Goal: Transaction & Acquisition: Purchase product/service

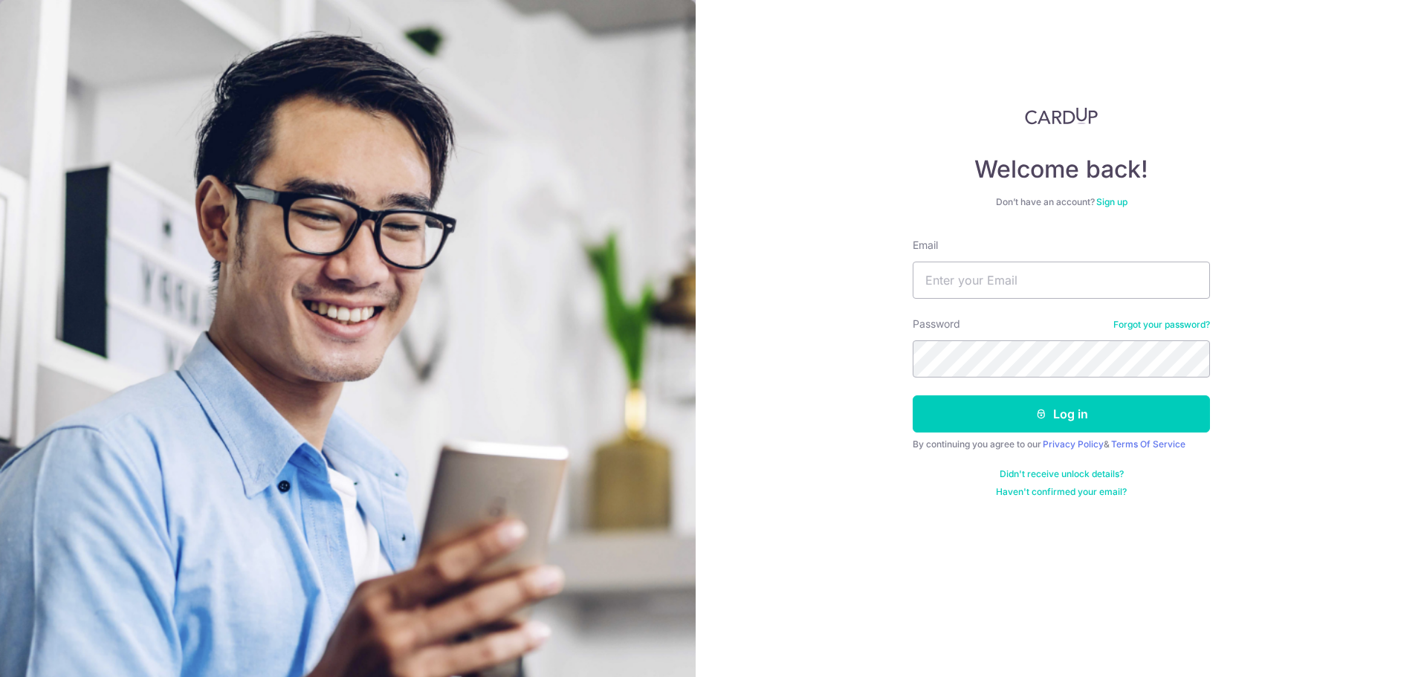
type input "pung.wei.chieh@gmail.com"
click at [913, 396] on button "Log in" at bounding box center [1061, 414] width 297 height 37
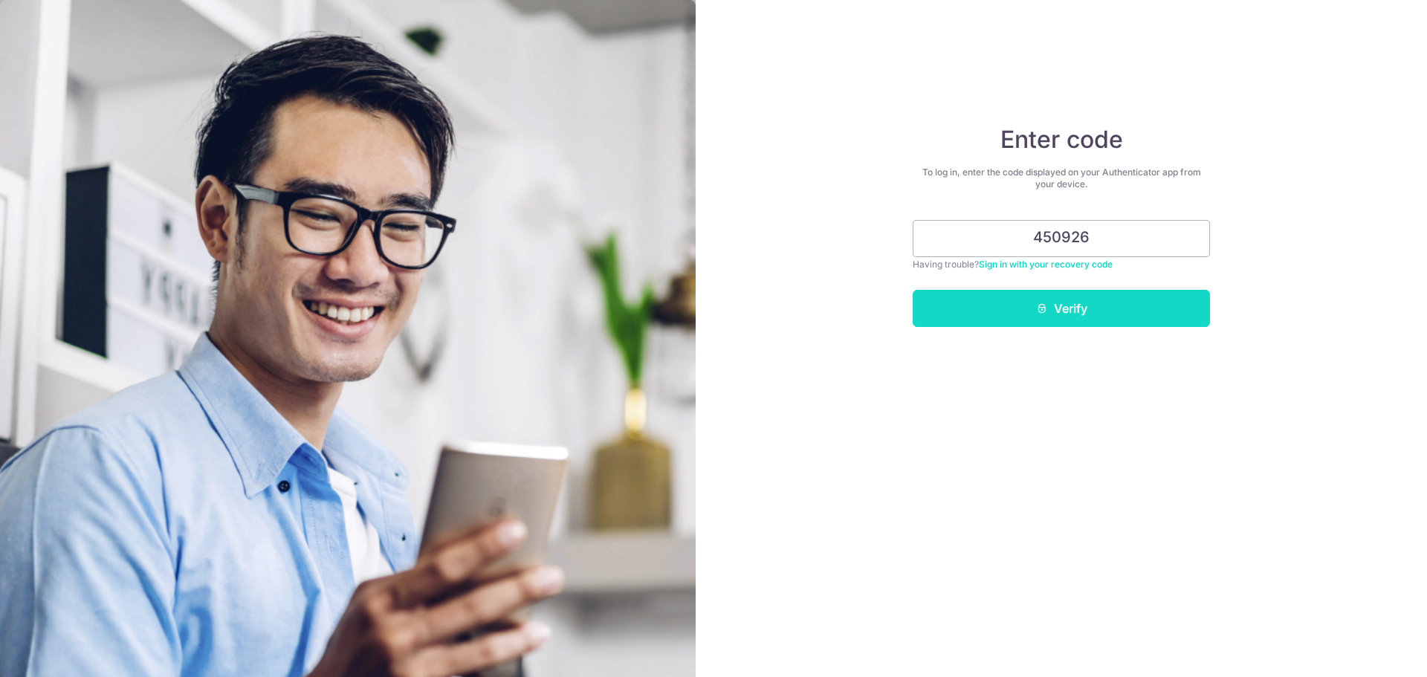
type input "450926"
click at [1057, 315] on button "Verify" at bounding box center [1061, 308] width 297 height 37
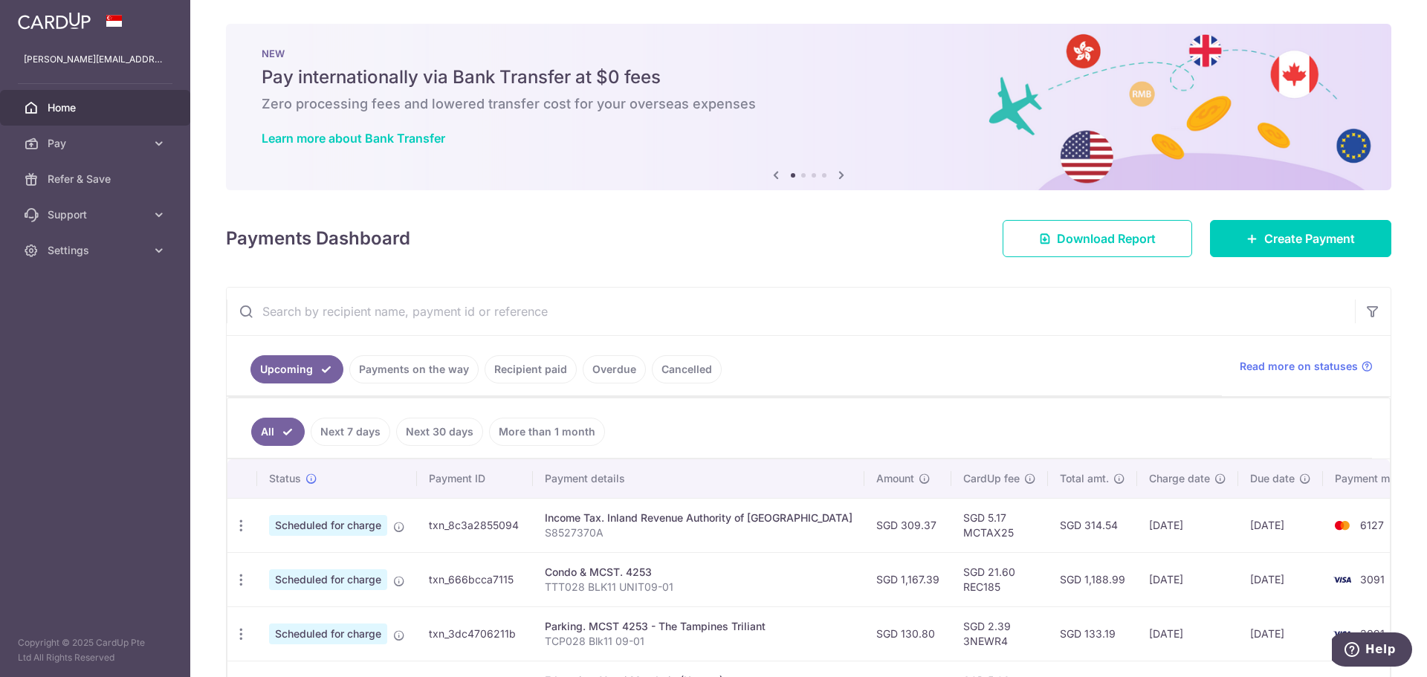
click at [510, 367] on link "Recipient paid" at bounding box center [531, 369] width 92 height 28
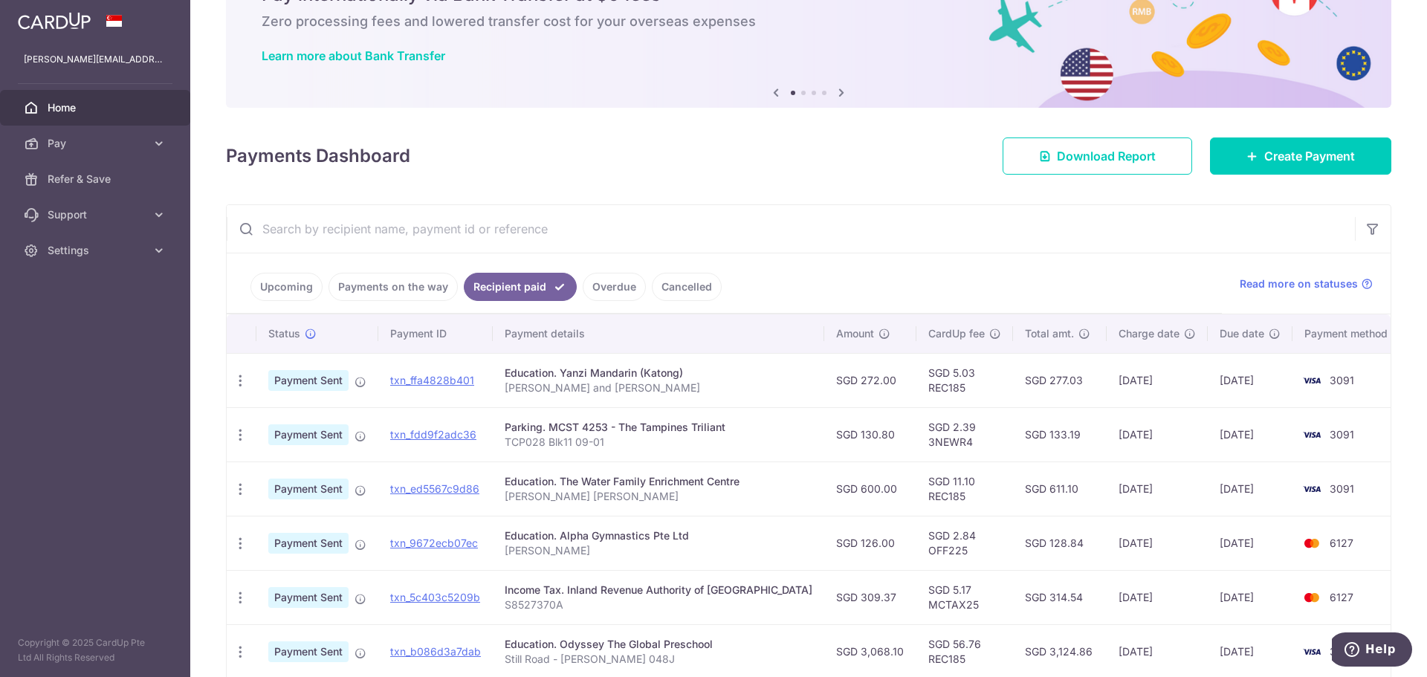
scroll to position [223, 0]
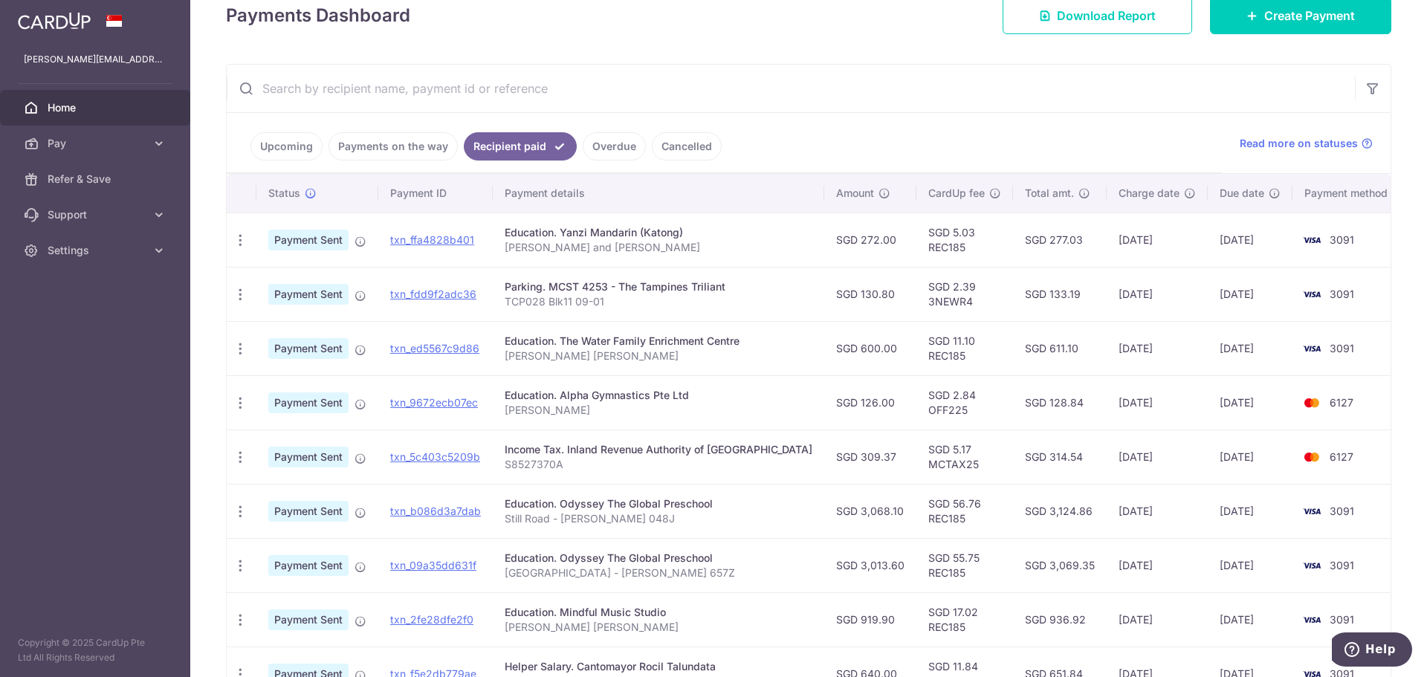
click at [285, 153] on link "Upcoming" at bounding box center [287, 146] width 72 height 28
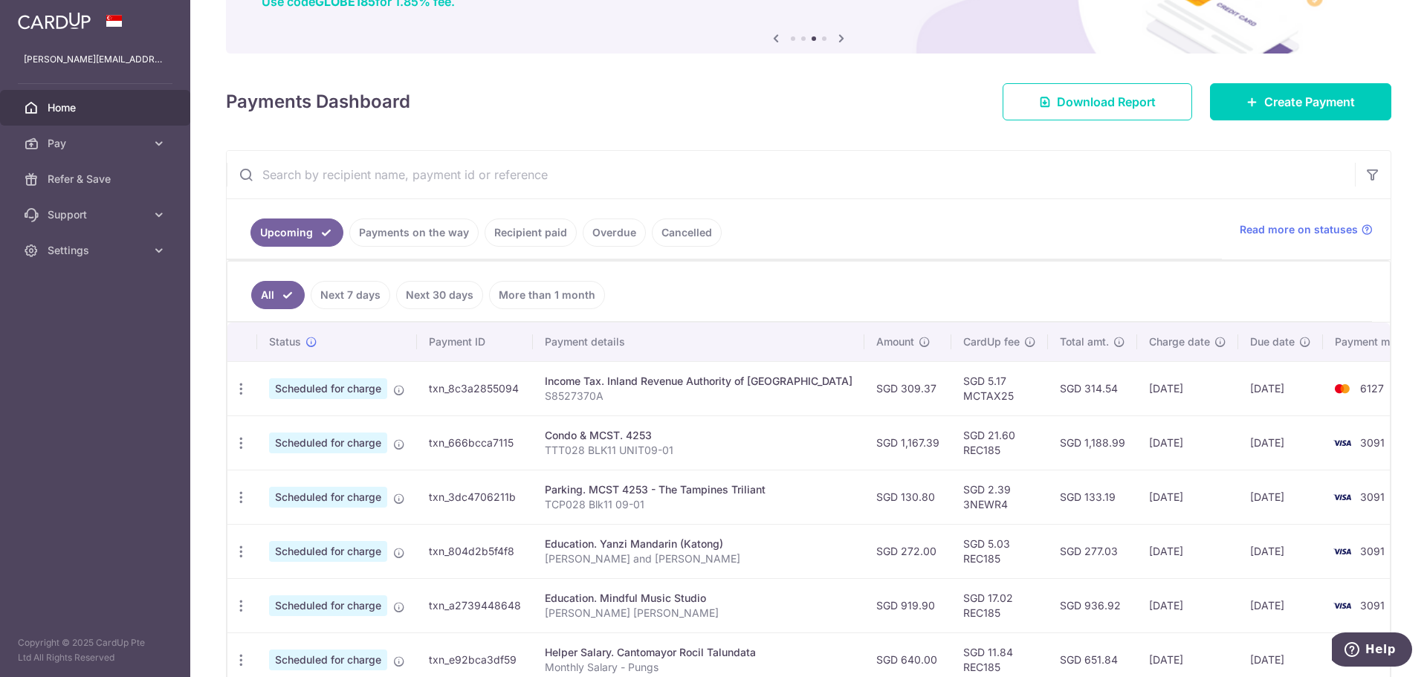
scroll to position [149, 0]
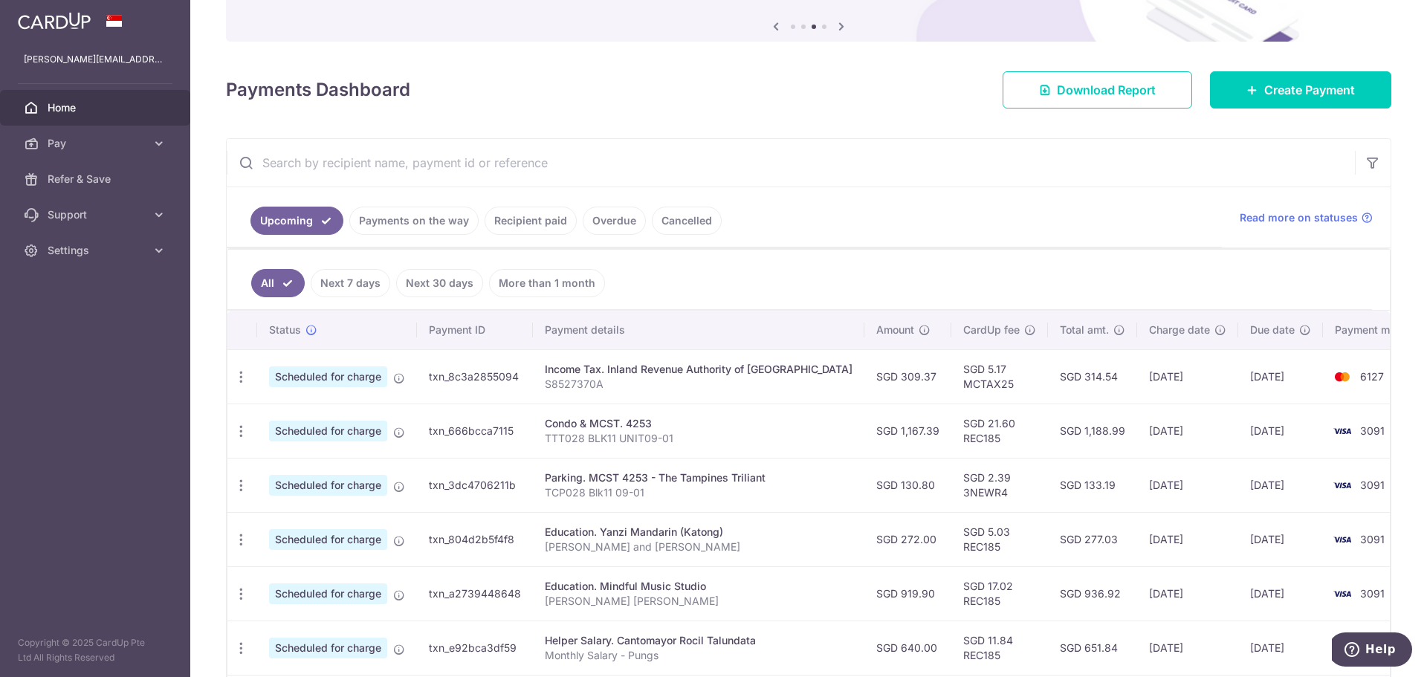
click at [531, 225] on link "Recipient paid" at bounding box center [531, 221] width 92 height 28
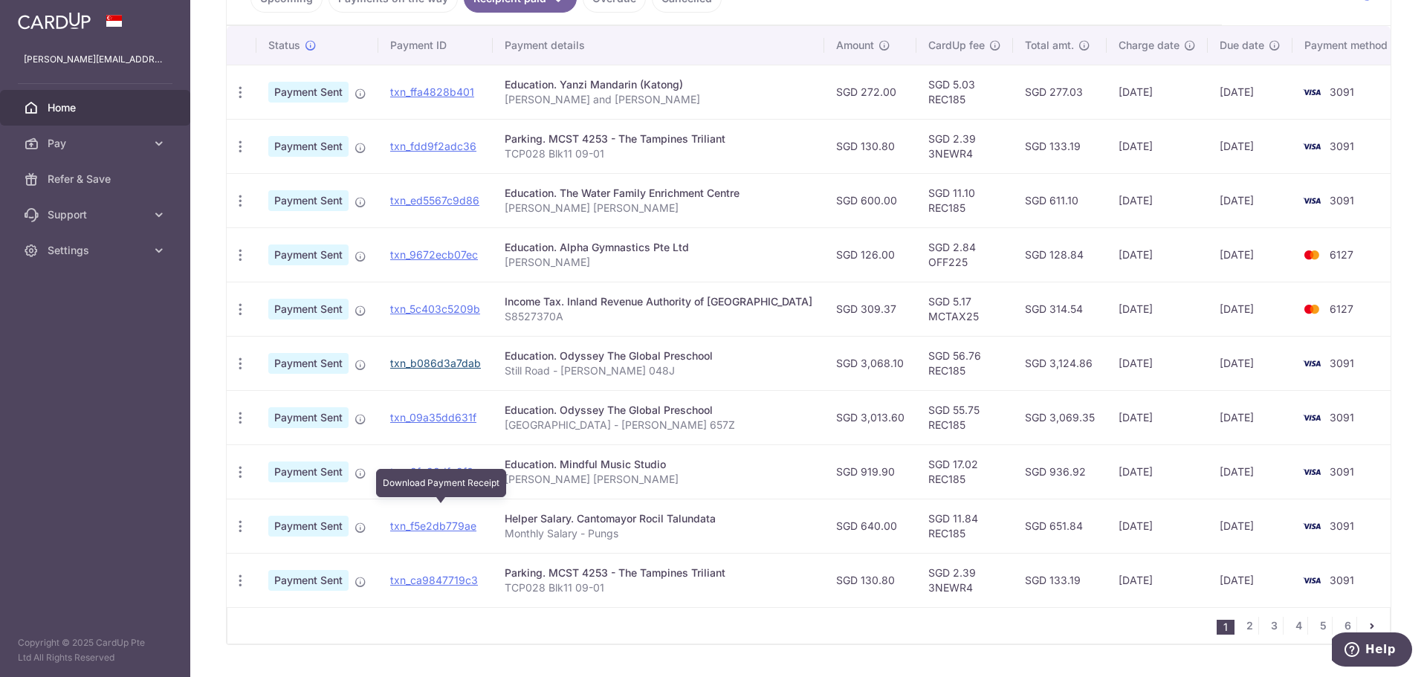
scroll to position [372, 0]
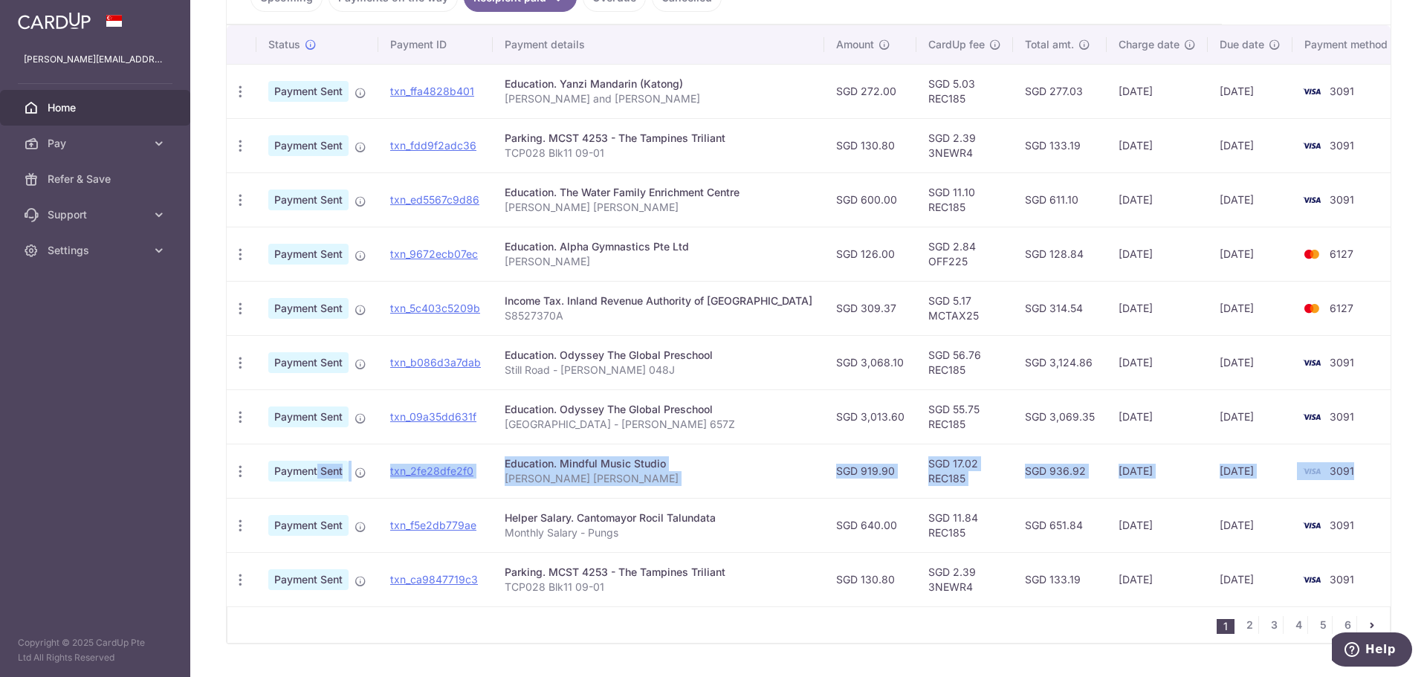
drag, startPoint x: 1340, startPoint y: 472, endPoint x: 261, endPoint y: 474, distance: 1079.5
click at [261, 474] on tr "PDF Receipt Payment Sent txn_2fe28dfe2f0 Education. Mindful Music Studio Elijah…" at bounding box center [816, 471] width 1179 height 54
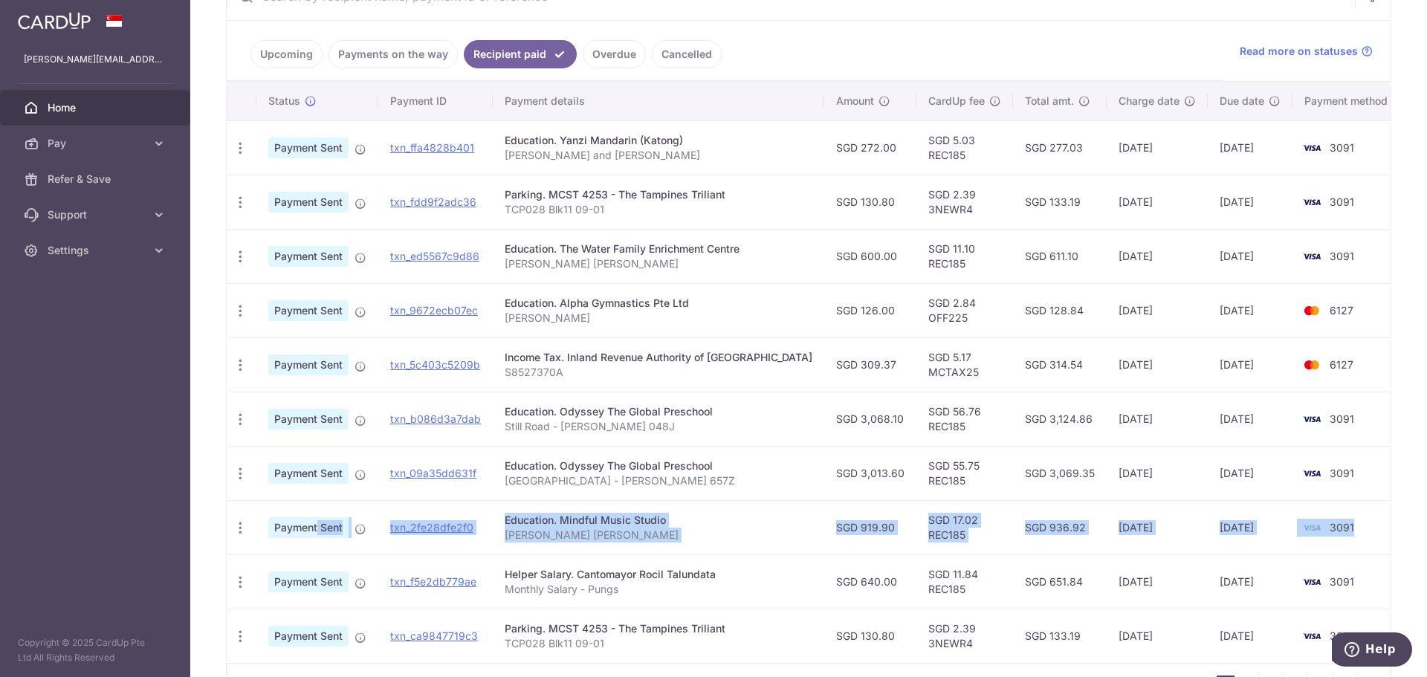
scroll to position [149, 0]
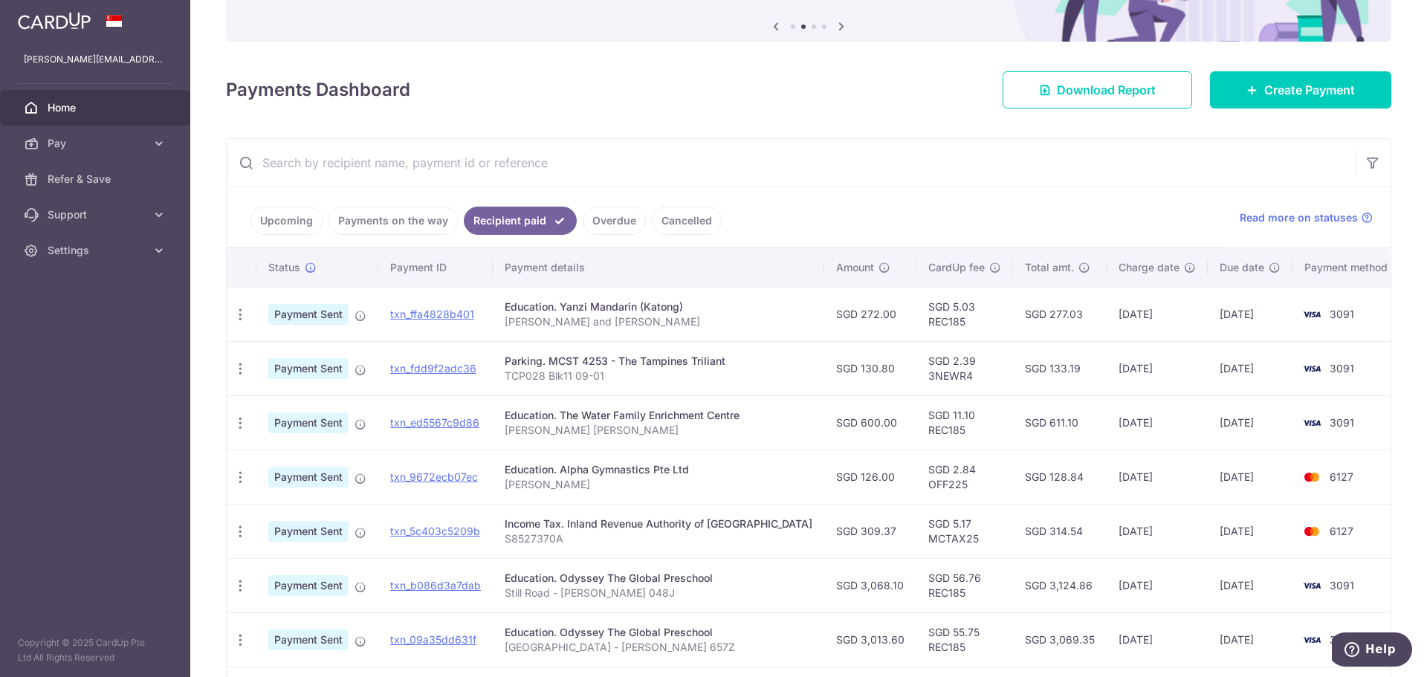
click at [375, 225] on link "Payments on the way" at bounding box center [393, 221] width 129 height 28
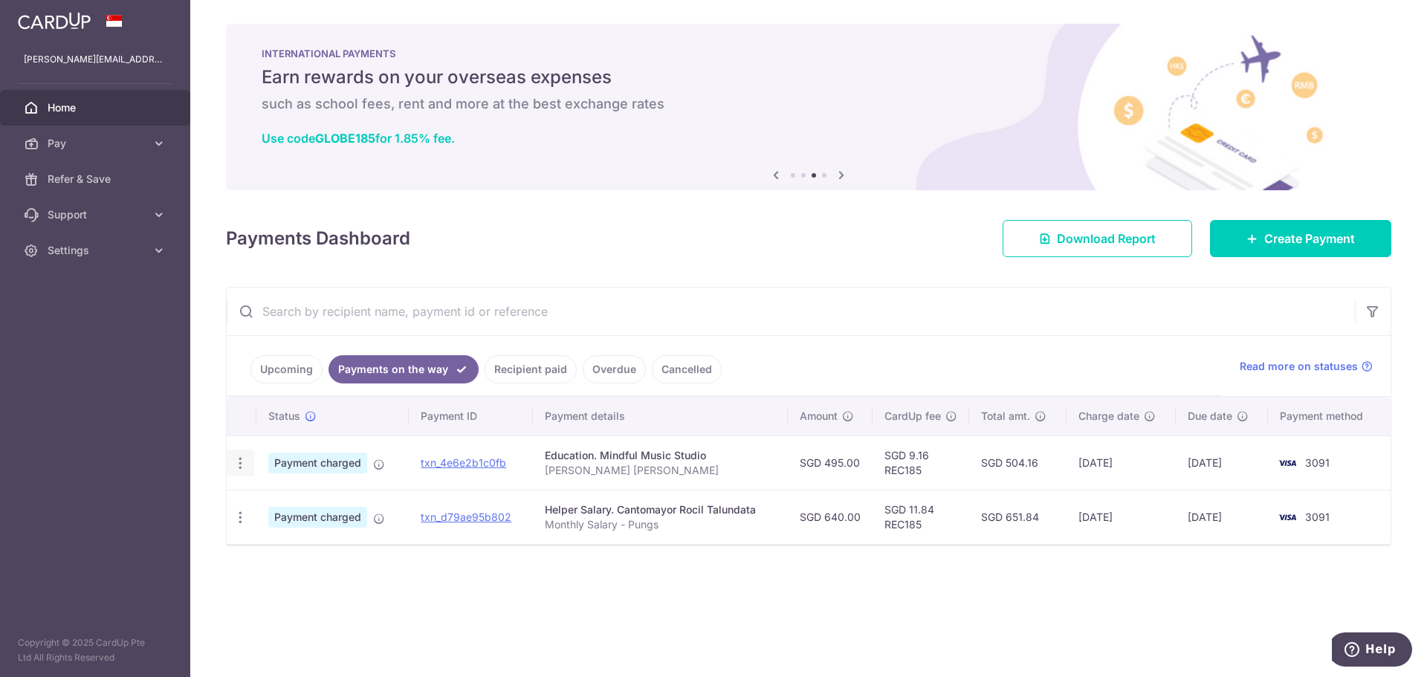
click at [243, 463] on icon "button" at bounding box center [241, 464] width 16 height 16
click at [719, 463] on p "Elijah Eliane Elissa Pung" at bounding box center [660, 470] width 231 height 15
drag, startPoint x: 836, startPoint y: 464, endPoint x: 875, endPoint y: 460, distance: 39.6
click at [875, 460] on tr "PDF Receipt Payment charged txn_4e6e2b1c0fb Education. Mindful Music Studio Eli…" at bounding box center [809, 463] width 1164 height 54
click at [819, 480] on td "SGD 495.00" at bounding box center [830, 463] width 85 height 54
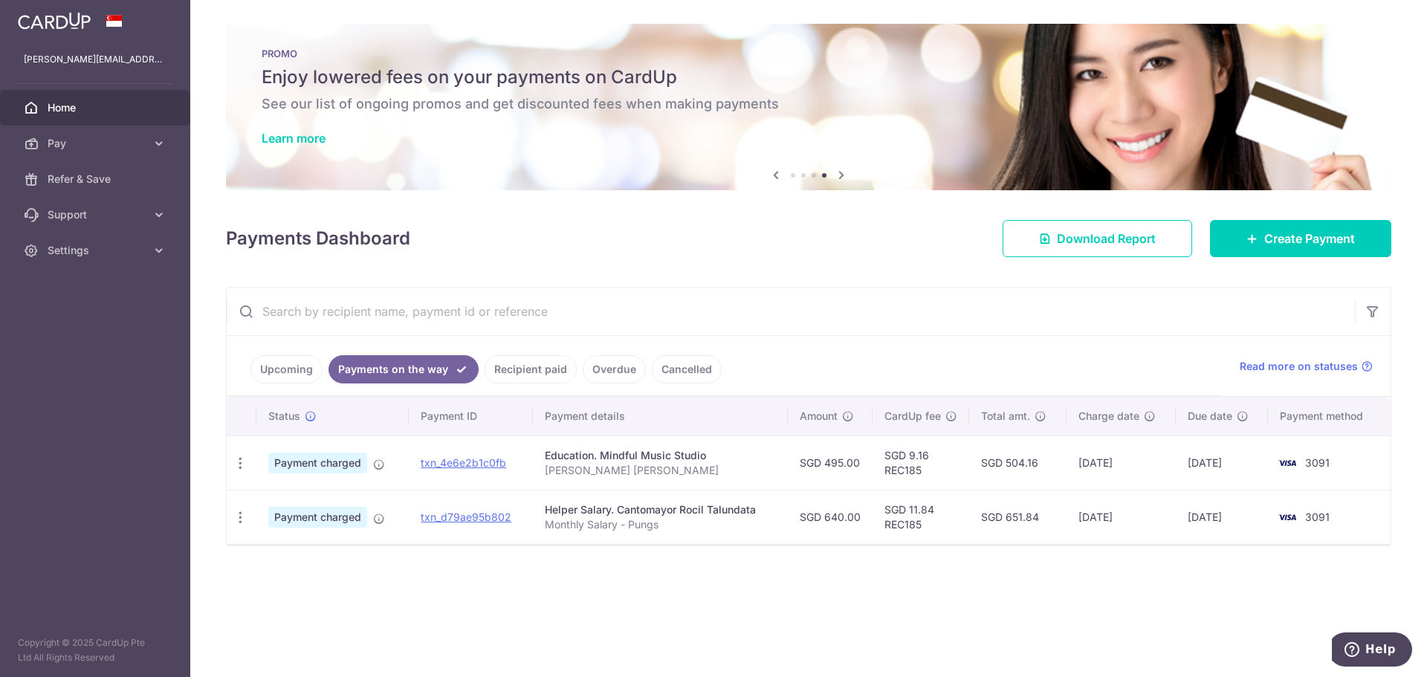
click at [312, 373] on link "Upcoming" at bounding box center [287, 369] width 72 height 28
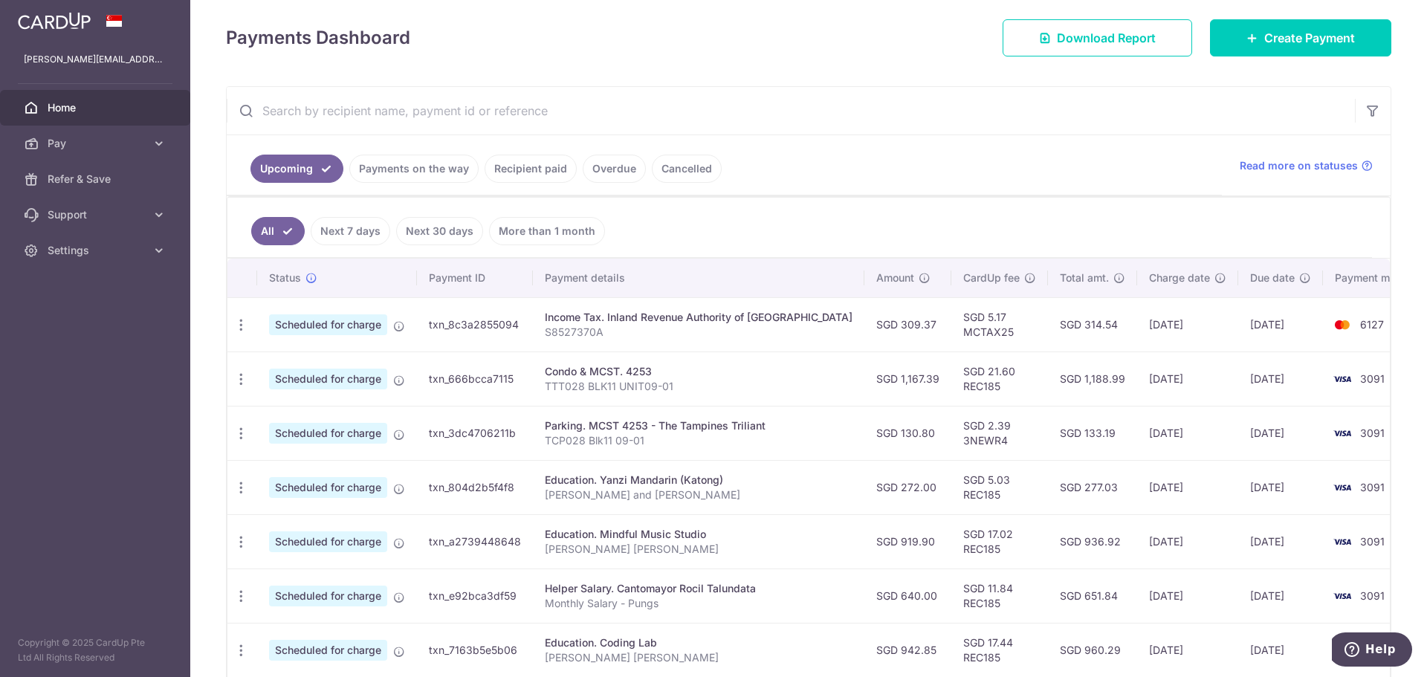
scroll to position [223, 0]
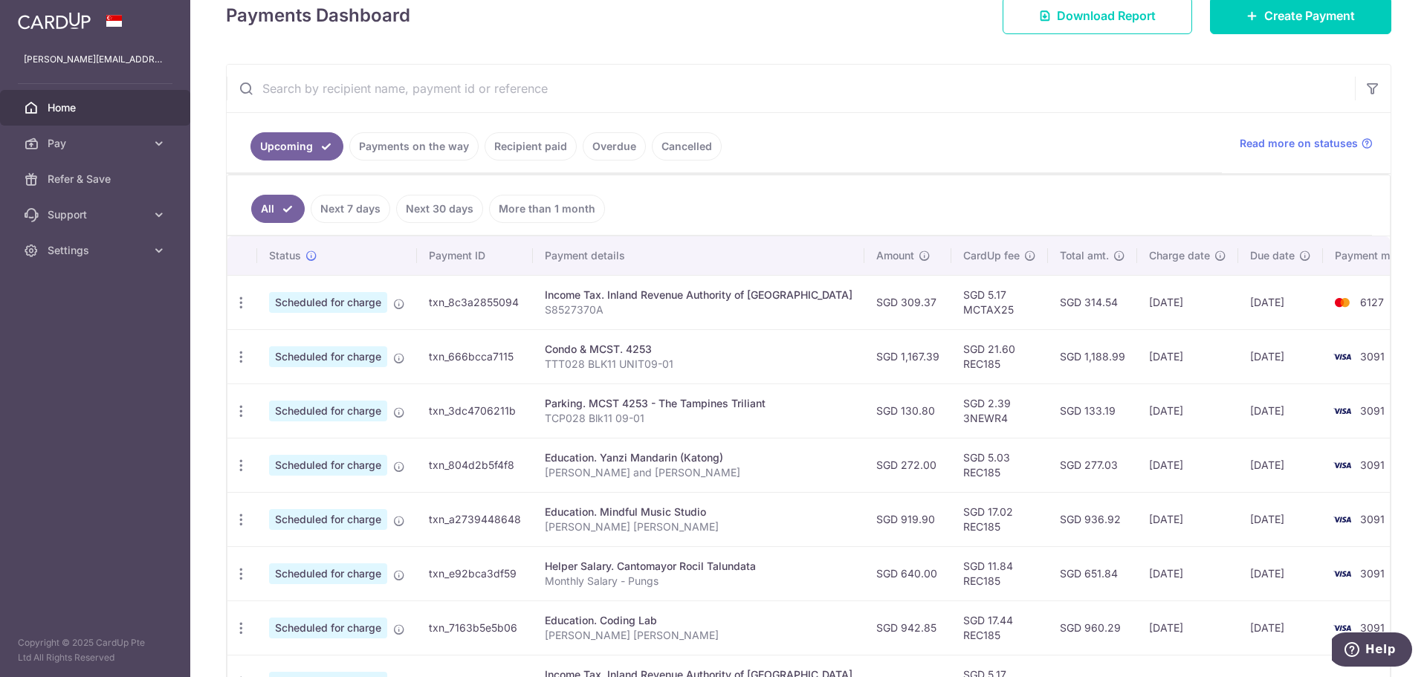
click at [369, 199] on link "Next 7 days" at bounding box center [351, 209] width 80 height 28
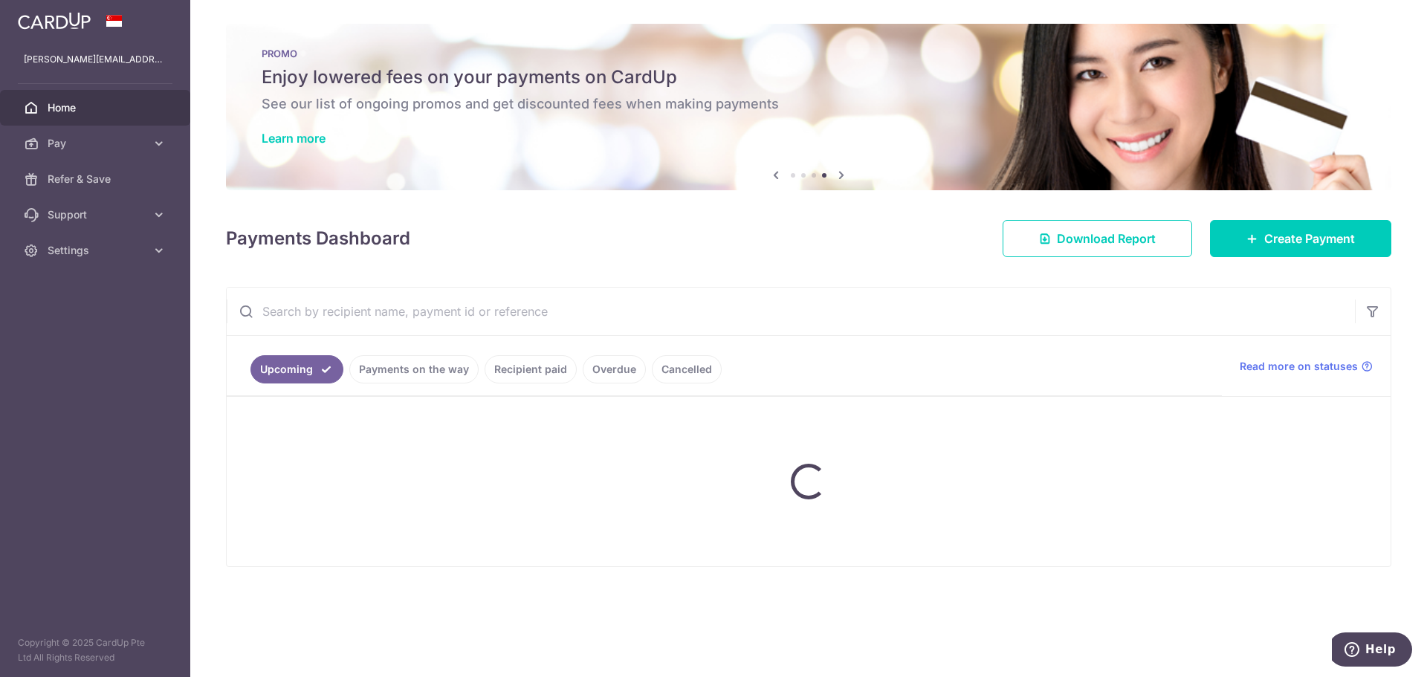
scroll to position [0, 0]
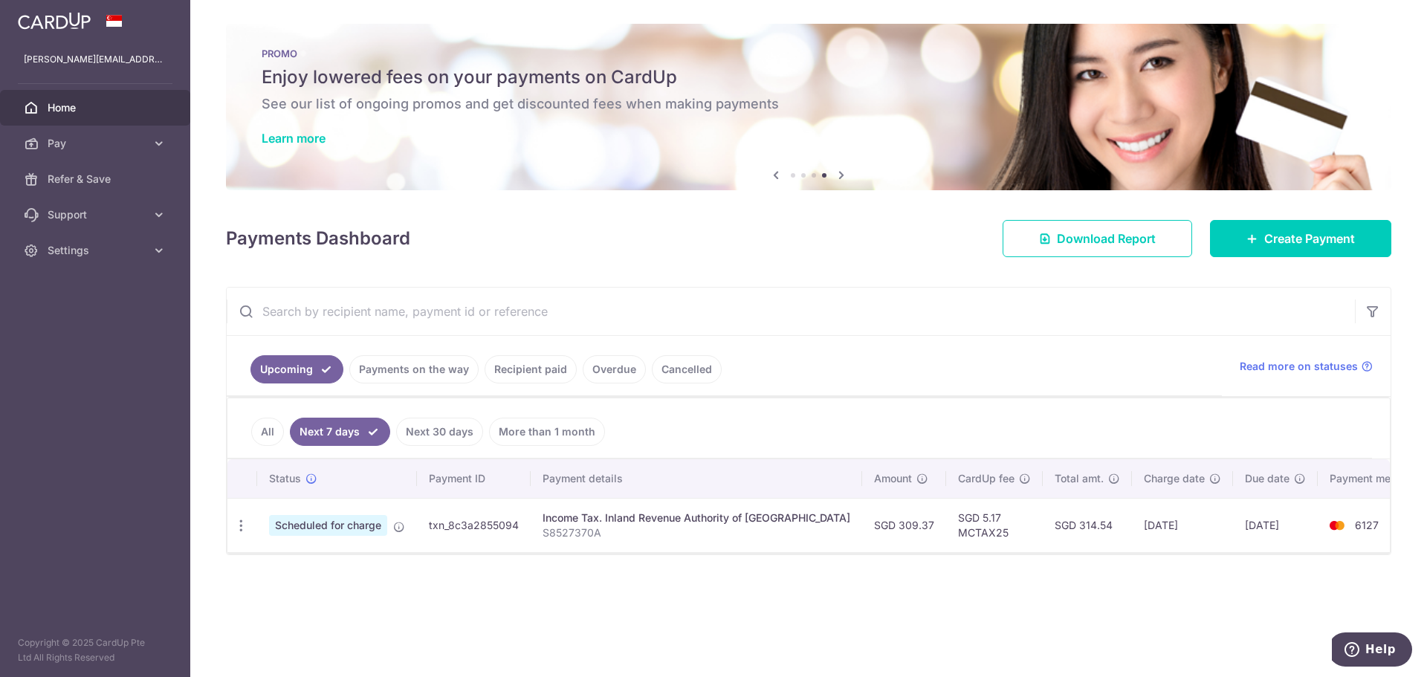
click at [381, 143] on div "Learn more" at bounding box center [809, 138] width 1094 height 15
click at [367, 373] on link "Payments on the way" at bounding box center [413, 369] width 129 height 28
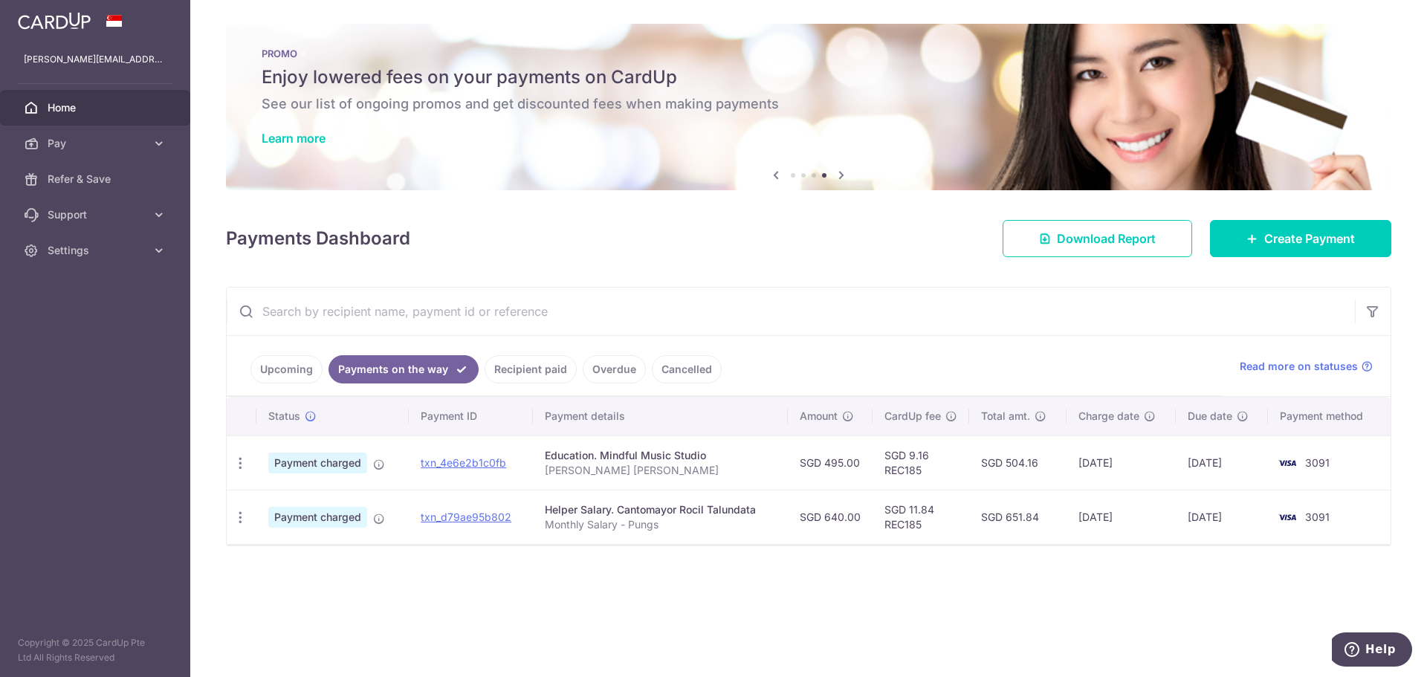
click at [514, 369] on link "Recipient paid" at bounding box center [531, 369] width 92 height 28
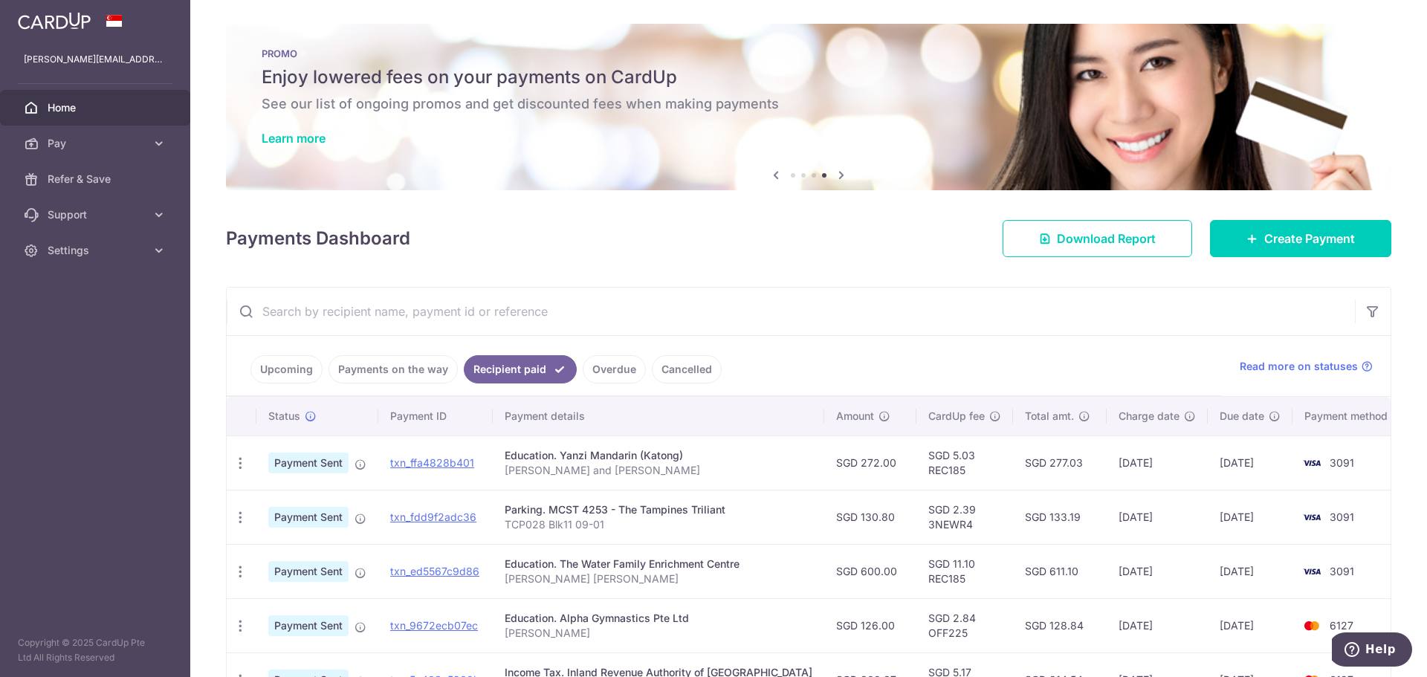
scroll to position [74, 0]
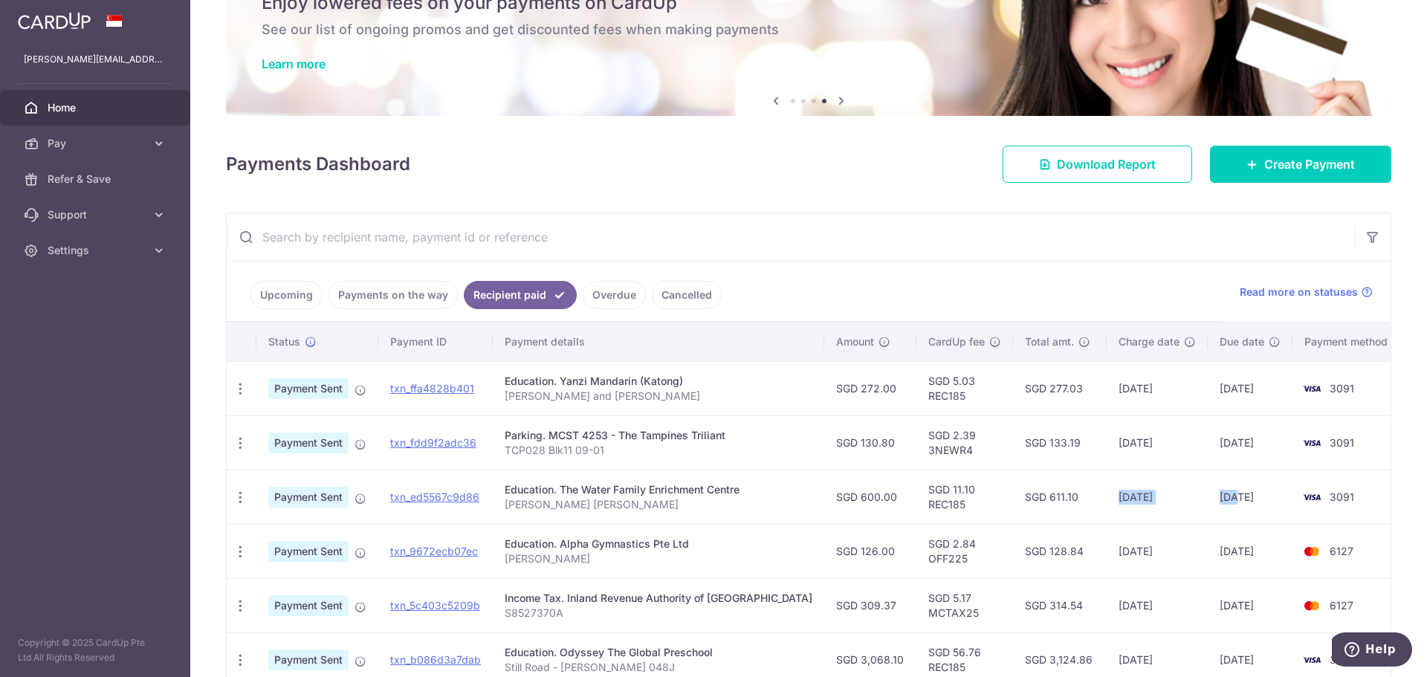
drag, startPoint x: 1085, startPoint y: 497, endPoint x: 1213, endPoint y: 507, distance: 128.2
click at [1213, 507] on tr "PDF Receipt Payment Sent txn_ed5567c9d86 Education. The Water Family Enrichment…" at bounding box center [816, 497] width 1179 height 54
click at [1235, 508] on td "22/08/2025" at bounding box center [1250, 497] width 85 height 54
drag, startPoint x: 1193, startPoint y: 497, endPoint x: 1265, endPoint y: 498, distance: 72.1
click at [1265, 498] on td "22/08/2025" at bounding box center [1250, 497] width 85 height 54
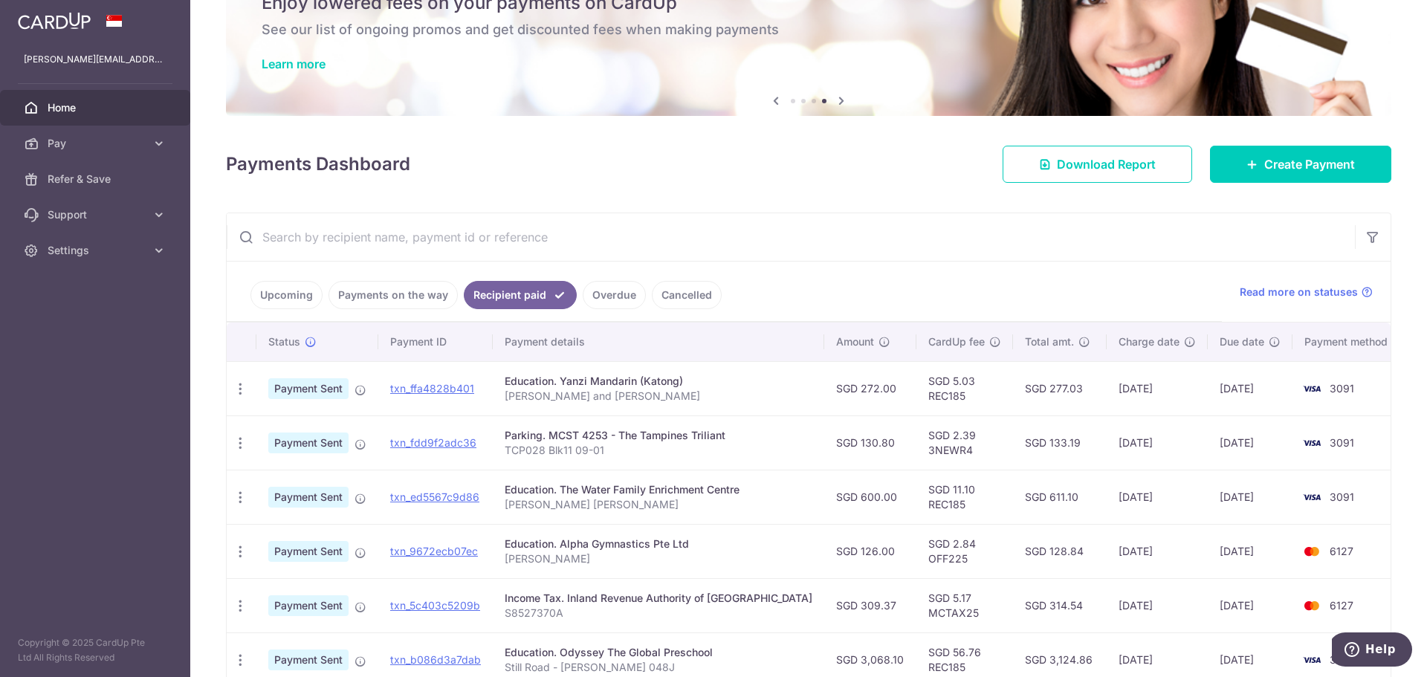
drag, startPoint x: 813, startPoint y: 494, endPoint x: 864, endPoint y: 496, distance: 50.6
click at [864, 496] on td "SGD 600.00" at bounding box center [870, 497] width 92 height 54
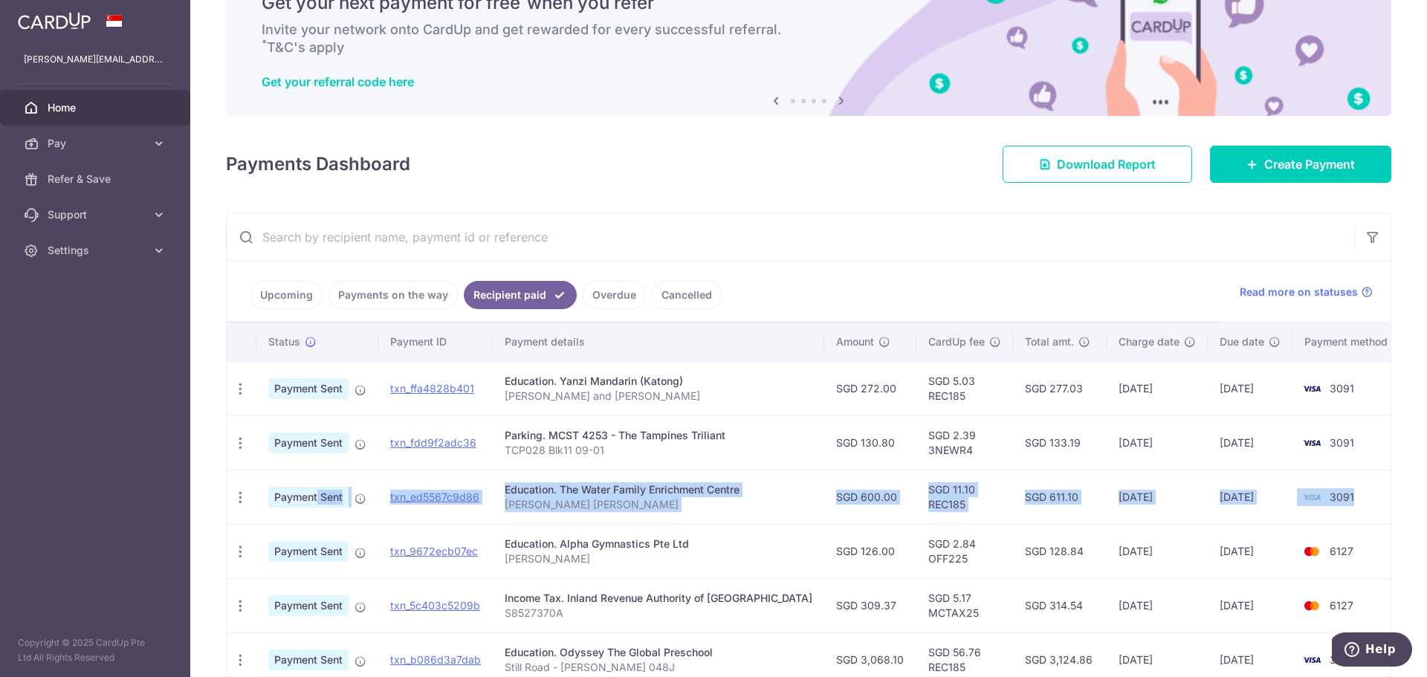
drag, startPoint x: 271, startPoint y: 491, endPoint x: 1358, endPoint y: 521, distance: 1087.4
click at [1358, 521] on tr "PDF Receipt Payment Sent txn_ed5567c9d86 Education. The Water Family Enrichment…" at bounding box center [816, 497] width 1179 height 54
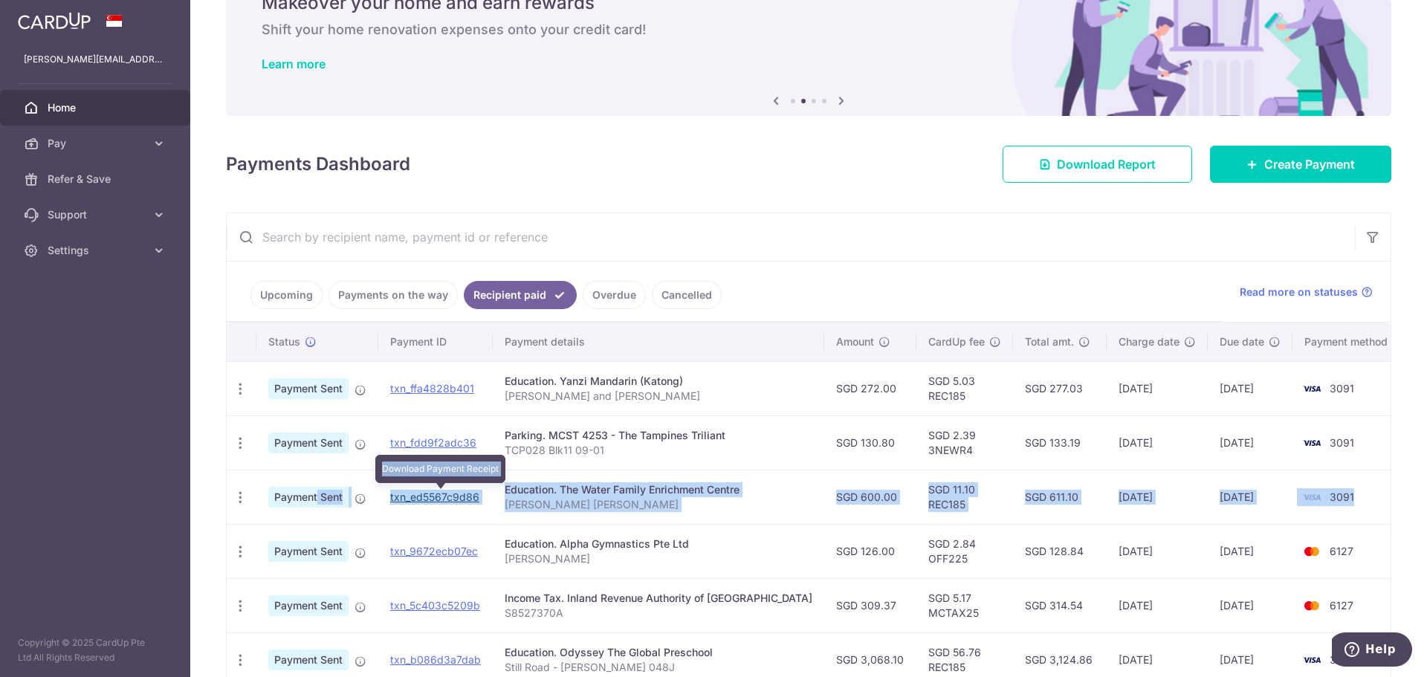
drag, startPoint x: 445, startPoint y: 497, endPoint x: 799, endPoint y: 51, distance: 568.8
click at [445, 497] on link "txn_ed5567c9d86" at bounding box center [434, 497] width 89 height 13
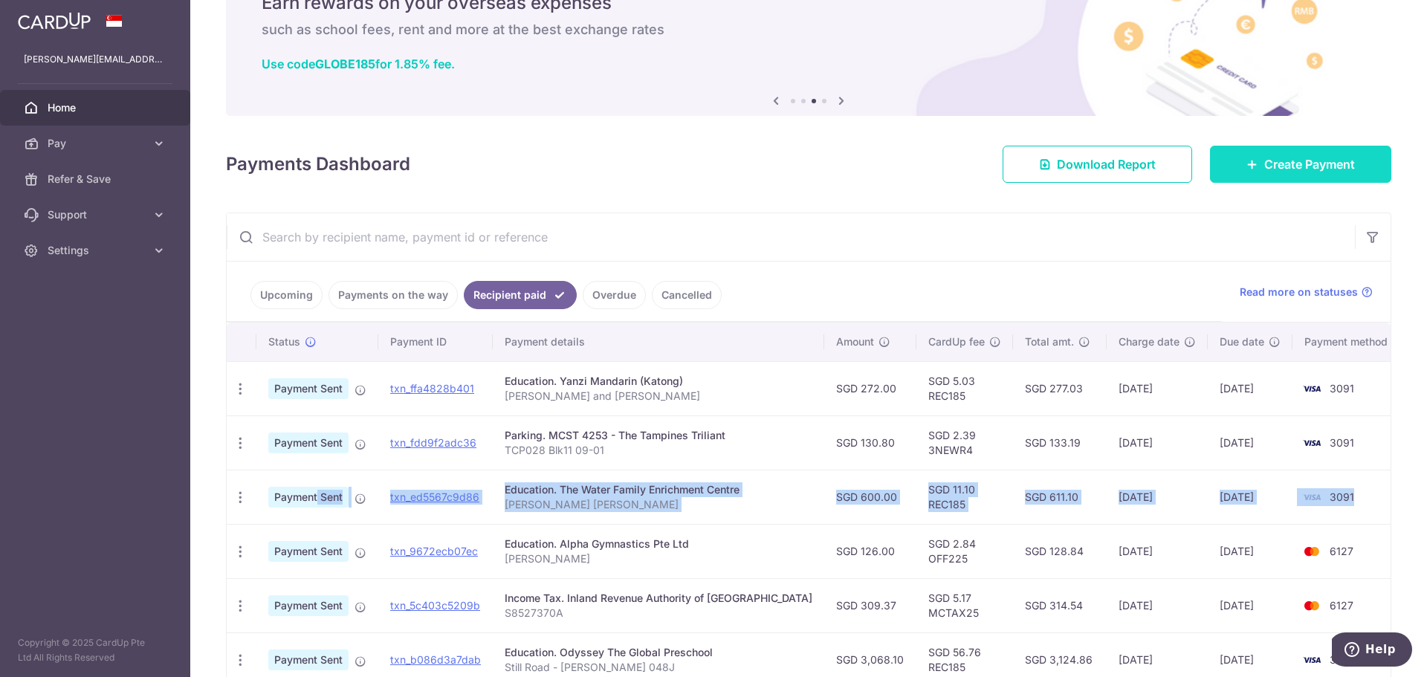
click at [1273, 161] on span "Create Payment" at bounding box center [1310, 164] width 91 height 18
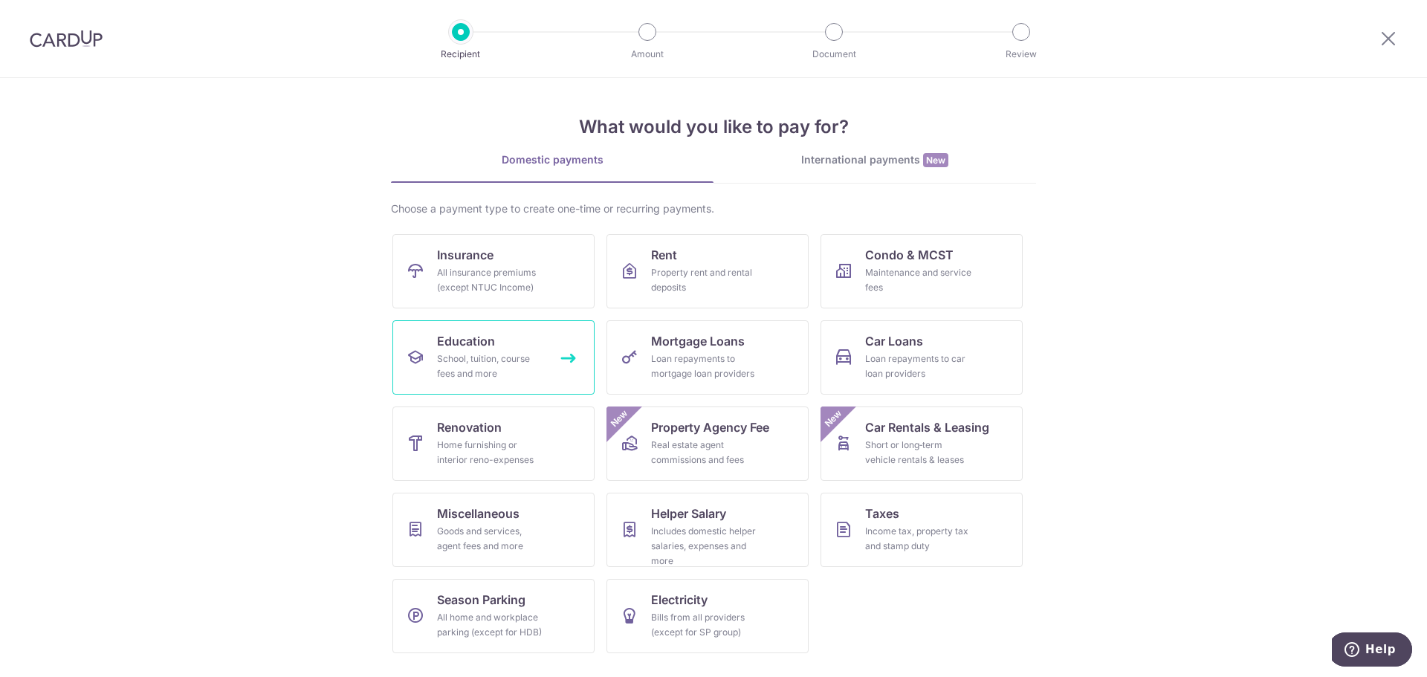
click at [474, 357] on div "School, tuition, course fees and more" at bounding box center [490, 367] width 107 height 30
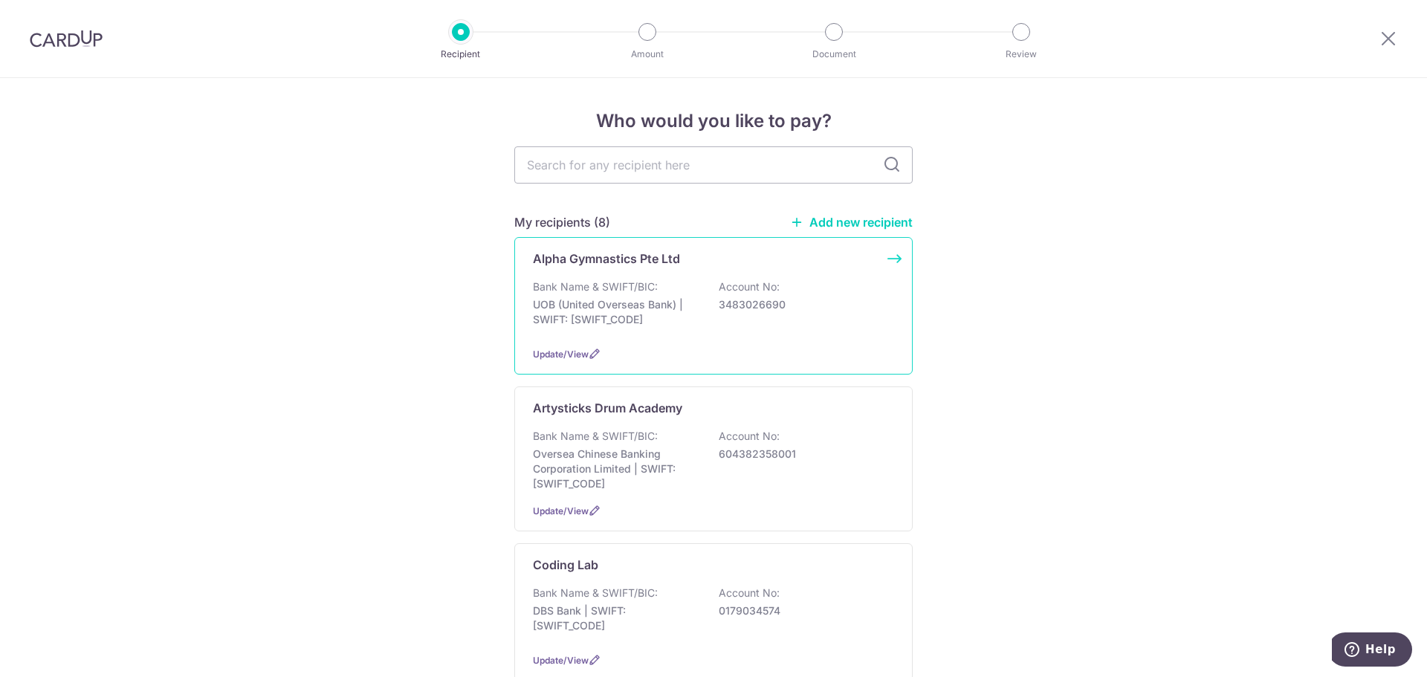
click at [754, 286] on p "Account No:" at bounding box center [749, 287] width 61 height 15
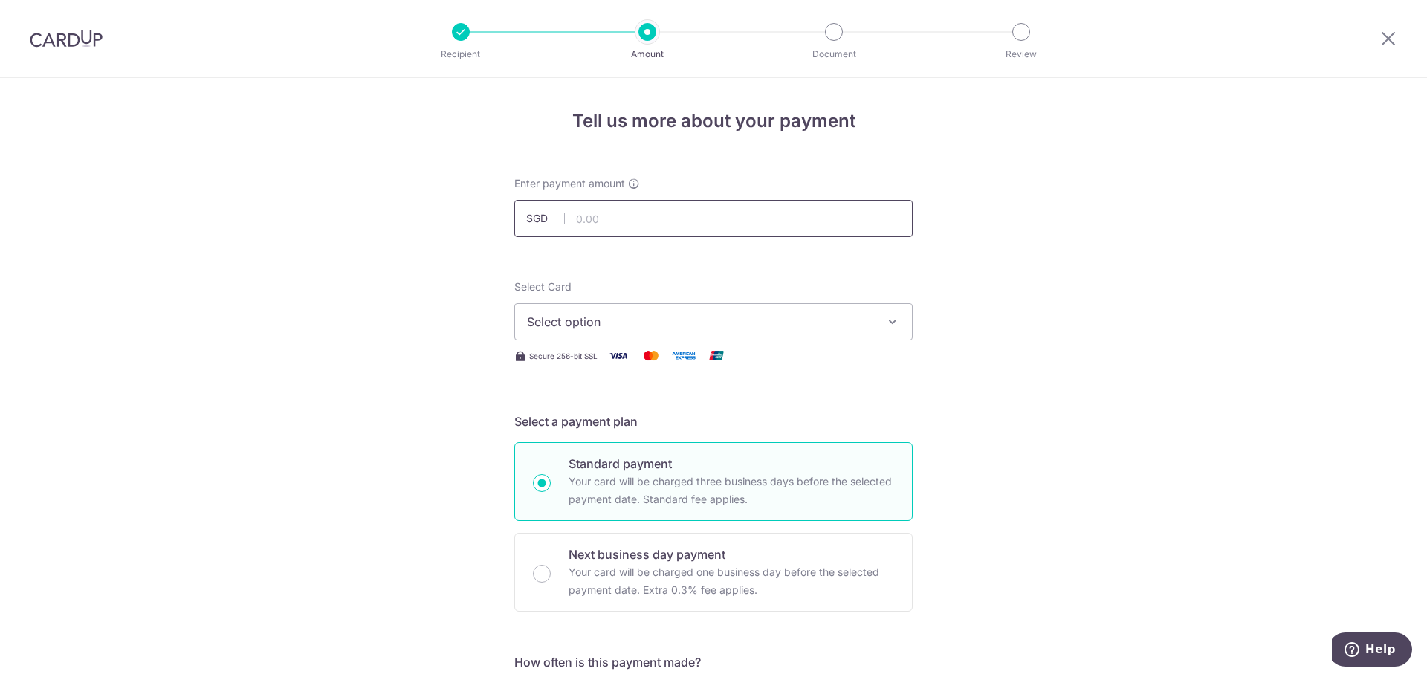
drag, startPoint x: 0, startPoint y: 0, endPoint x: 615, endPoint y: 222, distance: 653.8
click at [615, 222] on input "text" at bounding box center [713, 218] width 398 height 37
type input "1,448.20"
click at [709, 317] on span "Select option" at bounding box center [700, 322] width 346 height 18
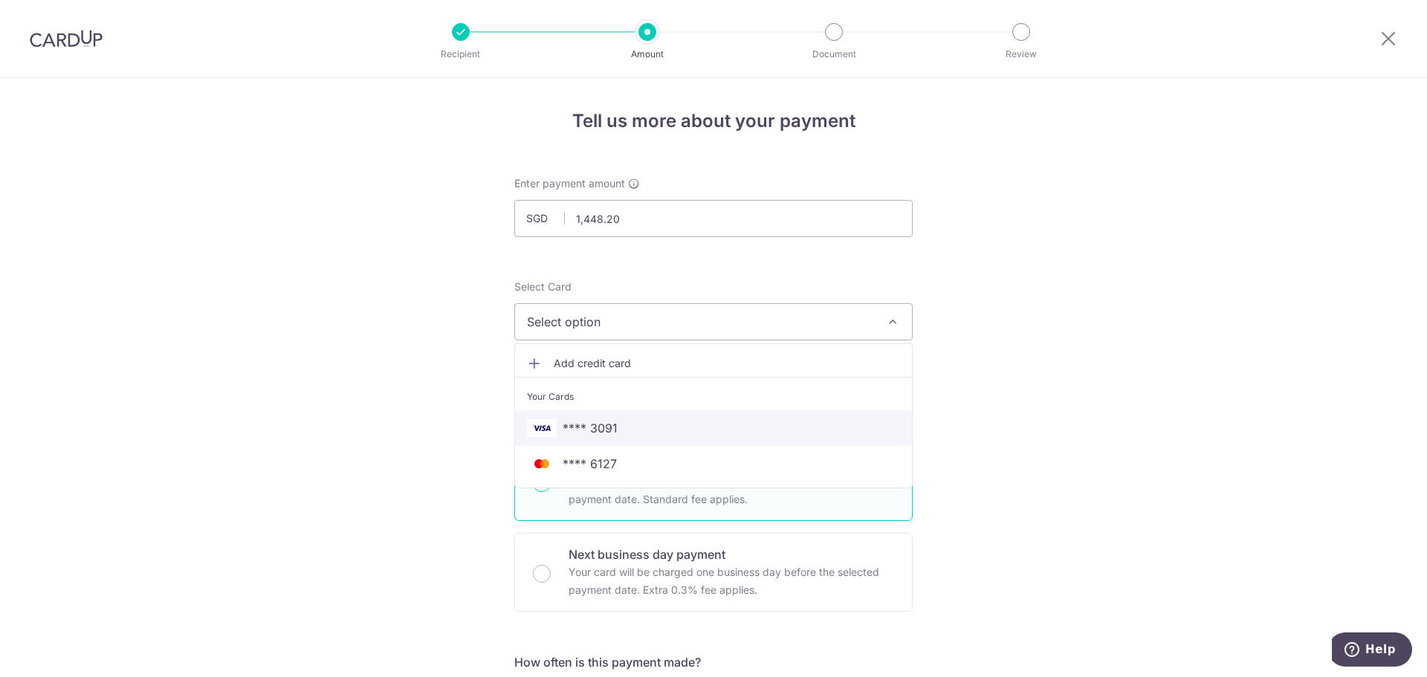
drag, startPoint x: 653, startPoint y: 441, endPoint x: 720, endPoint y: 395, distance: 81.9
click at [653, 441] on link "**** 3091" at bounding box center [713, 428] width 397 height 36
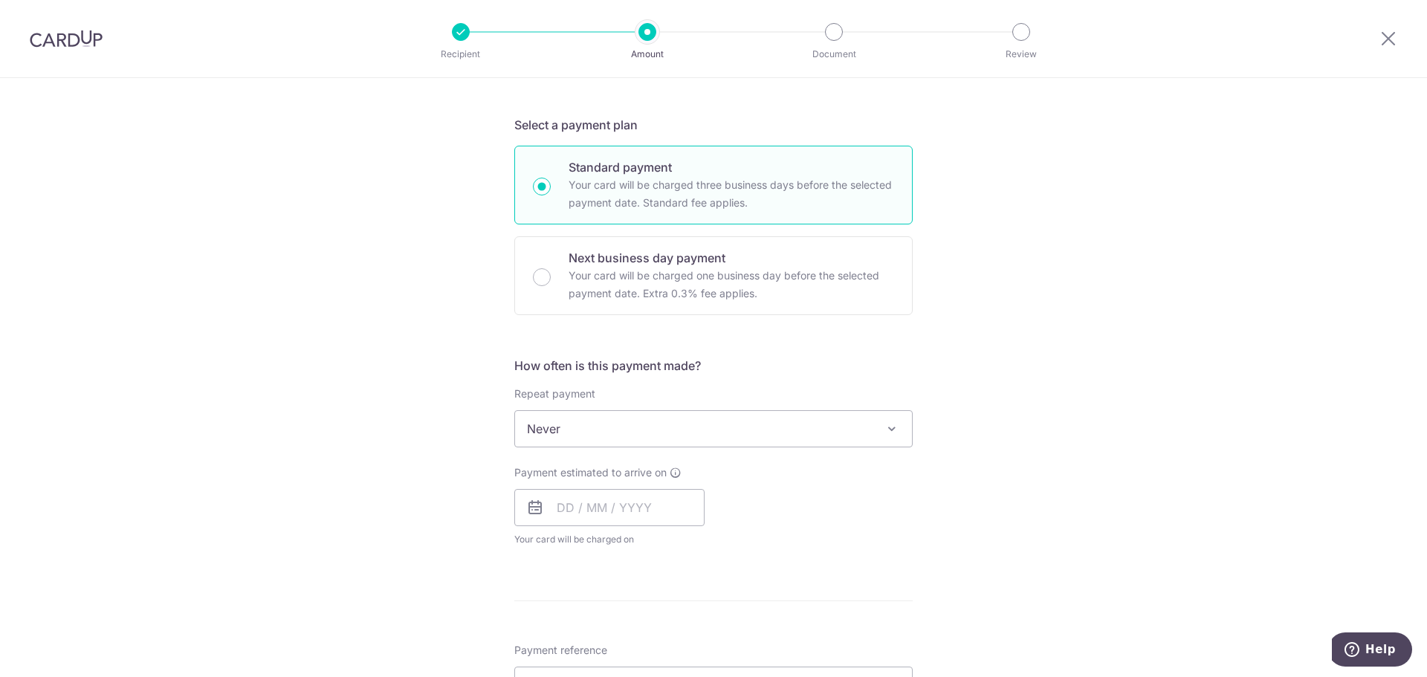
scroll to position [297, 0]
click at [638, 433] on span "Never" at bounding box center [713, 428] width 397 height 36
click at [575, 513] on input "text" at bounding box center [609, 506] width 190 height 37
click at [943, 485] on div "Tell us more about your payment Enter payment amount SGD 1,448.20 1448.20 Selec…" at bounding box center [713, 453] width 1427 height 1345
drag, startPoint x: 561, startPoint y: 511, endPoint x: 593, endPoint y: 519, distance: 32.8
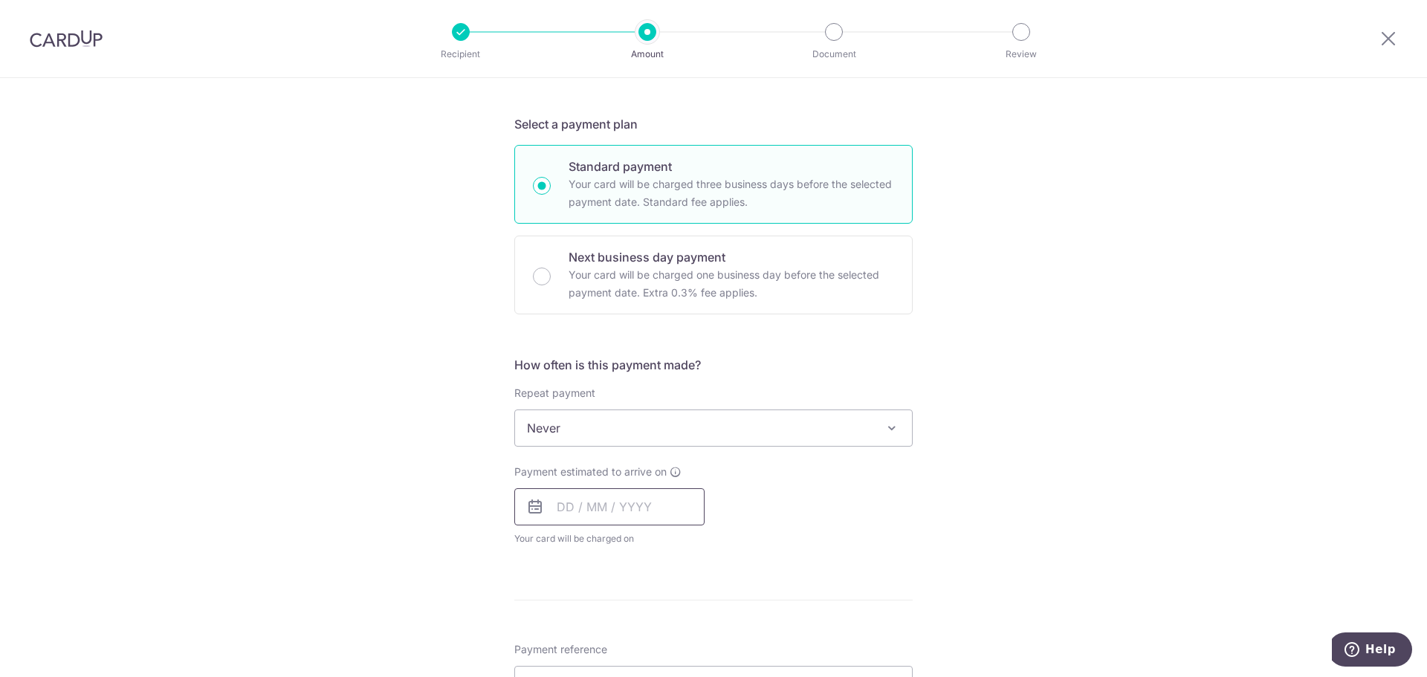
click at [559, 511] on input "text" at bounding box center [609, 506] width 190 height 37
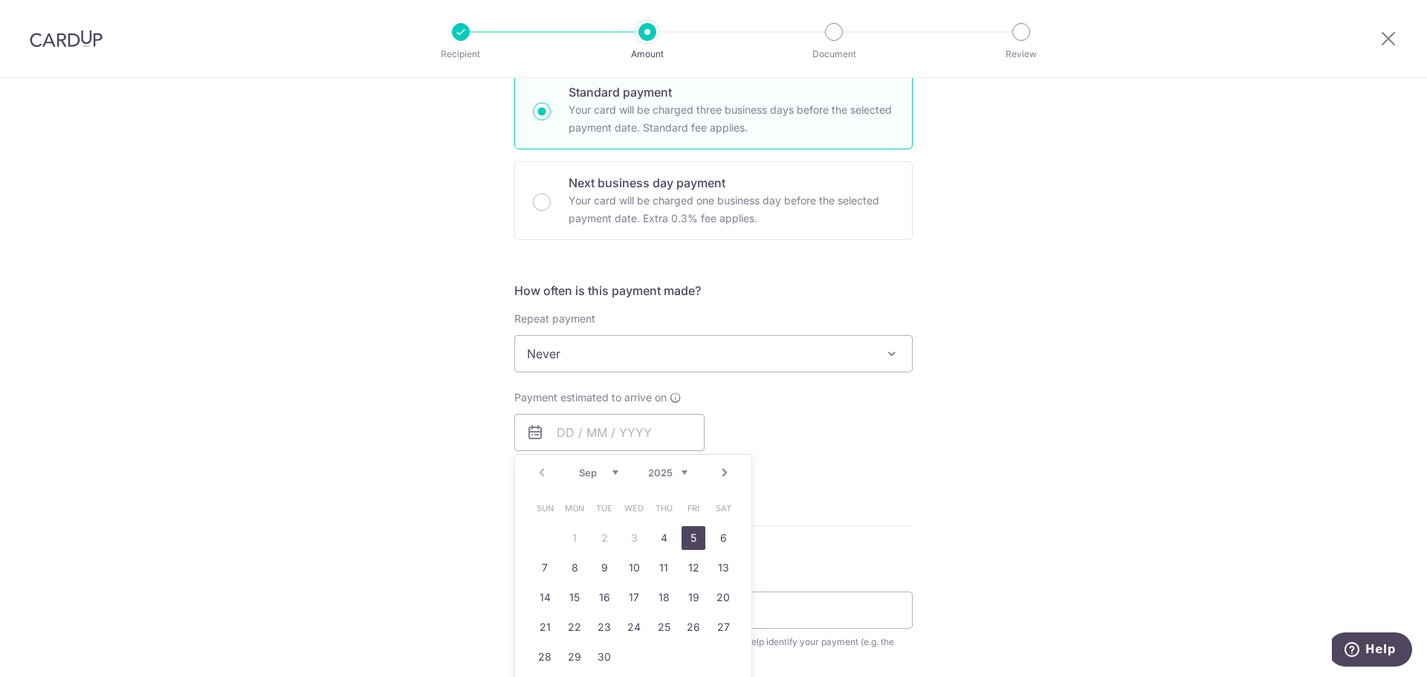
click at [686, 533] on link "5" at bounding box center [694, 538] width 24 height 24
type input "05/09/2025"
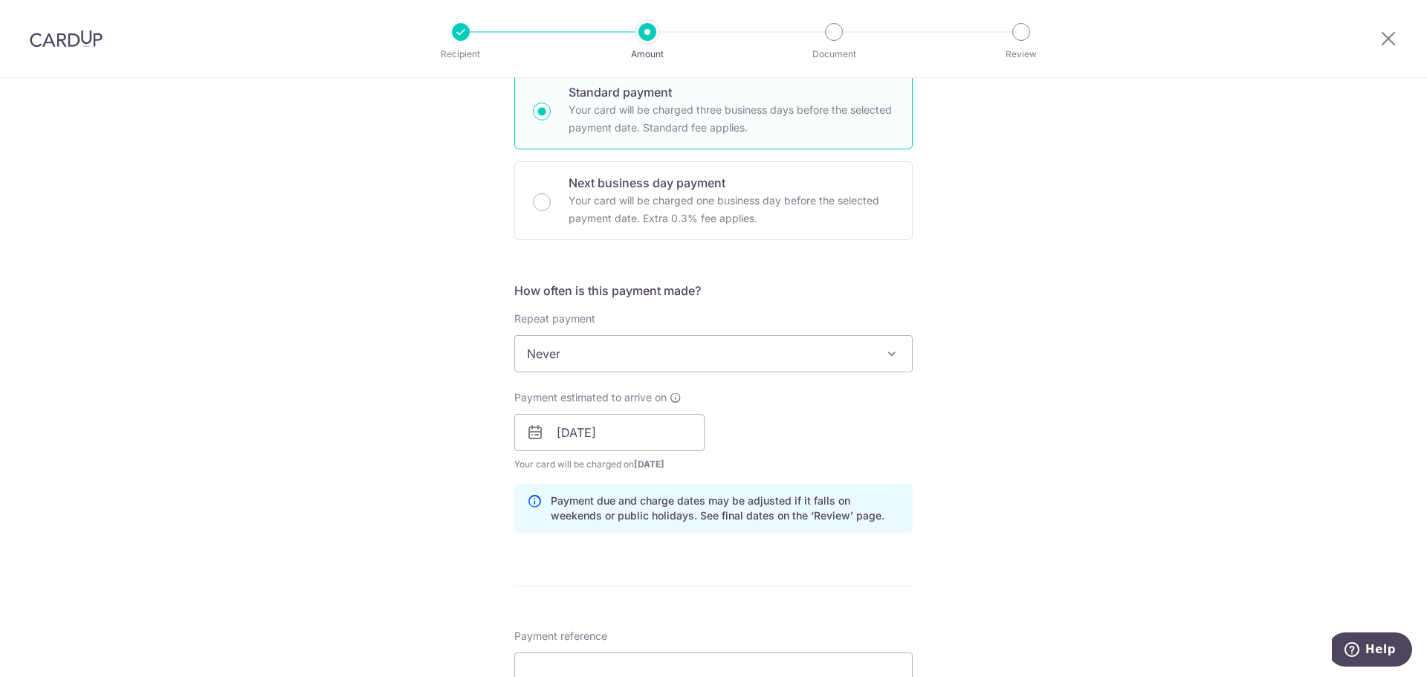
click at [978, 422] on div "Tell us more about your payment Enter payment amount SGD 1,448.20 1448.20 Selec…" at bounding box center [713, 409] width 1427 height 1406
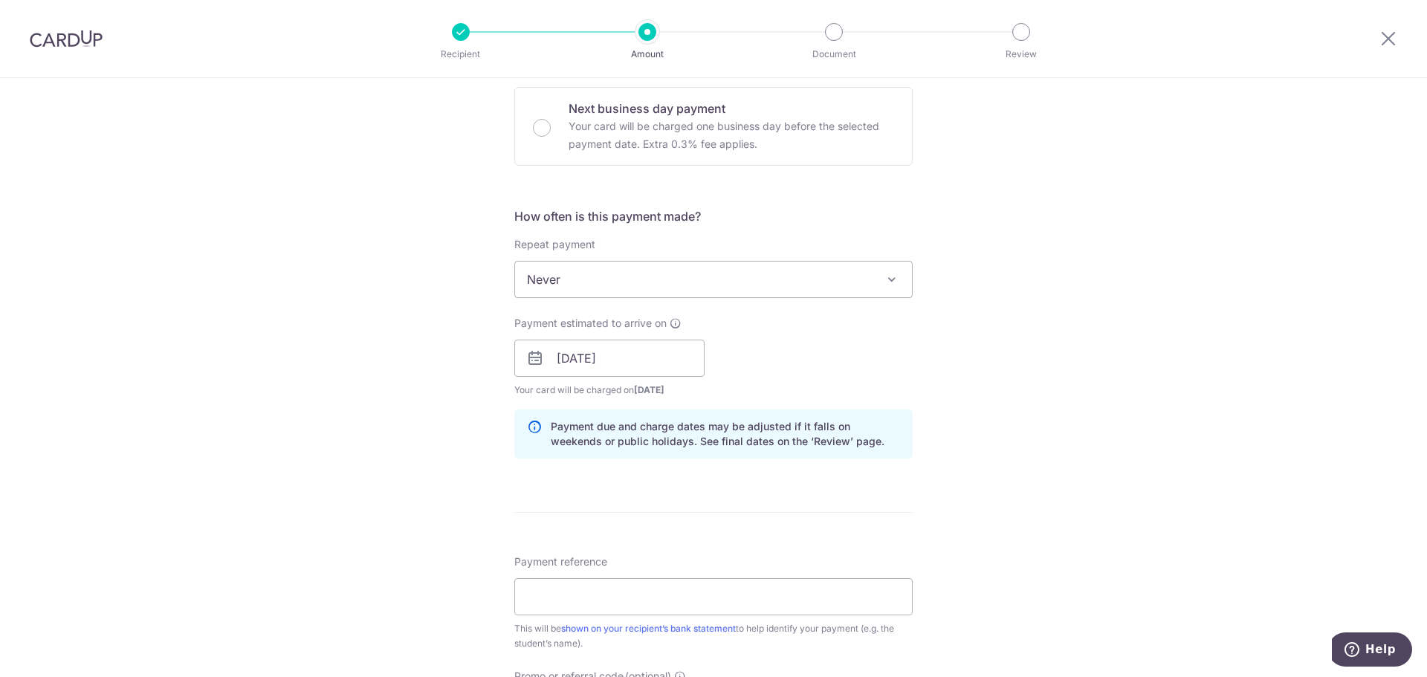
scroll to position [595, 0]
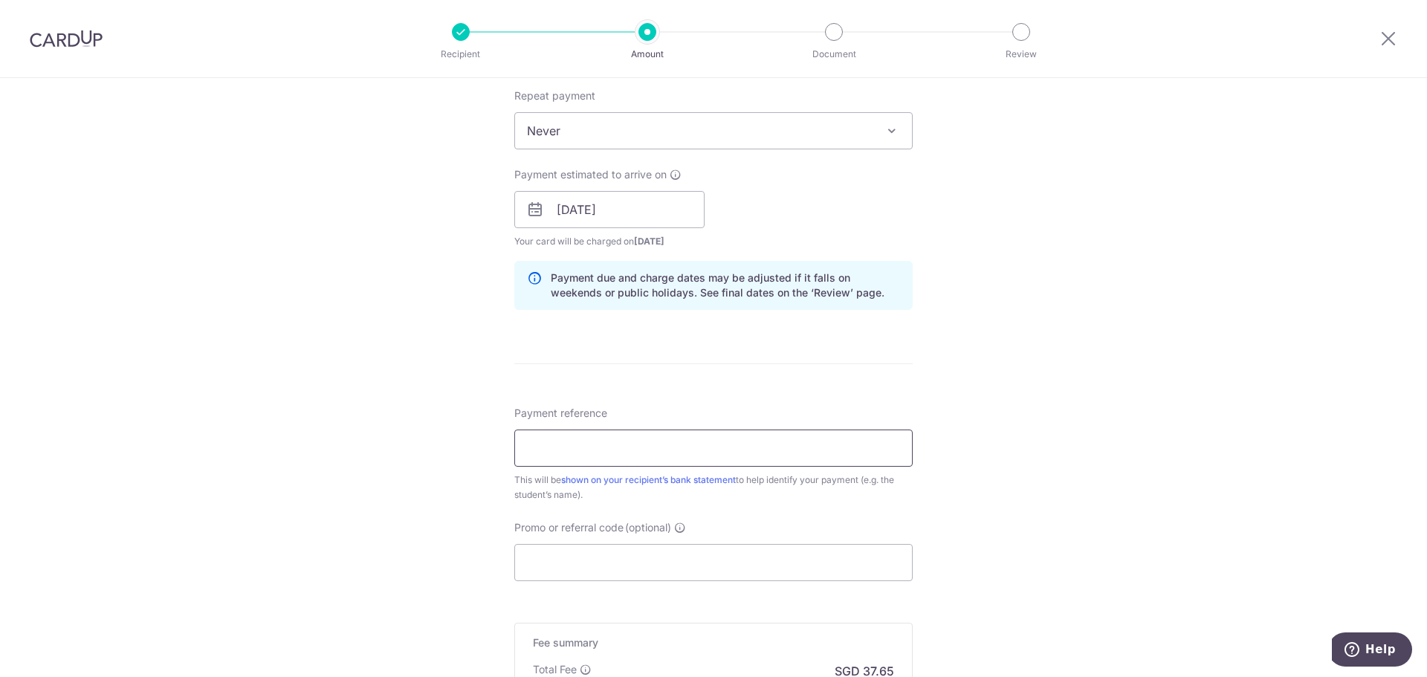
click at [593, 445] on input "Payment reference" at bounding box center [713, 448] width 398 height 37
click at [563, 456] on input "Payment reference" at bounding box center [713, 448] width 398 height 37
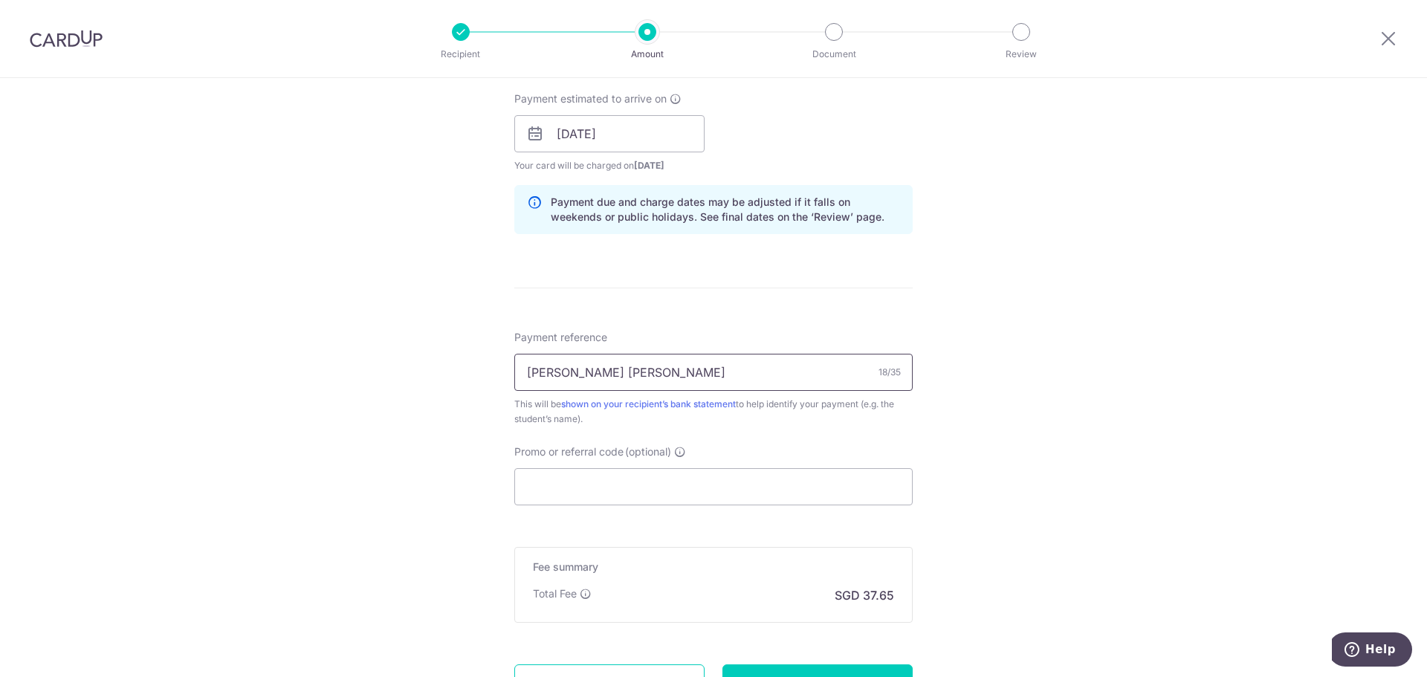
scroll to position [743, 0]
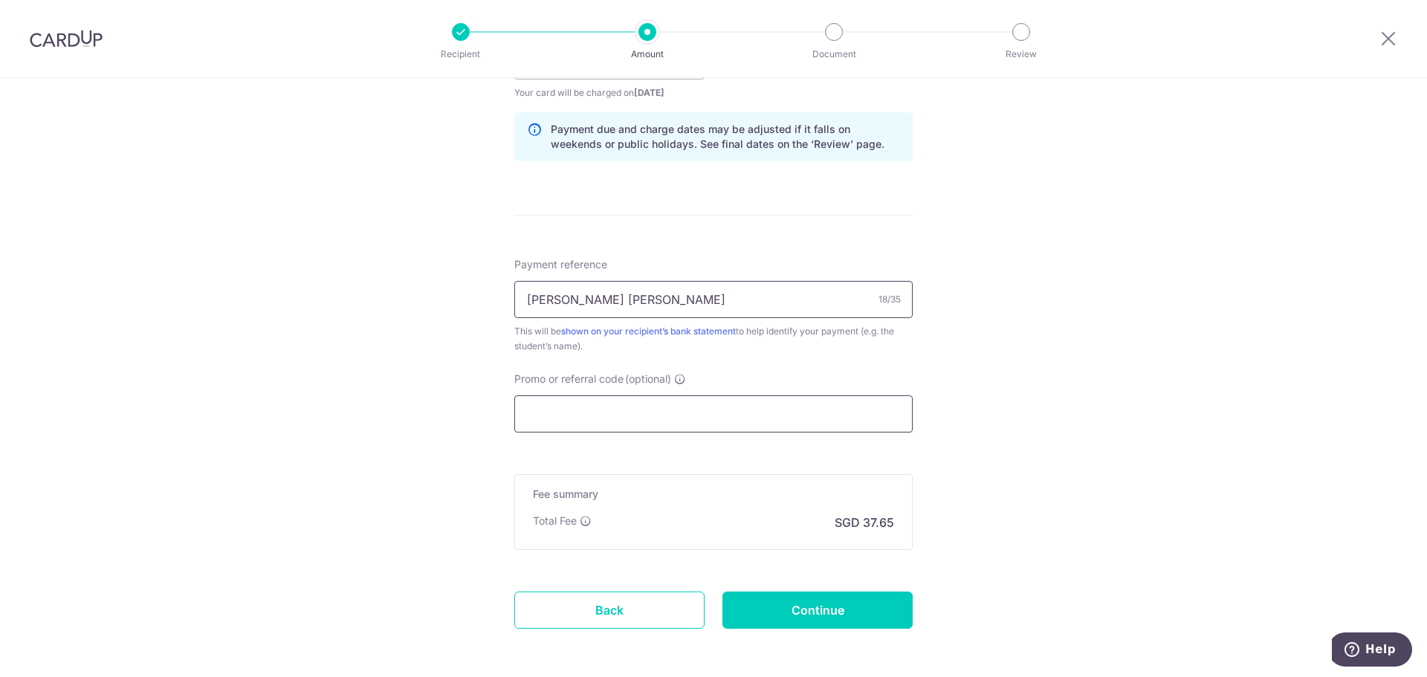
type input "Eliane Elissa Pung"
click at [537, 413] on input "Promo or referral code (optional)" at bounding box center [713, 414] width 398 height 37
type input "E"
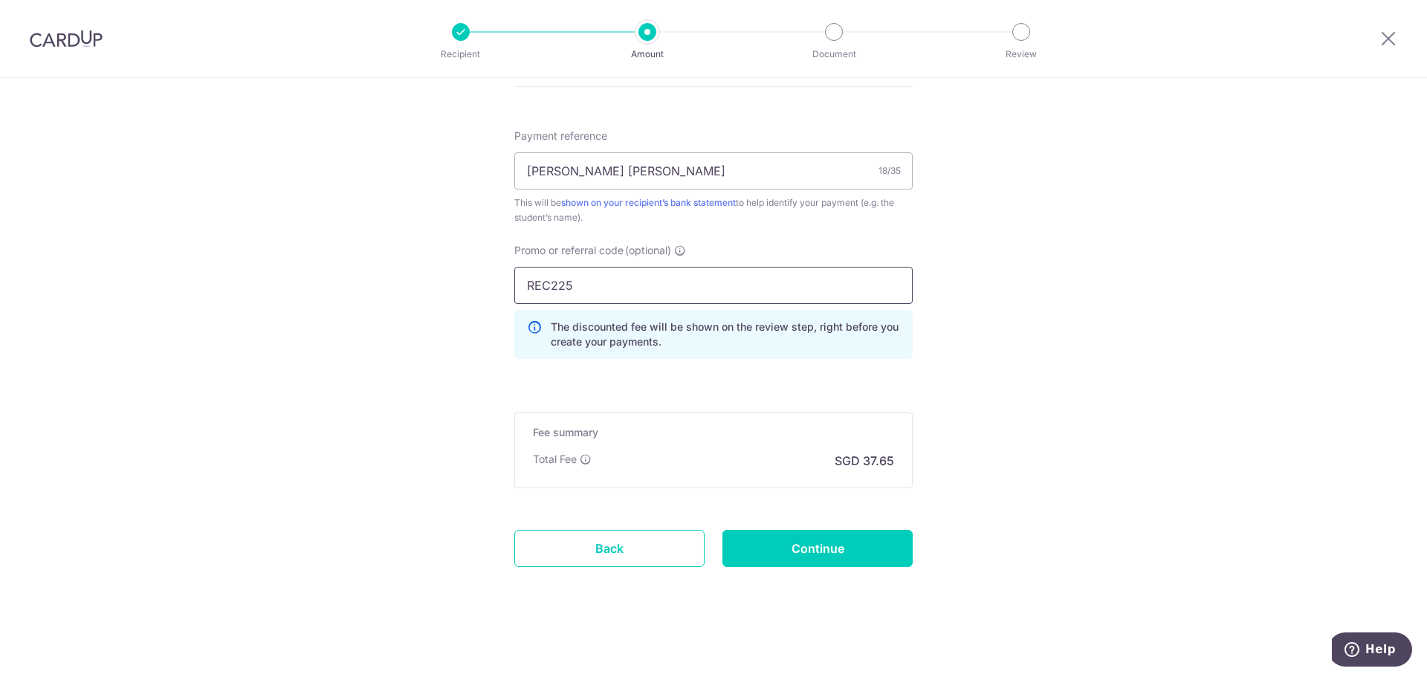
scroll to position [874, 0]
type input "REC225"
click at [862, 543] on input "Continue" at bounding box center [818, 547] width 190 height 37
type input "Create Schedule"
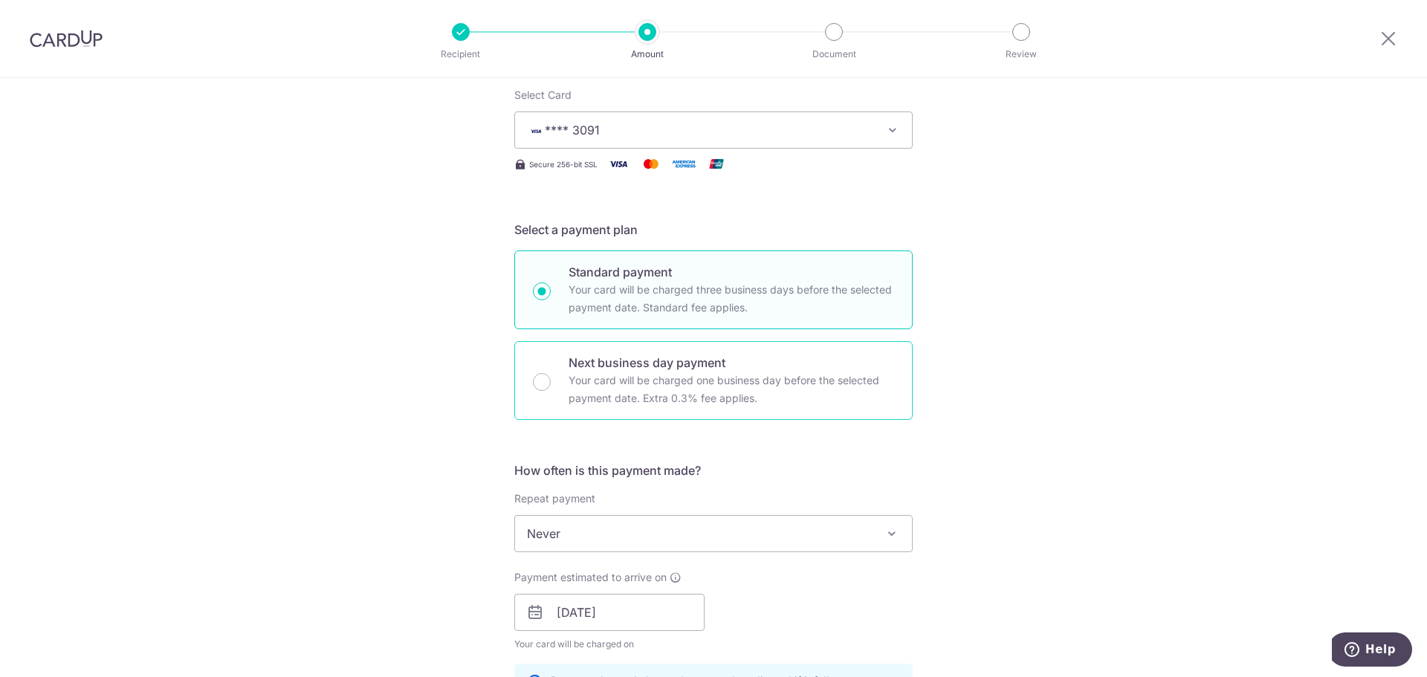
scroll to position [77, 0]
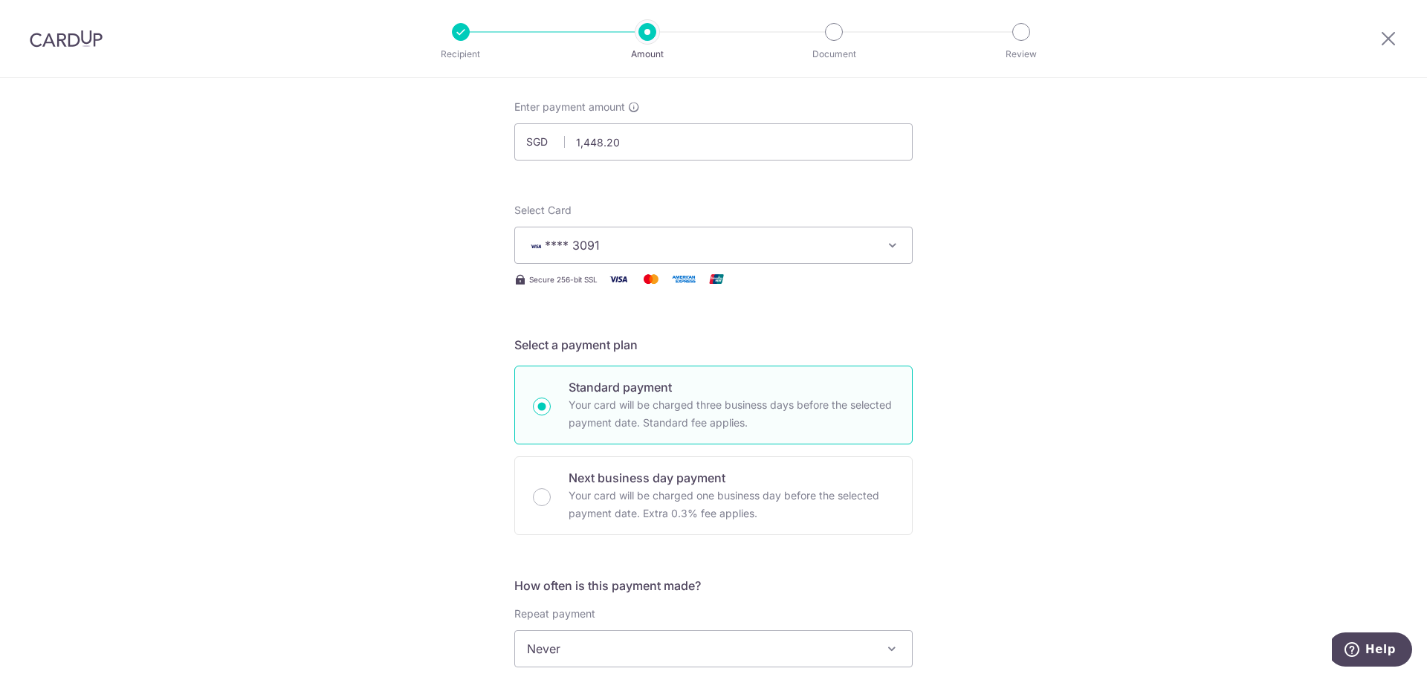
click at [714, 246] on span "**** 3091" at bounding box center [700, 245] width 346 height 18
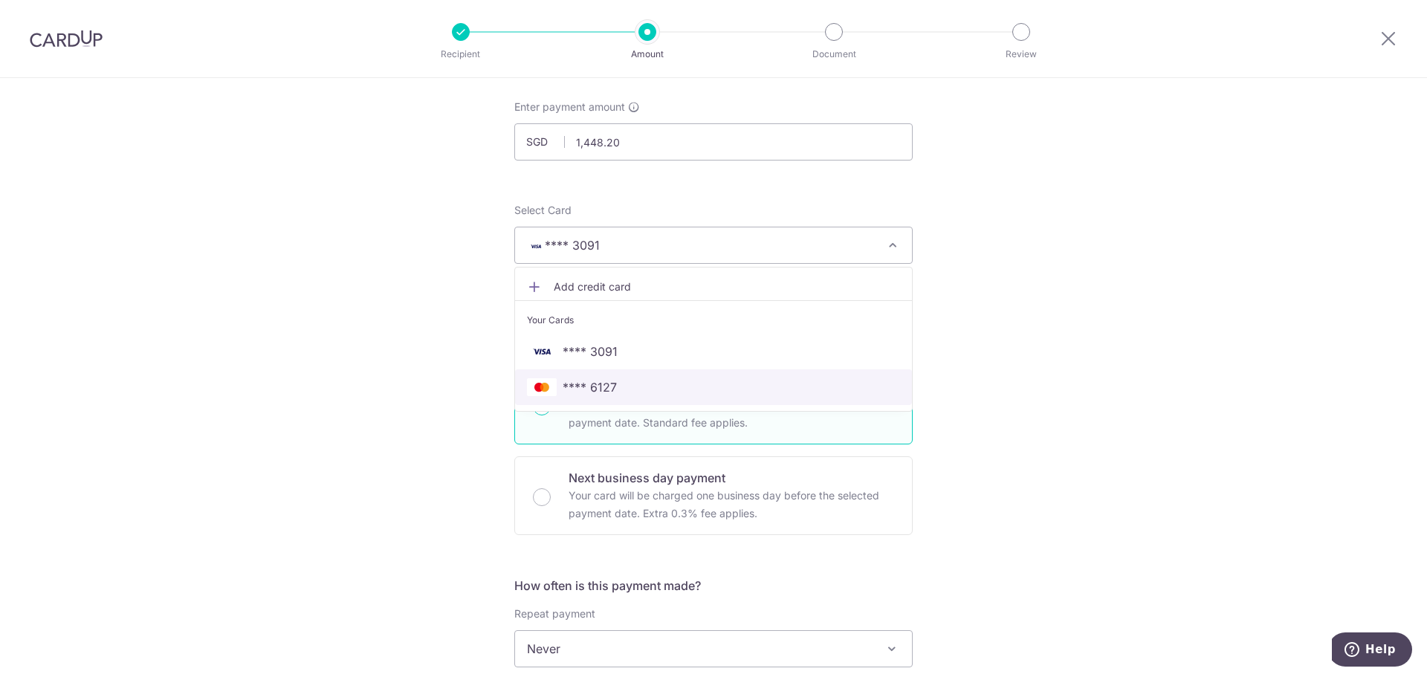
click at [632, 372] on link "**** 6127" at bounding box center [713, 387] width 397 height 36
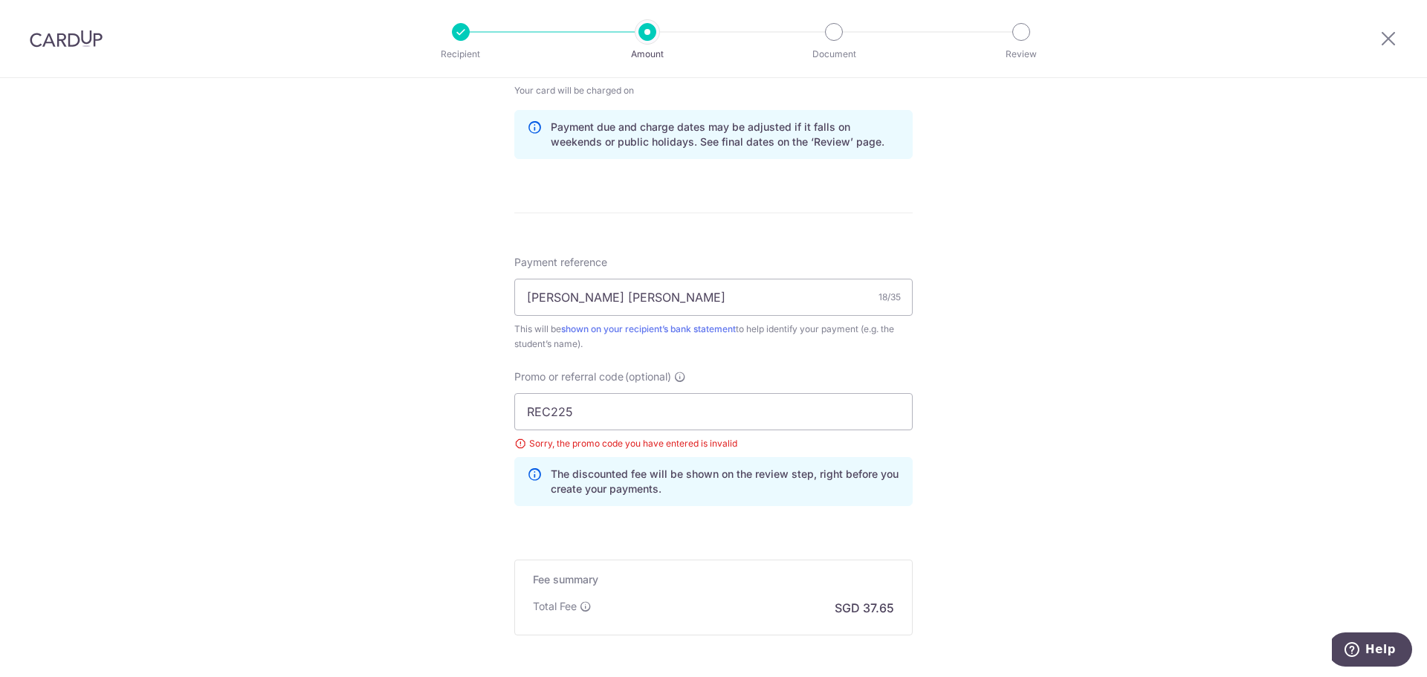
scroll to position [894, 0]
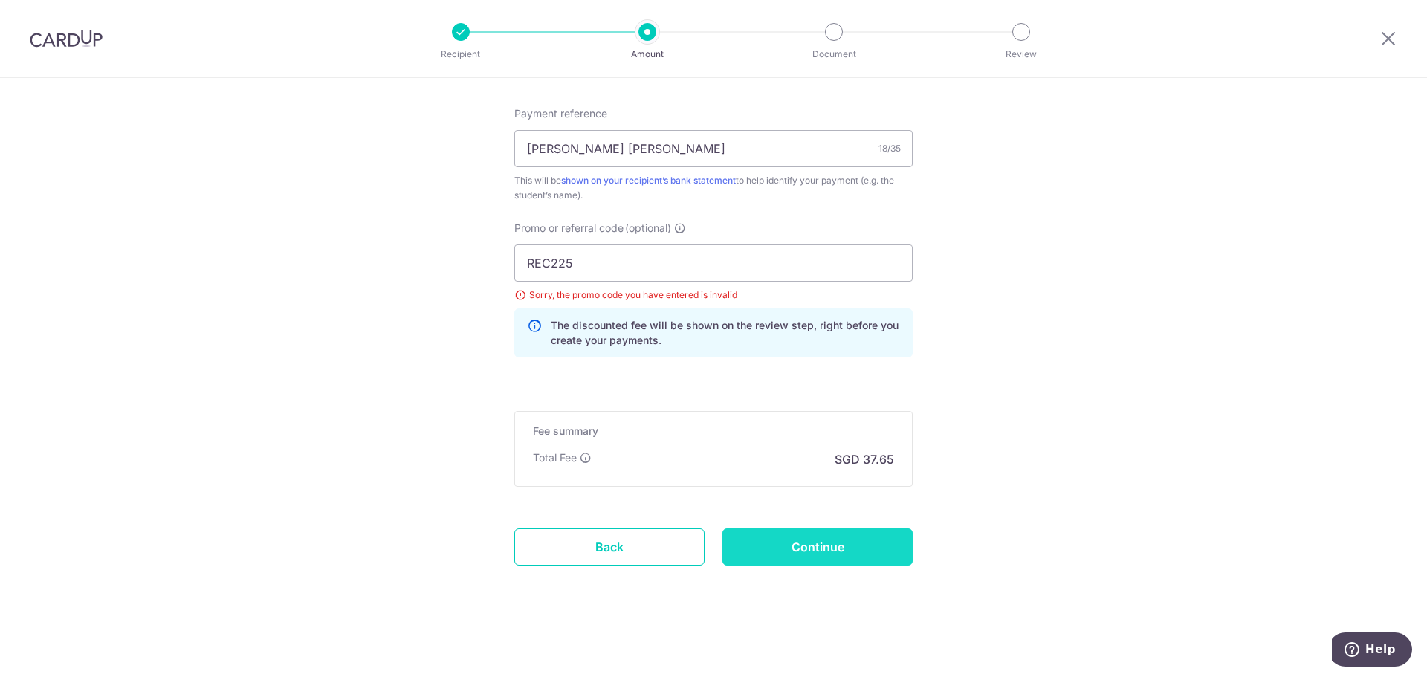
click at [819, 542] on input "Continue" at bounding box center [818, 547] width 190 height 37
type input "Update Schedule"
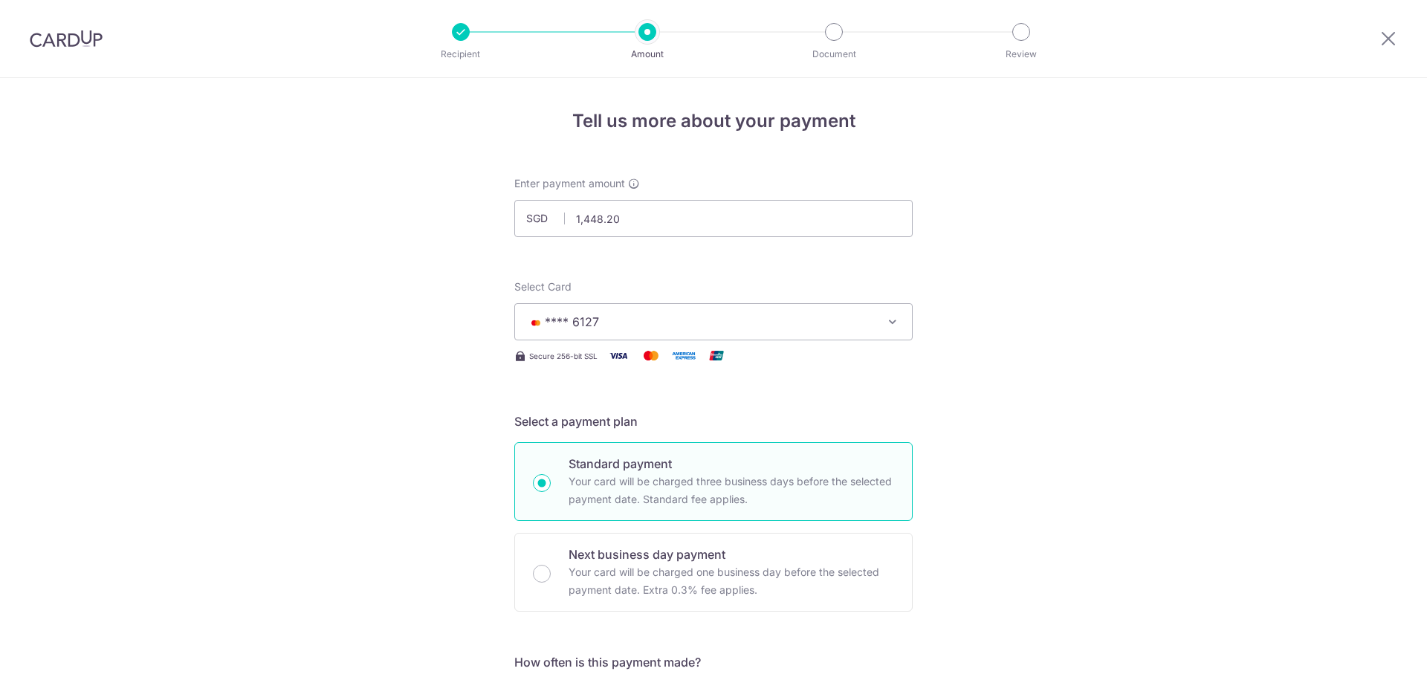
scroll to position [894, 0]
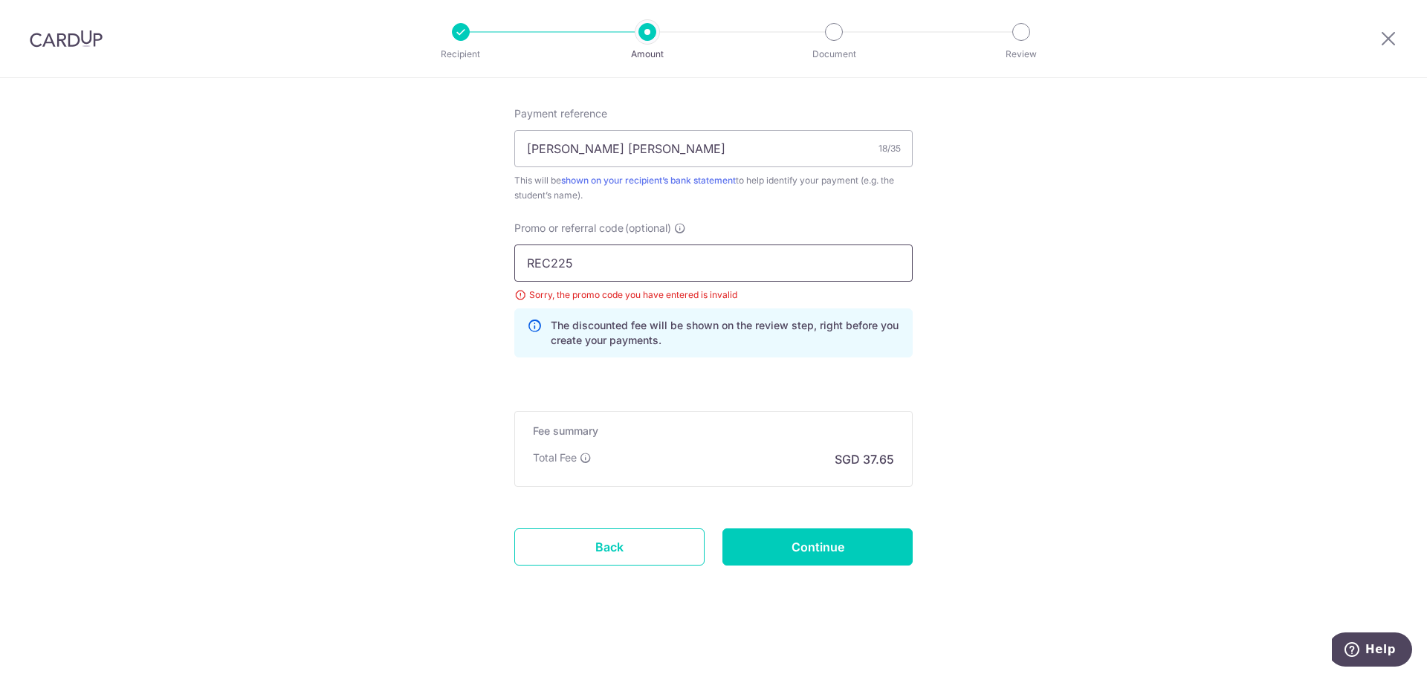
click at [537, 265] on input "REC225" at bounding box center [713, 263] width 398 height 37
drag, startPoint x: 541, startPoint y: 264, endPoint x: 469, endPoint y: 255, distance: 72.7
type input "OFF225"
click at [814, 541] on input "Continue" at bounding box center [818, 547] width 190 height 37
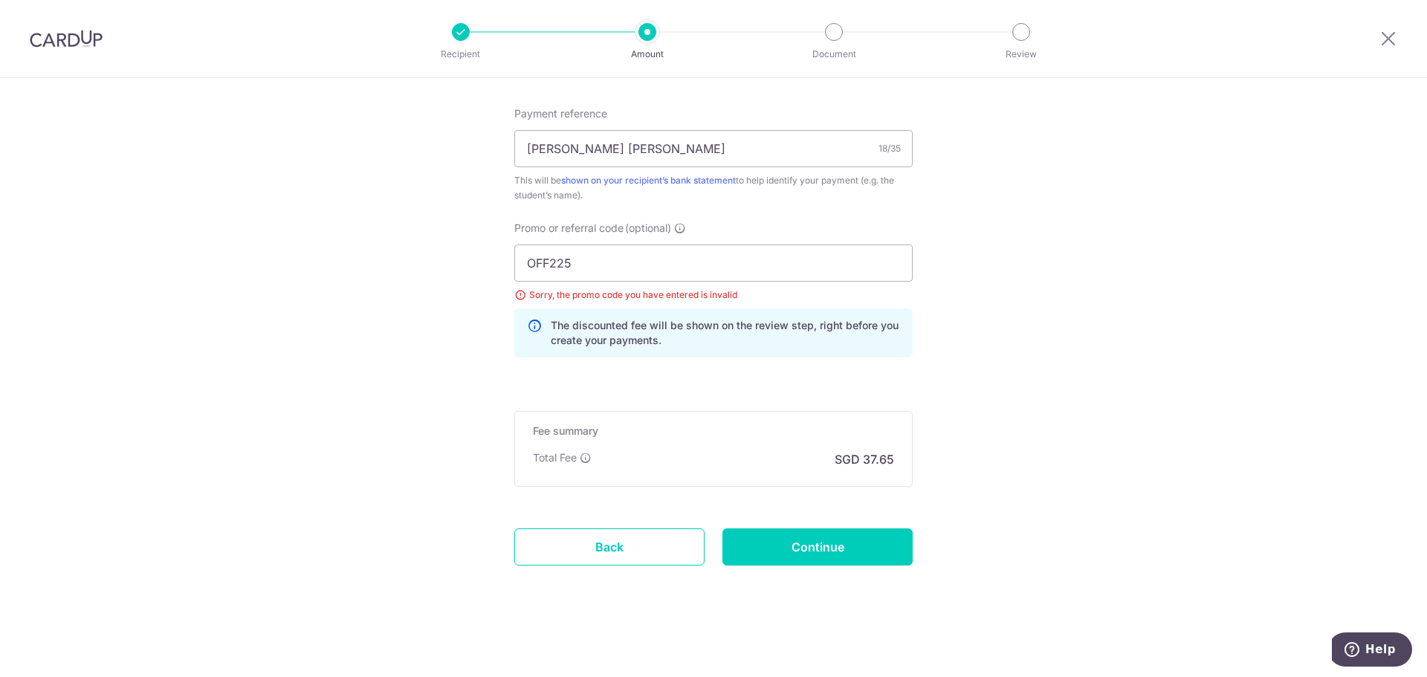
type input "Update Schedule"
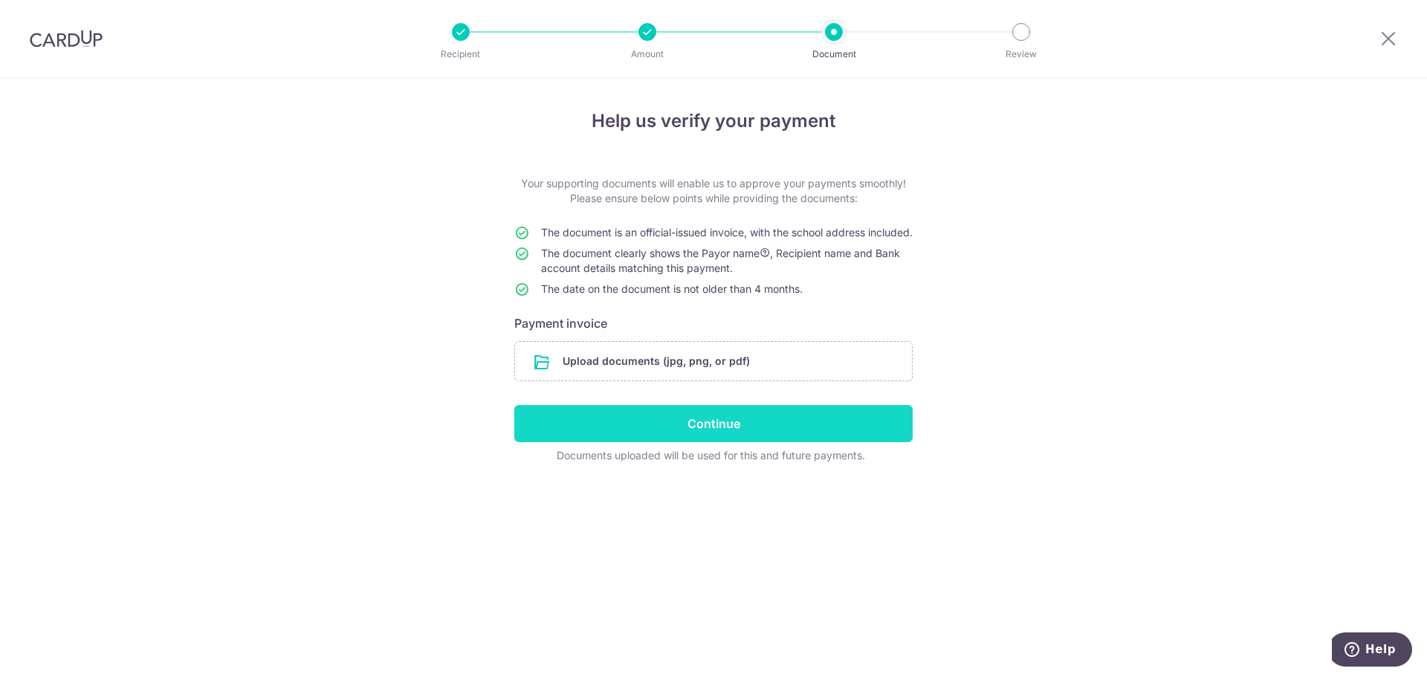
click at [750, 436] on input "Continue" at bounding box center [713, 423] width 398 height 37
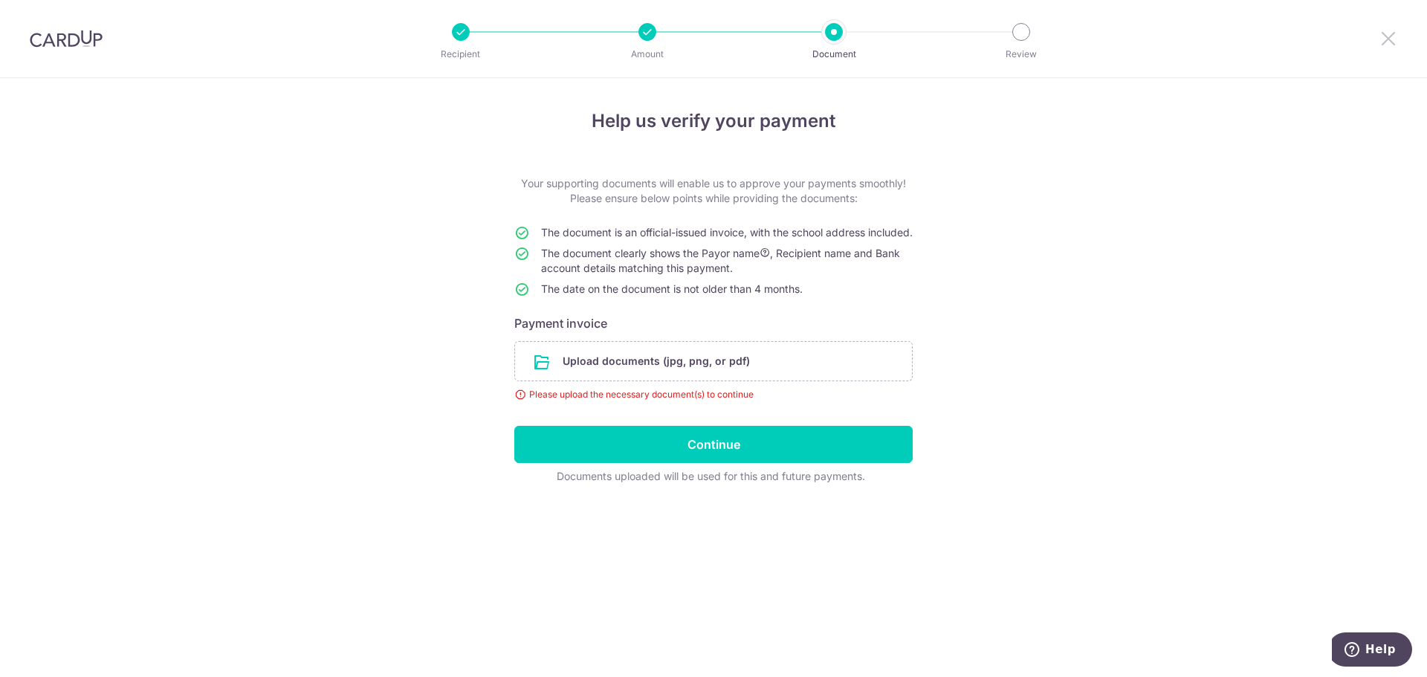
click at [1392, 47] on icon at bounding box center [1389, 38] width 18 height 19
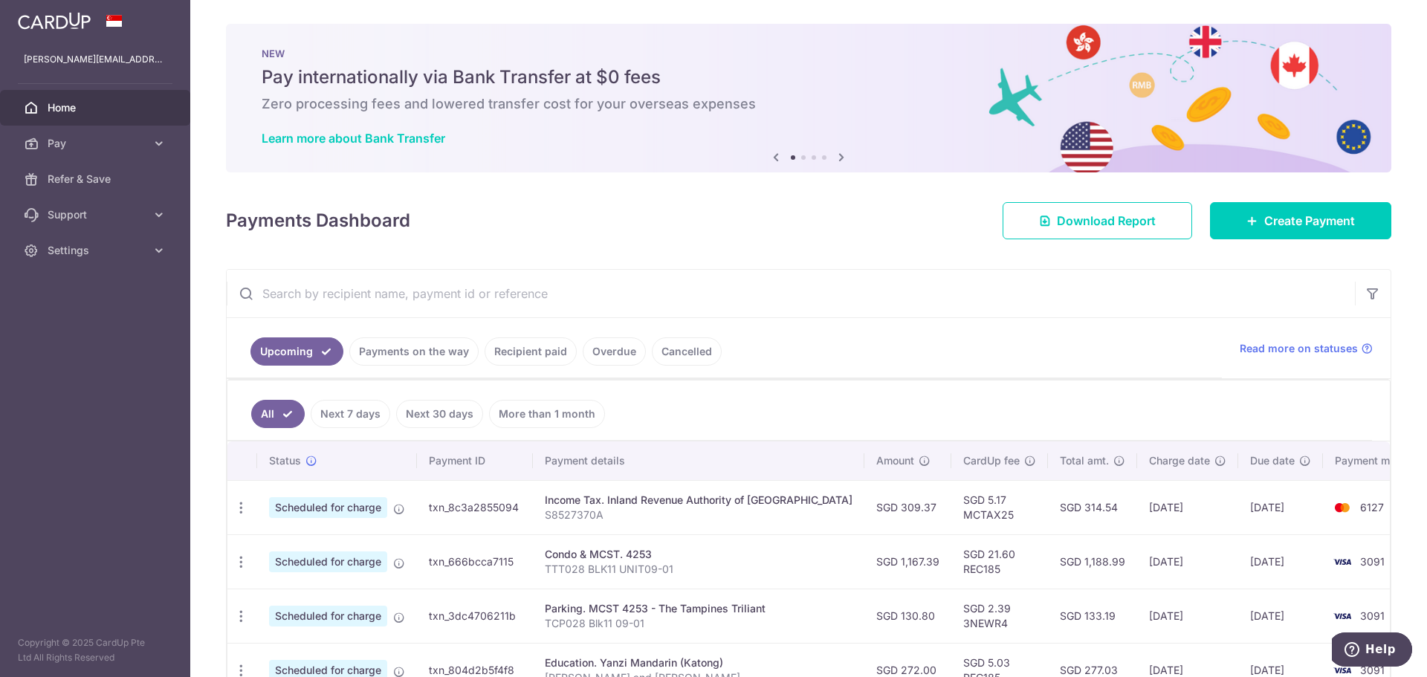
click at [1279, 190] on div "× Pause Schedule Pause all future payments in this series Pause just this one p…" at bounding box center [808, 338] width 1237 height 677
click at [1277, 204] on link "Create Payment" at bounding box center [1300, 220] width 181 height 37
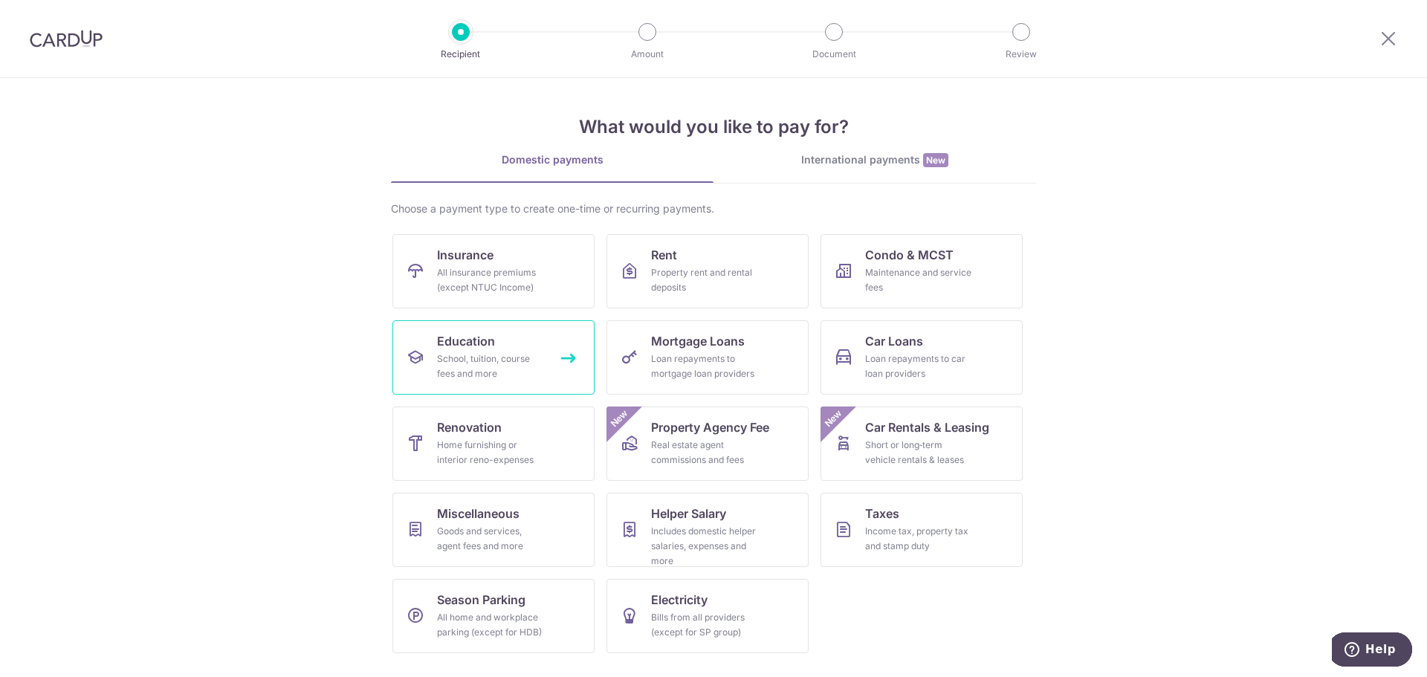
click at [527, 355] on div "School, tuition, course fees and more" at bounding box center [490, 367] width 107 height 30
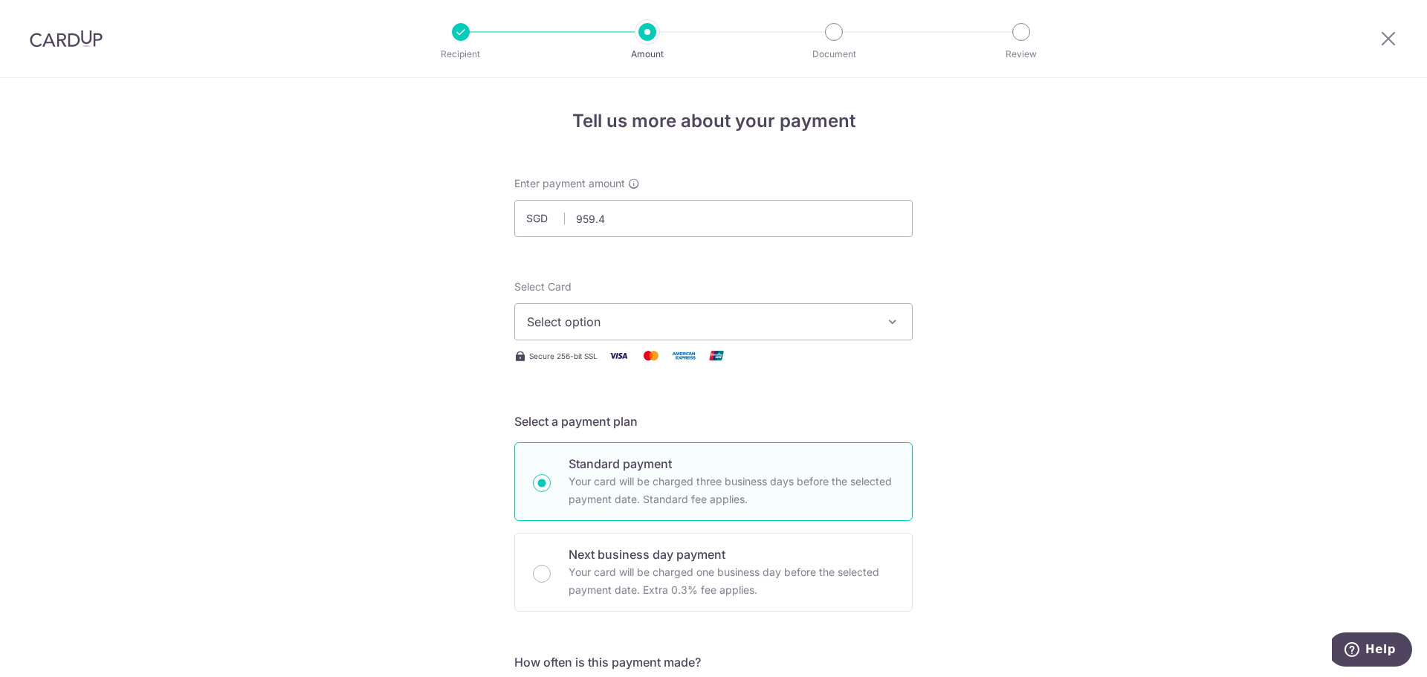
type input "959.40"
click at [543, 322] on span "Select option" at bounding box center [700, 322] width 346 height 18
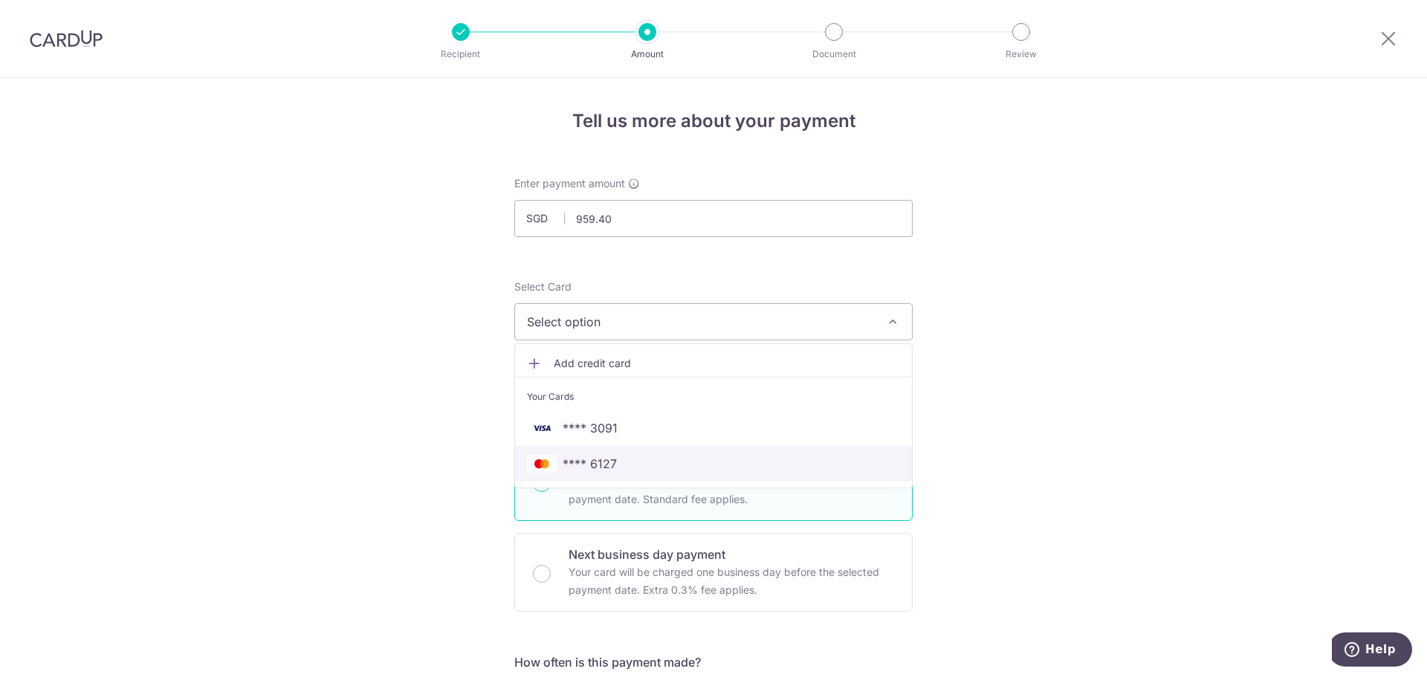
drag, startPoint x: 585, startPoint y: 460, endPoint x: 634, endPoint y: 436, distance: 54.5
click at [585, 460] on span "**** 6127" at bounding box center [590, 464] width 54 height 18
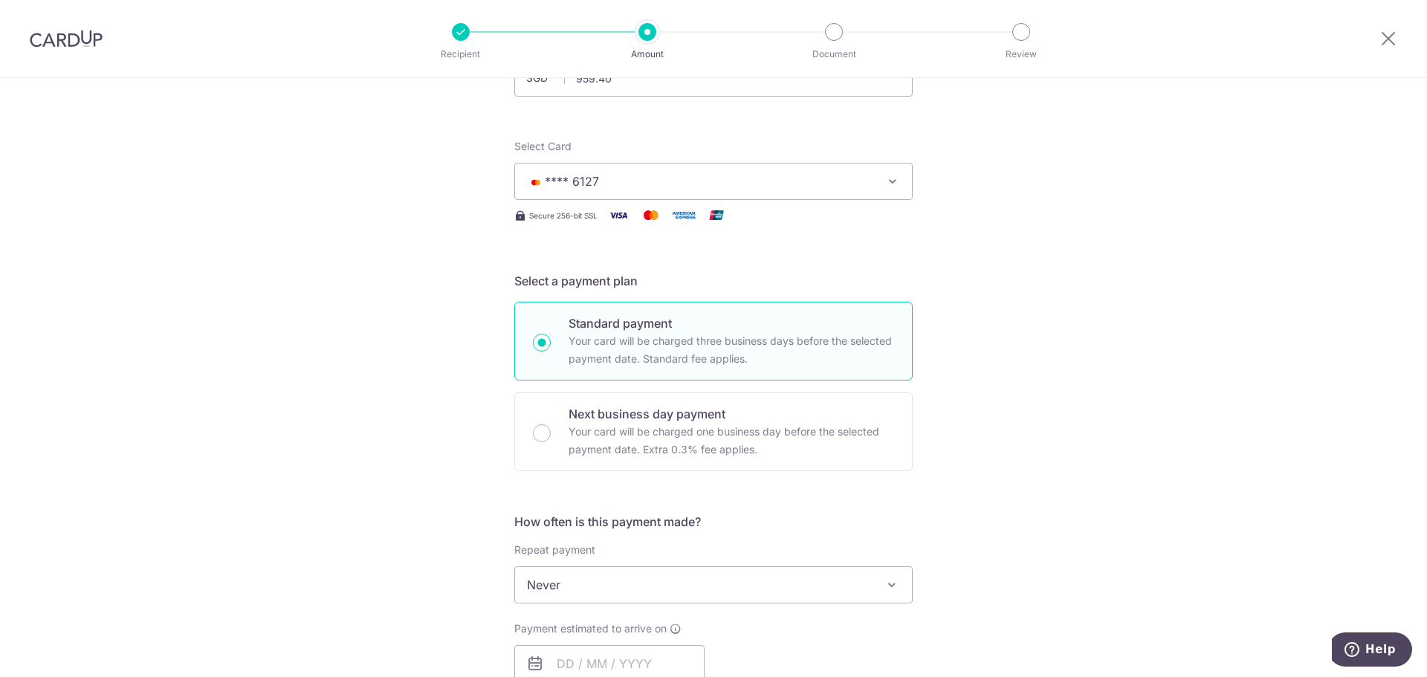
scroll to position [297, 0]
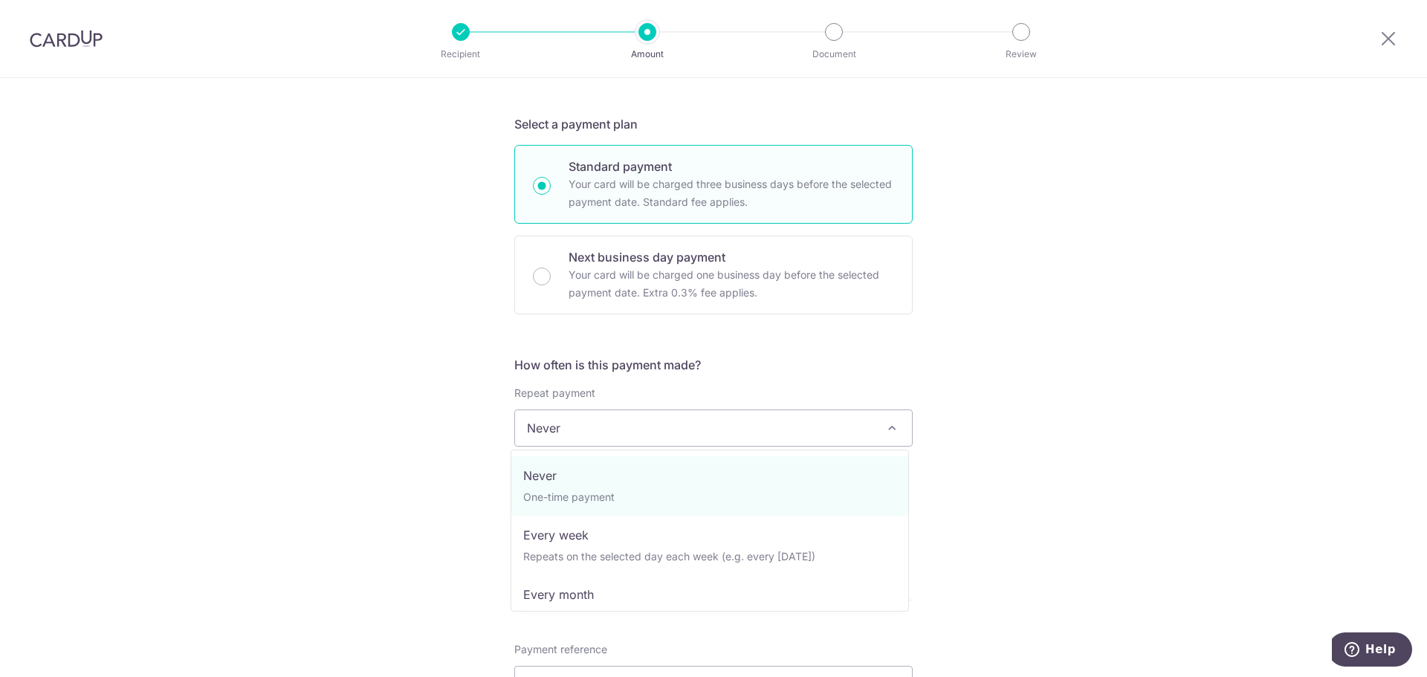
click at [583, 433] on span "Never" at bounding box center [713, 428] width 397 height 36
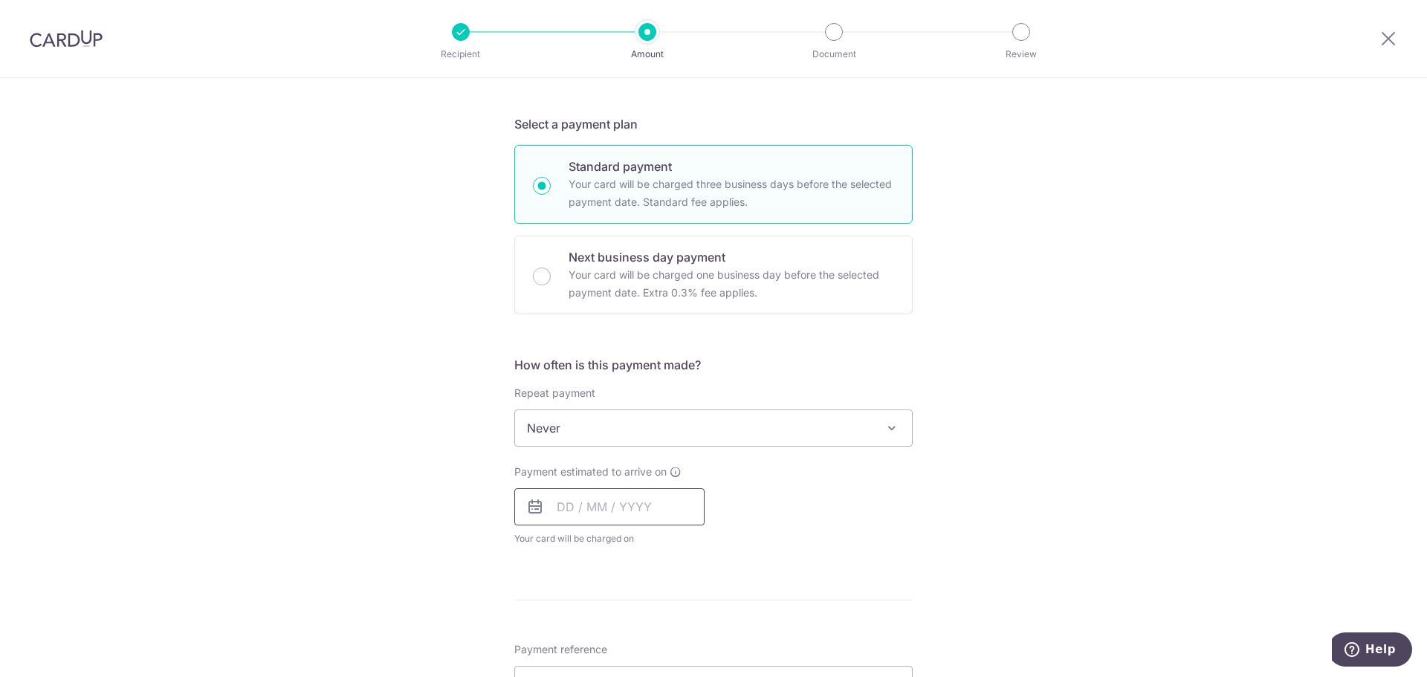
click at [573, 506] on input "text" at bounding box center [609, 506] width 190 height 37
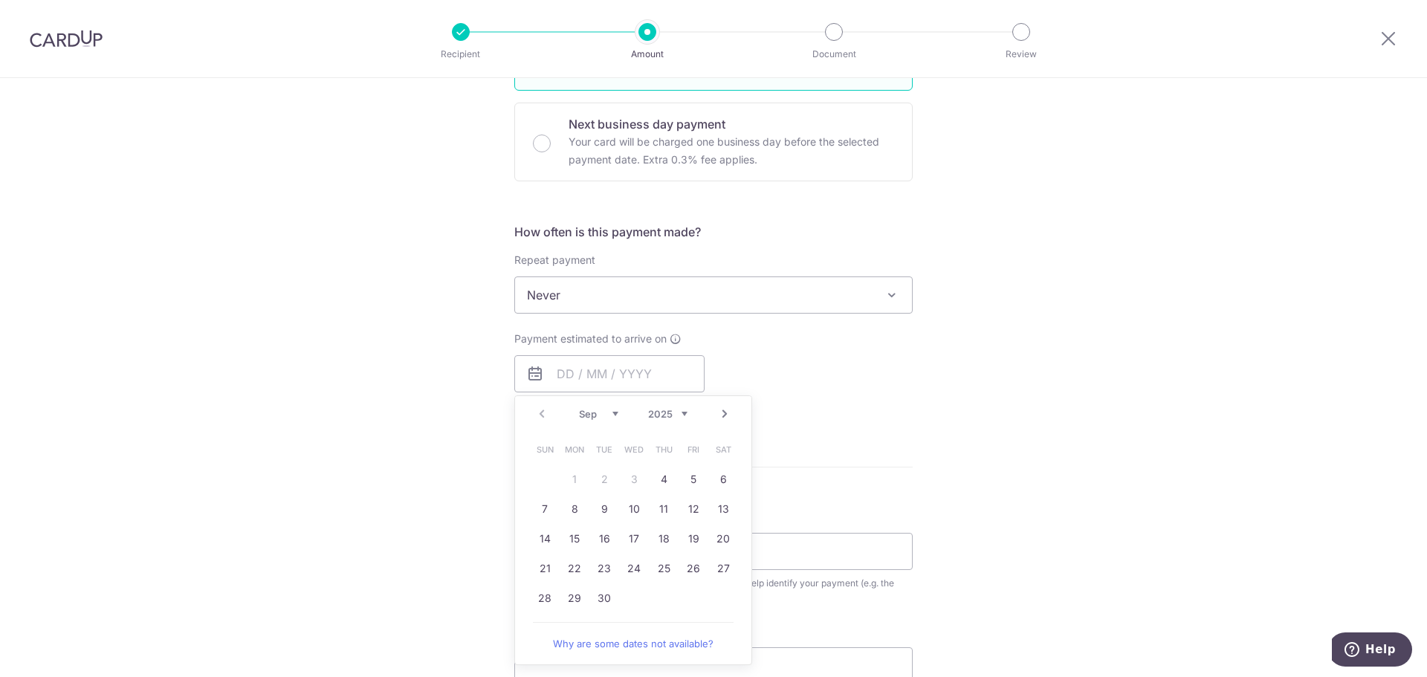
scroll to position [446, 0]
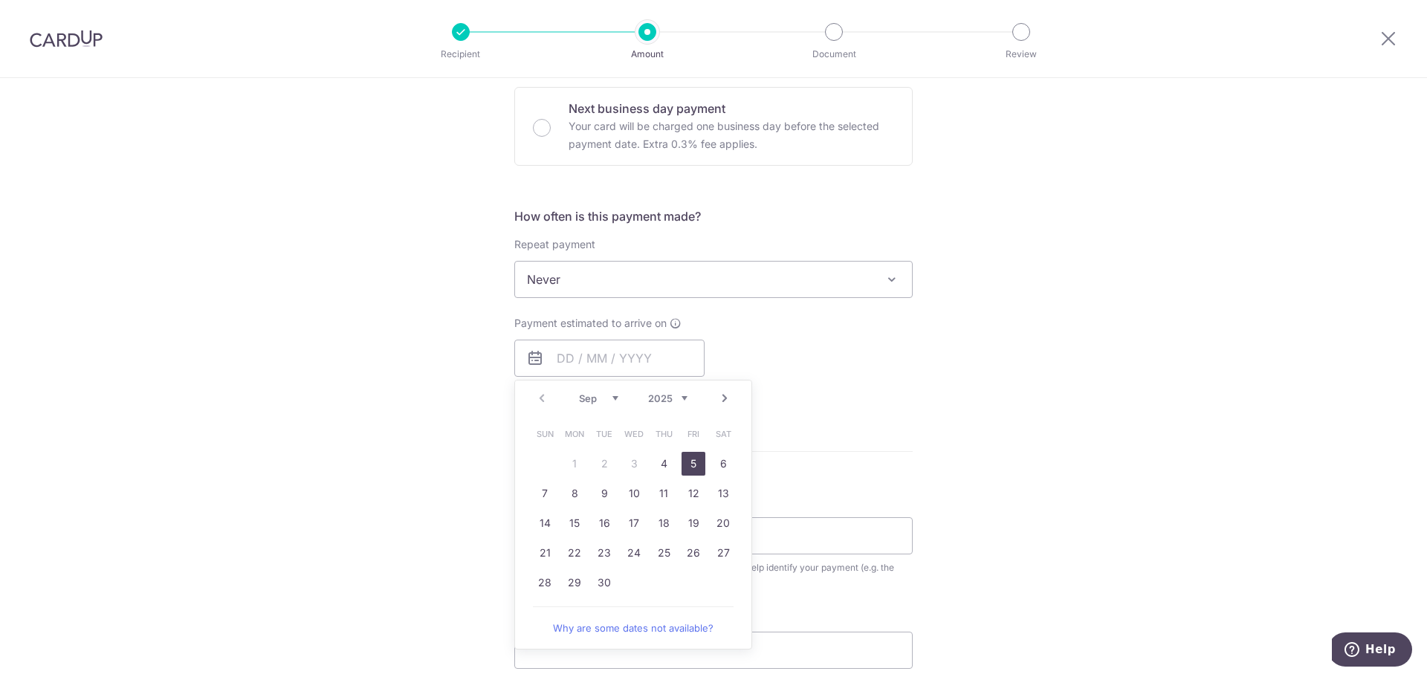
click at [688, 464] on link "5" at bounding box center [694, 464] width 24 height 24
type input "[DATE]"
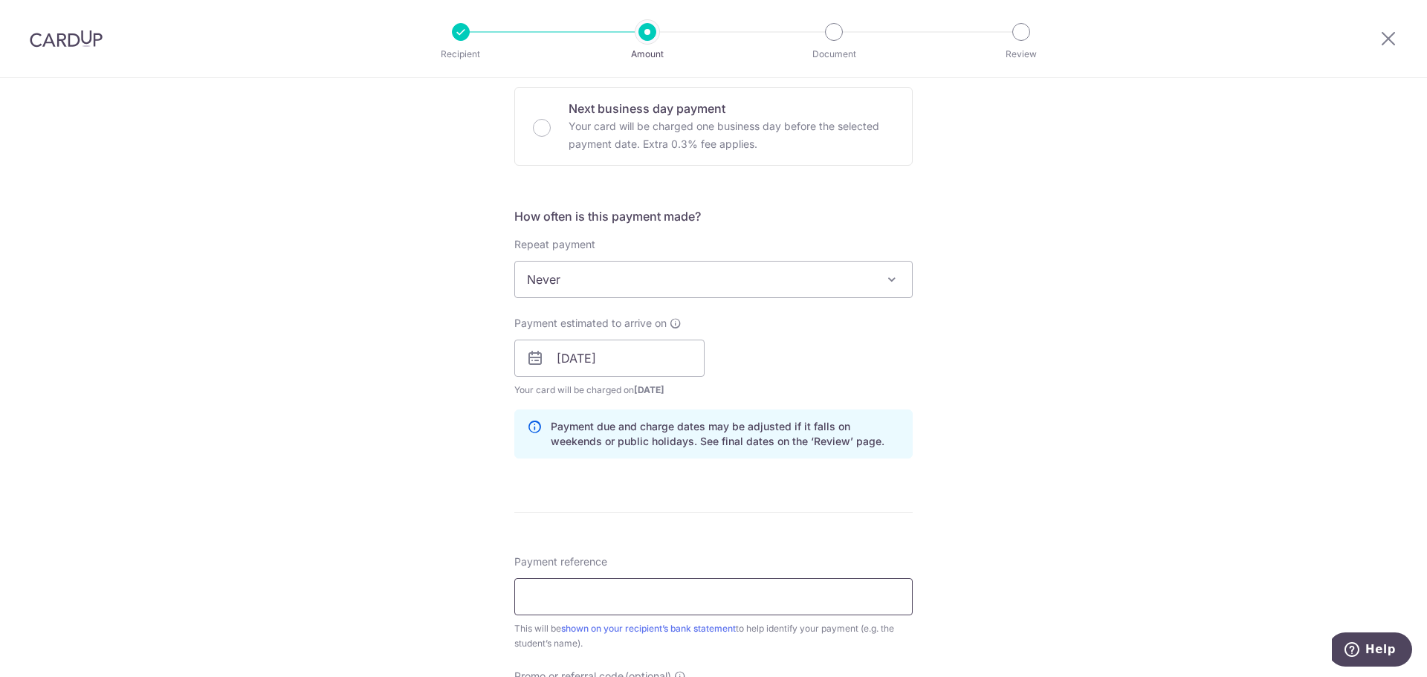
click at [601, 590] on input "Payment reference" at bounding box center [713, 596] width 398 height 37
type input "[PERSON_NAME]"
click at [1055, 513] on div "Tell us more about your payment Enter payment amount SGD 959.40 959.40 Select C…" at bounding box center [713, 335] width 1427 height 1406
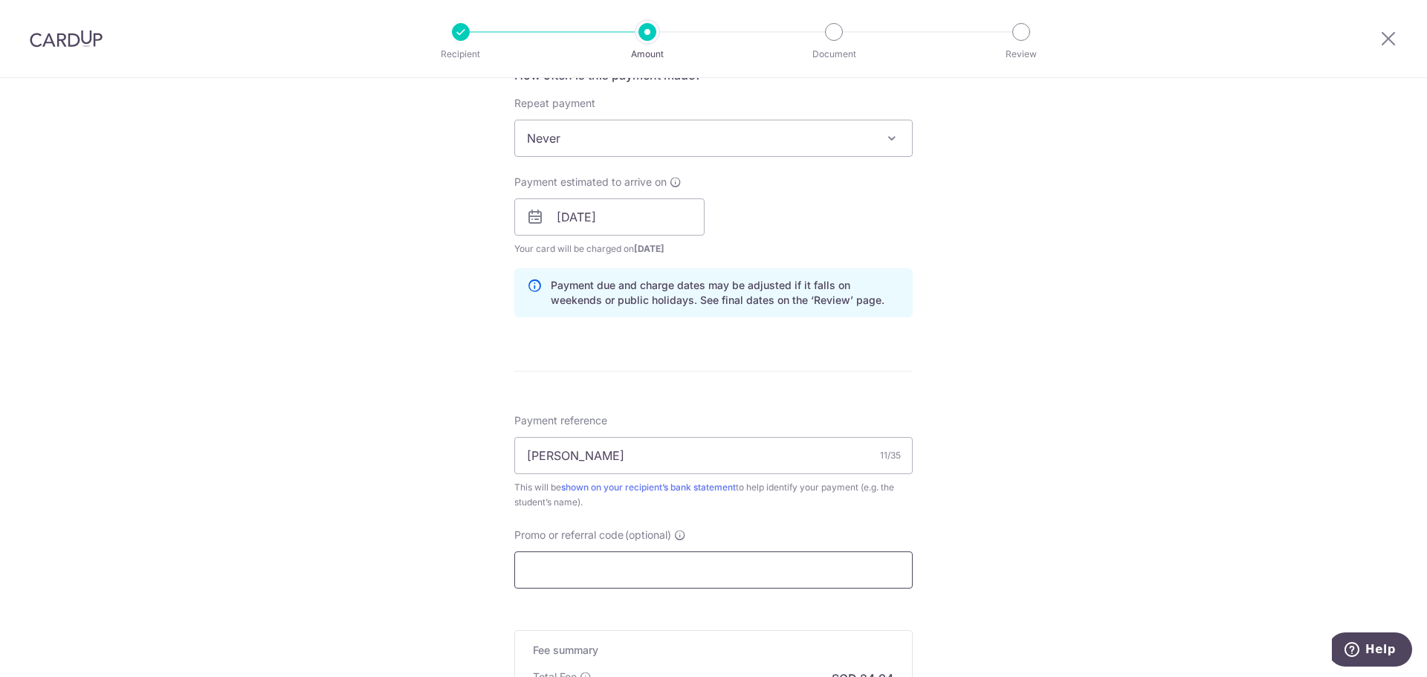
scroll to position [669, 0]
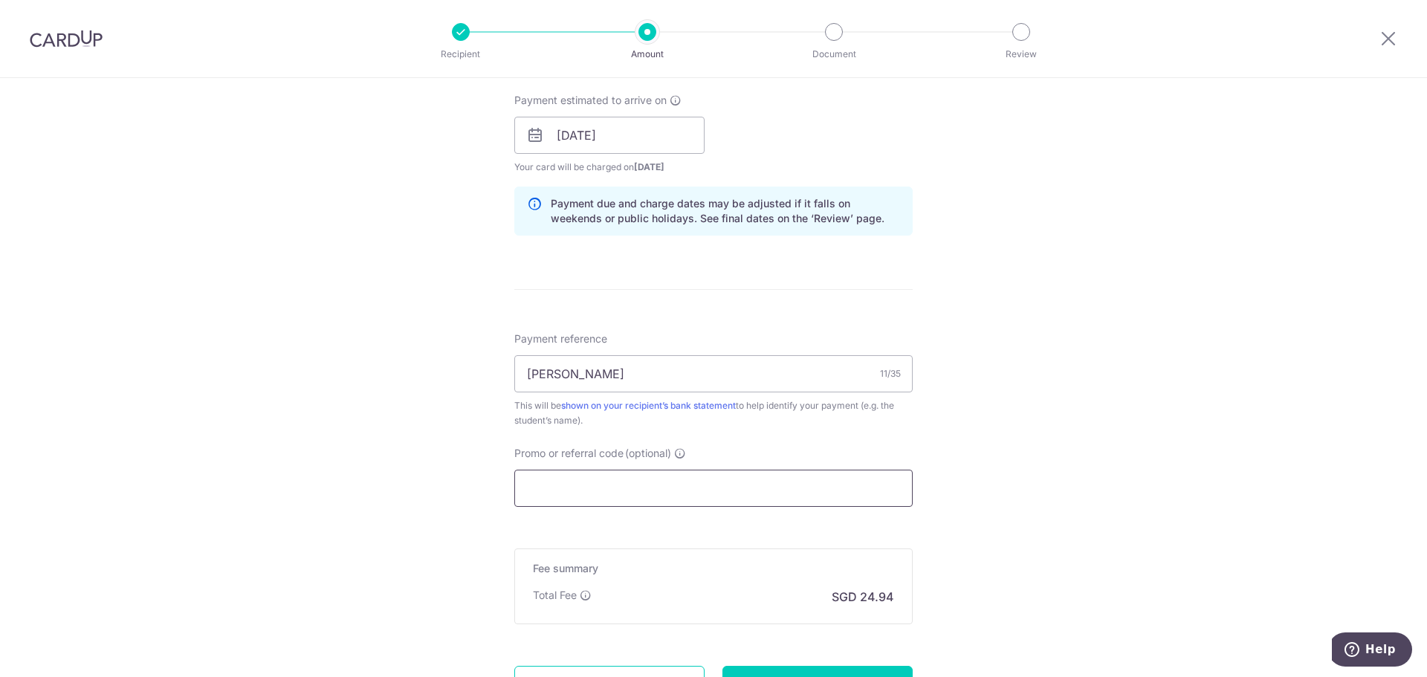
click at [633, 490] on input "Promo or referral code (optional)" at bounding box center [713, 488] width 398 height 37
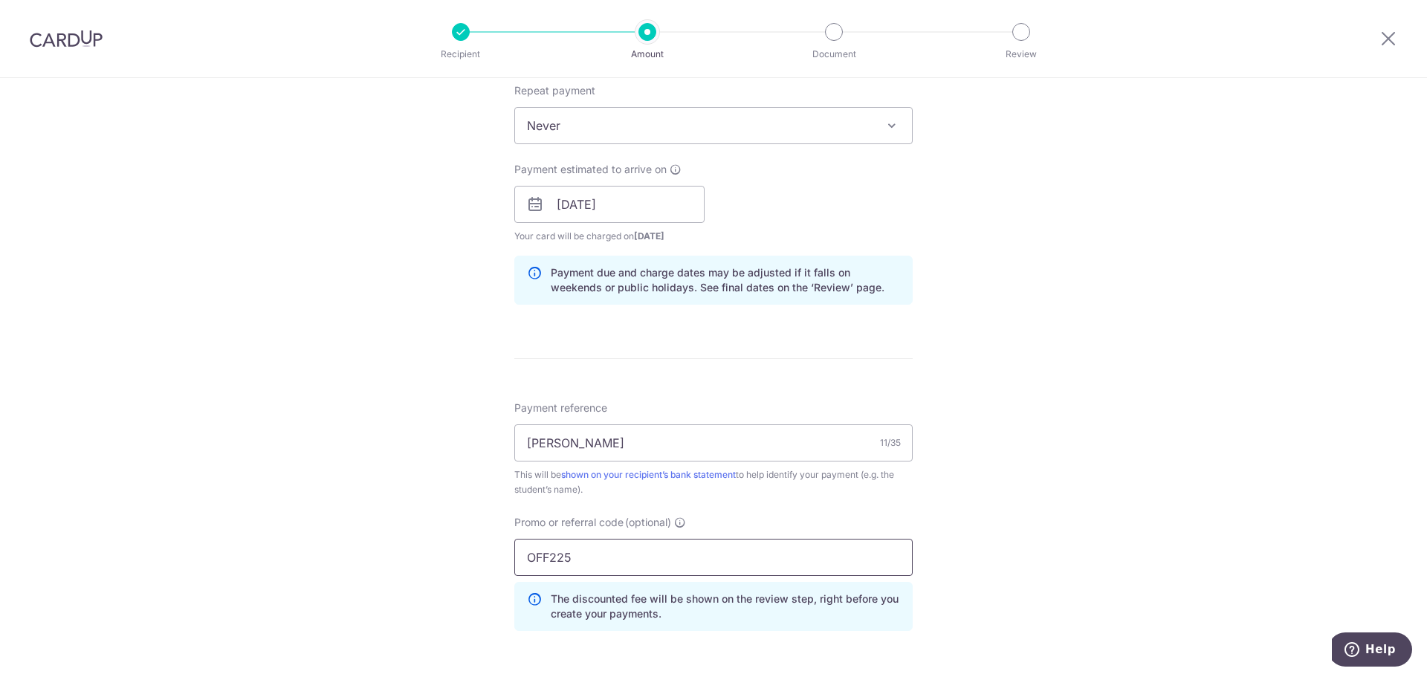
scroll to position [743, 0]
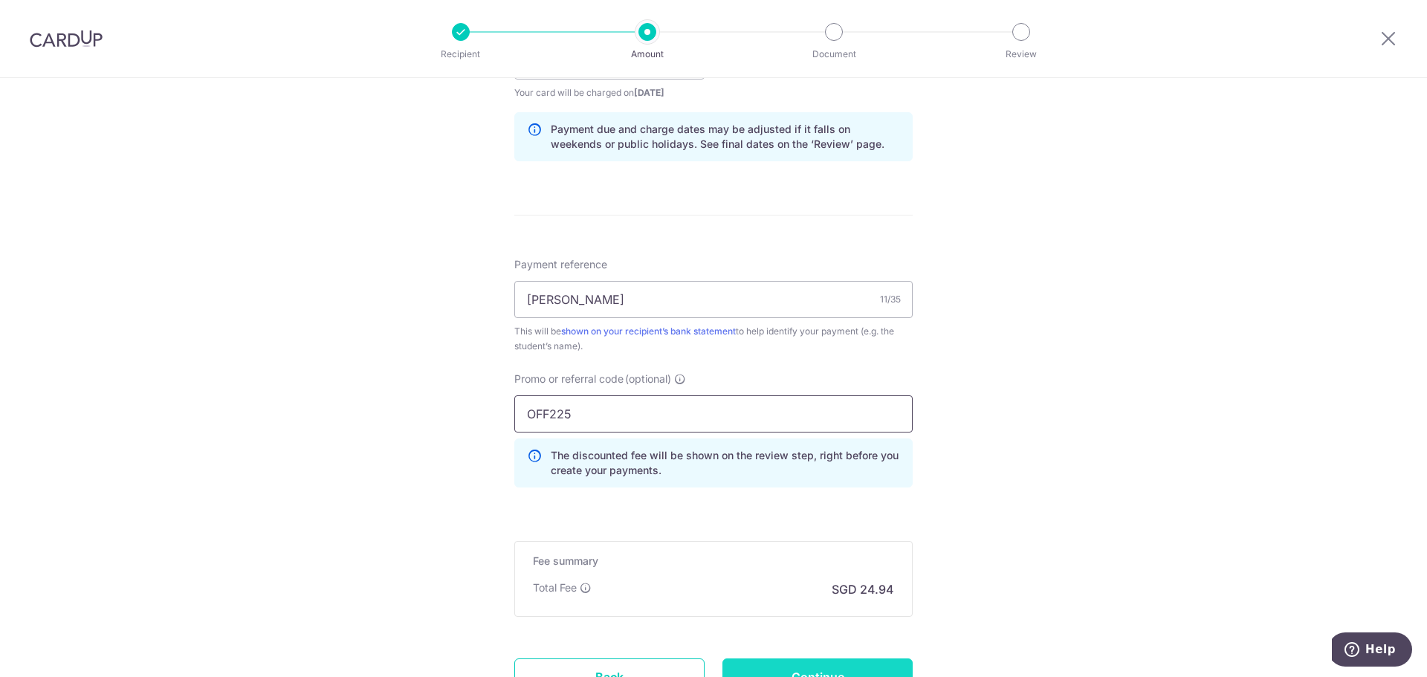
type input "OFF225"
click at [792, 671] on input "Continue" at bounding box center [818, 677] width 190 height 37
type input "Create Schedule"
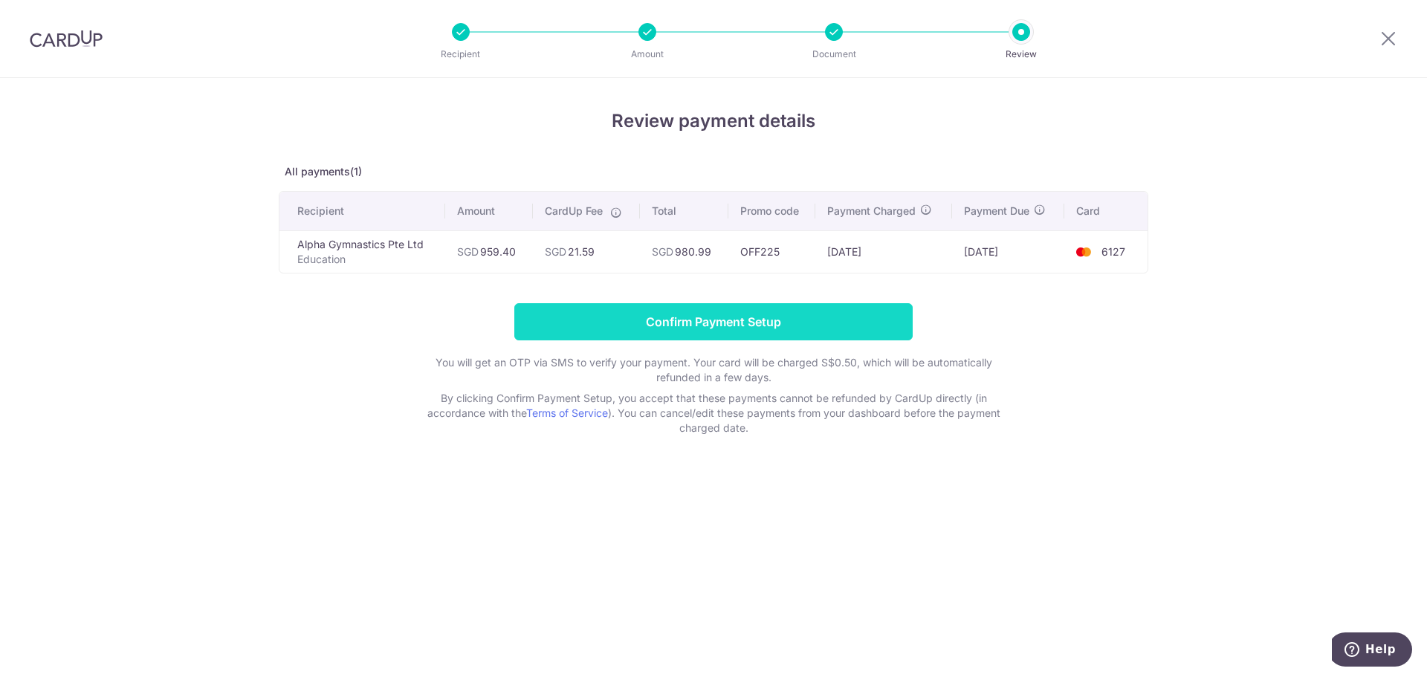
click at [740, 320] on input "Confirm Payment Setup" at bounding box center [713, 321] width 398 height 37
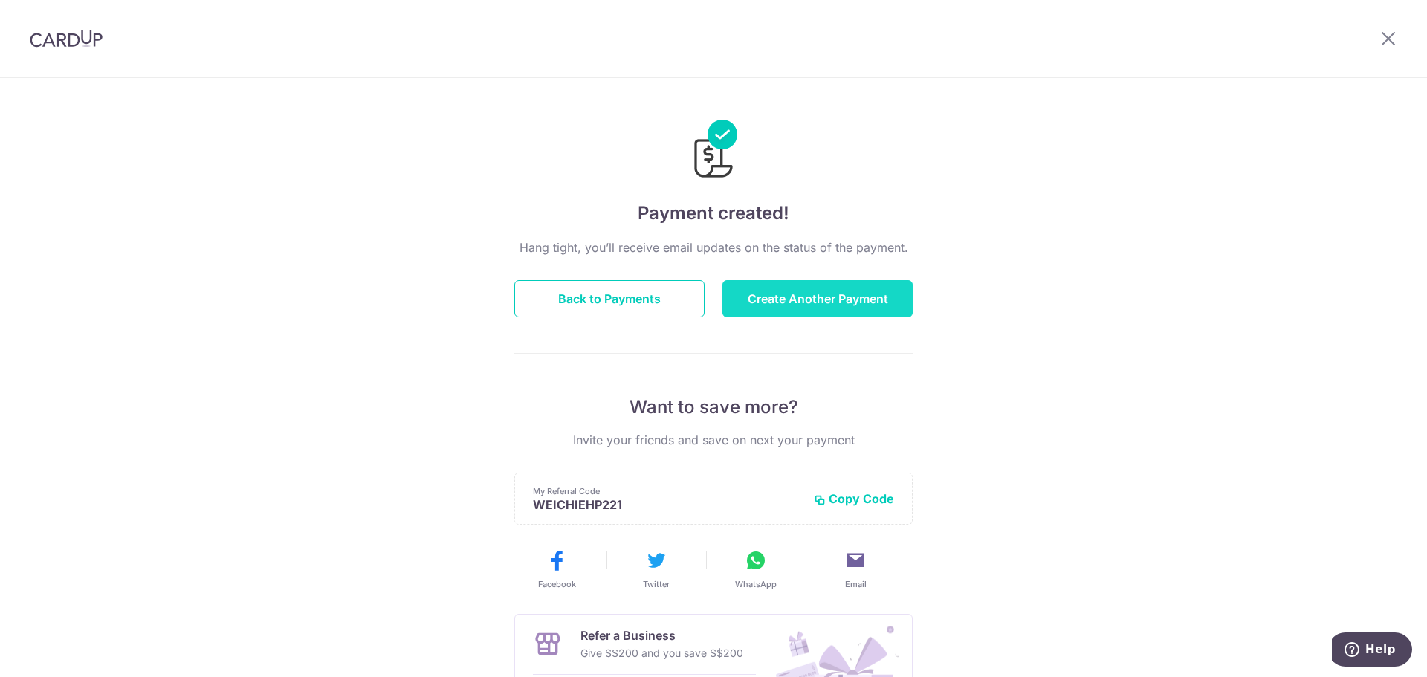
click at [774, 298] on button "Create Another Payment" at bounding box center [818, 298] width 190 height 37
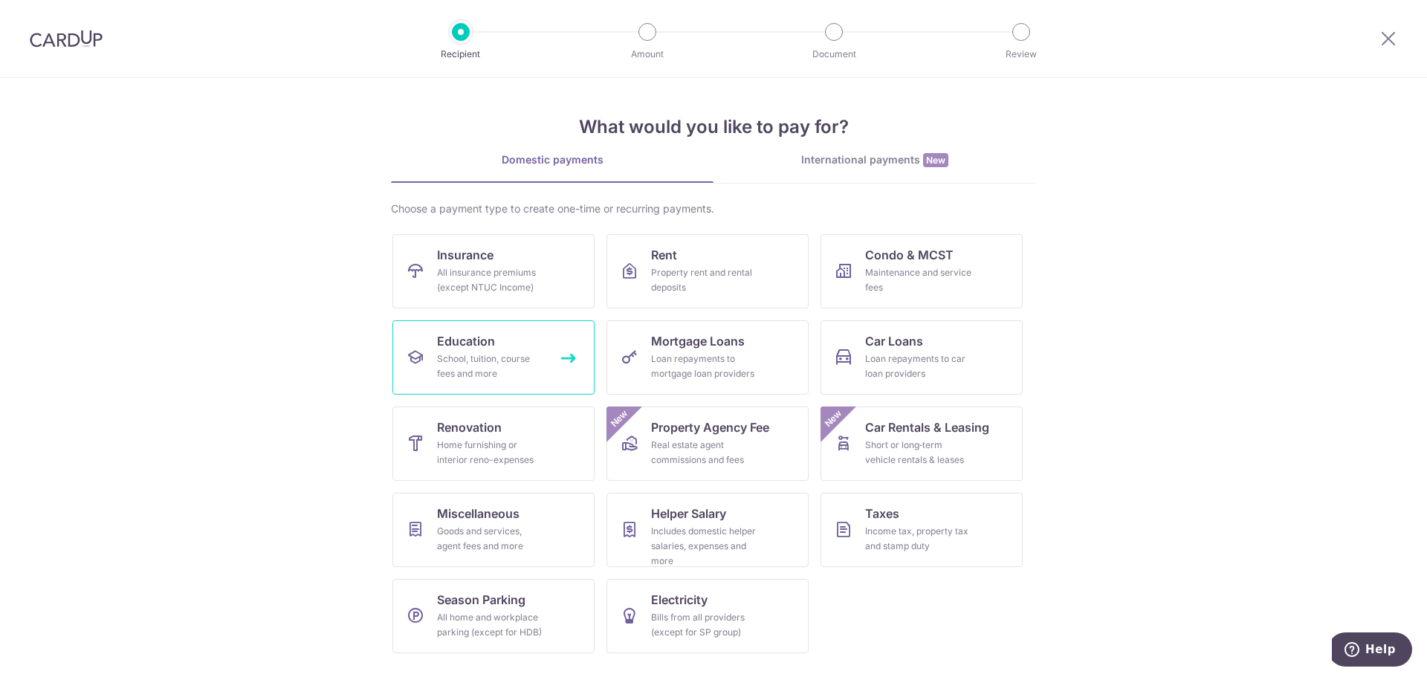
click at [477, 364] on div "School, tuition, course fees and more" at bounding box center [490, 367] width 107 height 30
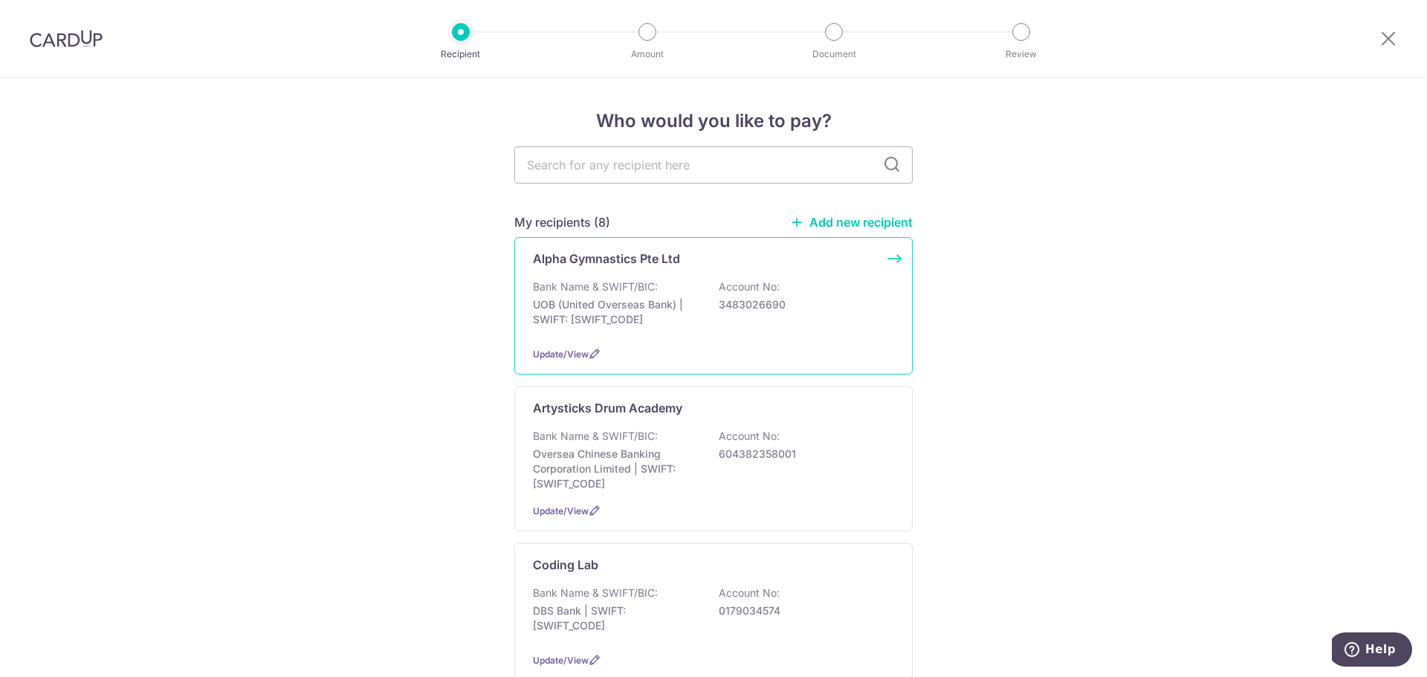
click at [758, 291] on p "Account No:" at bounding box center [749, 287] width 61 height 15
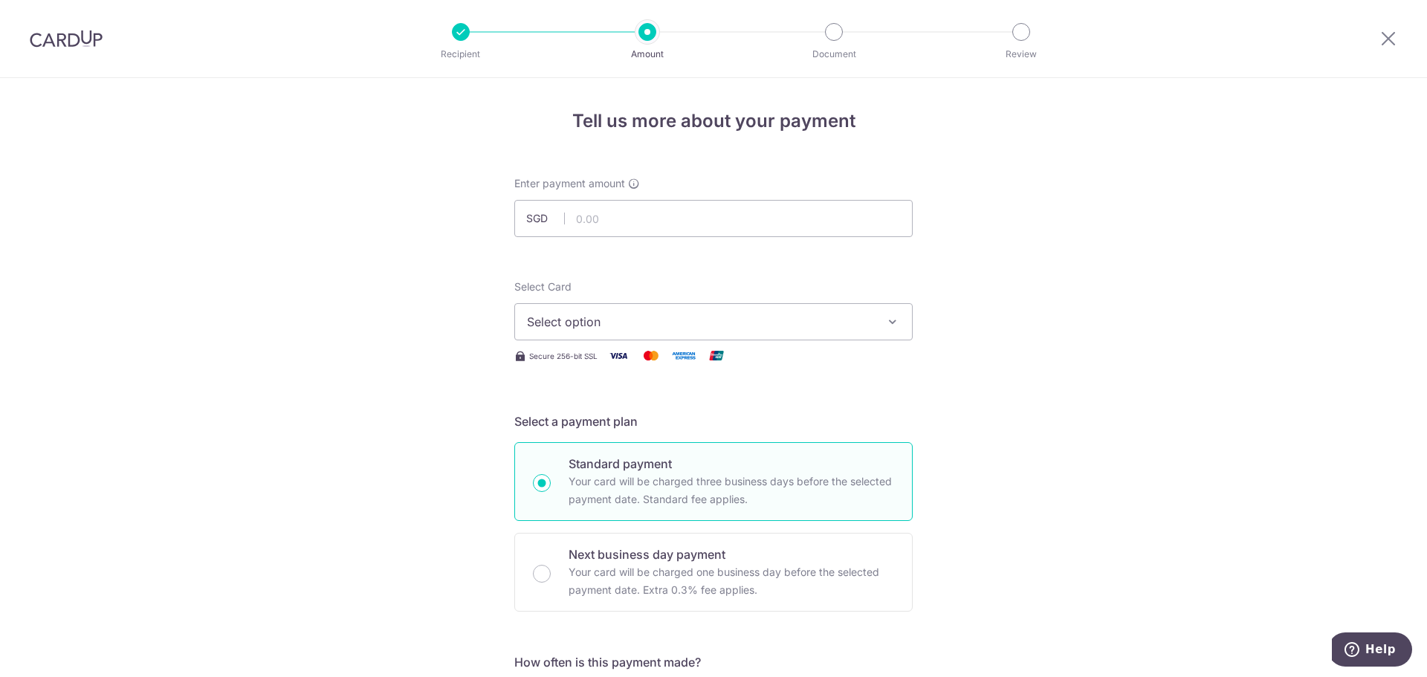
click at [586, 195] on div "Enter payment amount SGD" at bounding box center [713, 206] width 398 height 61
click at [602, 230] on input "text" at bounding box center [713, 218] width 398 height 37
type input "488.80"
drag, startPoint x: 395, startPoint y: 281, endPoint x: 424, endPoint y: 279, distance: 29.1
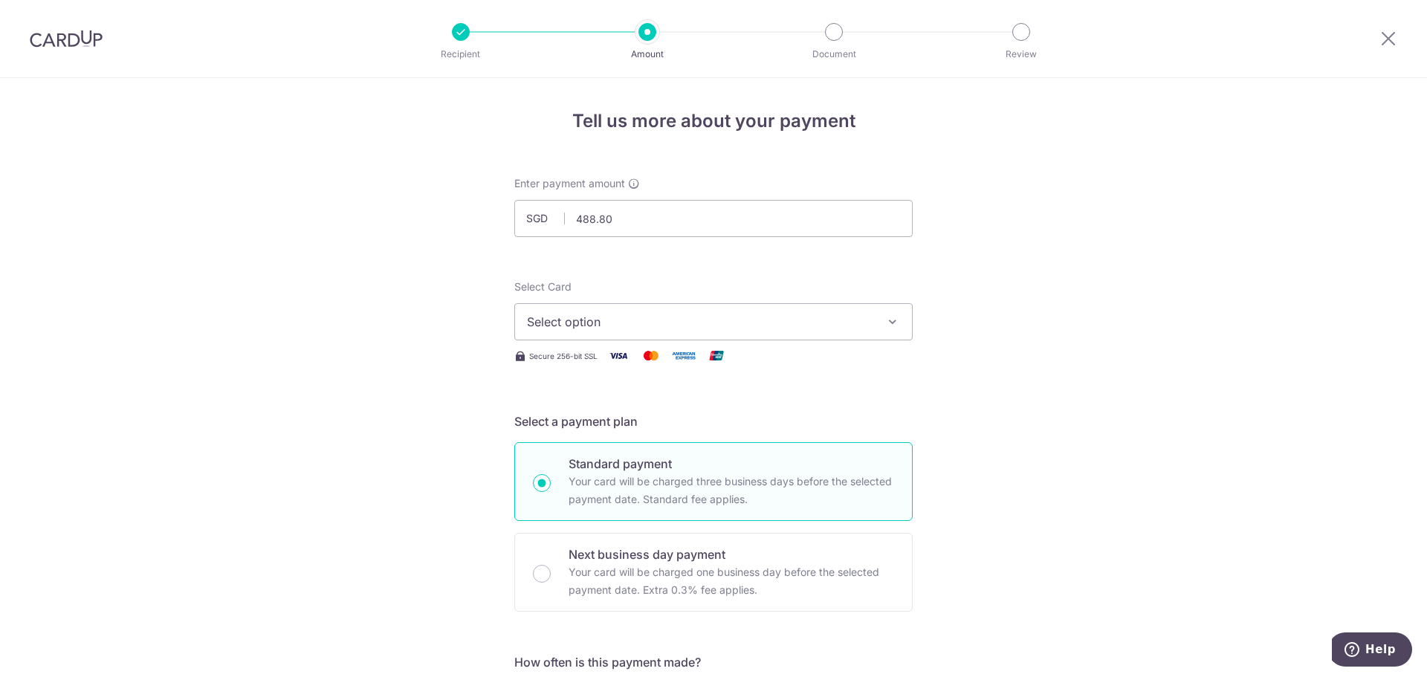
click at [632, 330] on span "Select option" at bounding box center [700, 322] width 346 height 18
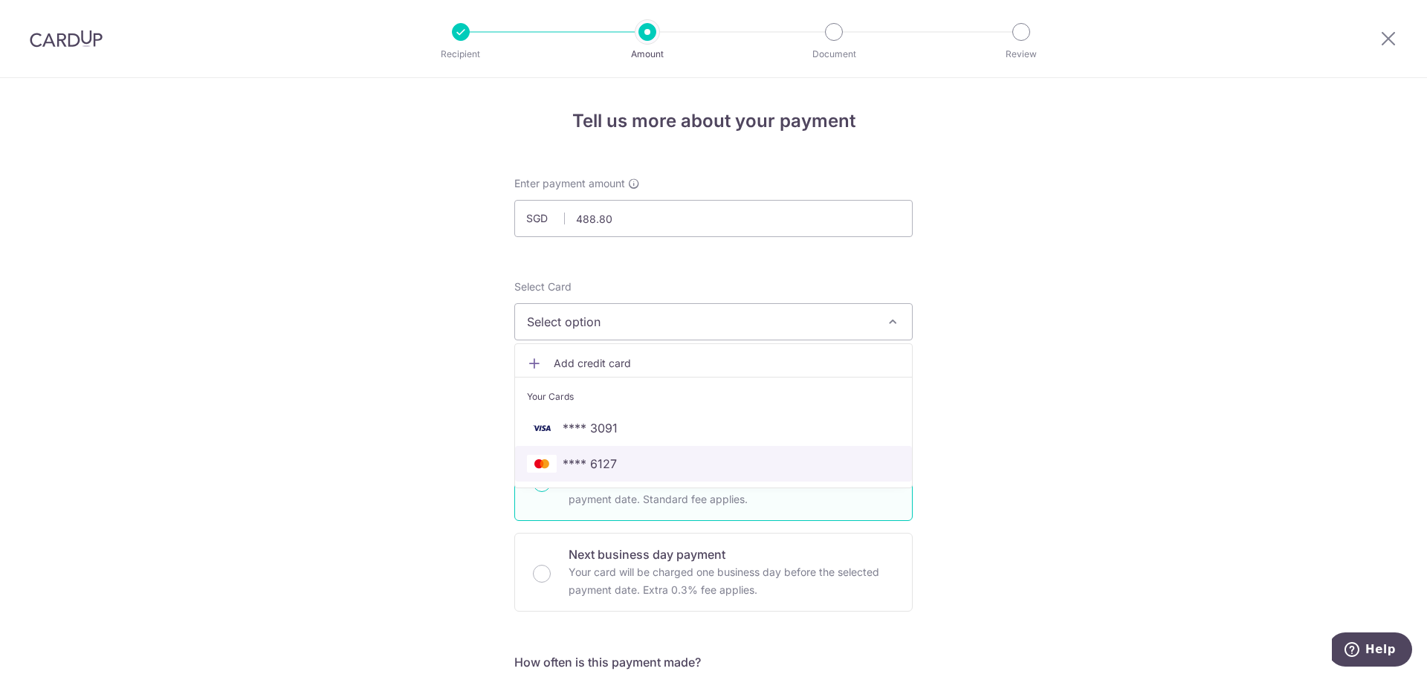
click at [618, 470] on span "**** 6127" at bounding box center [713, 464] width 373 height 18
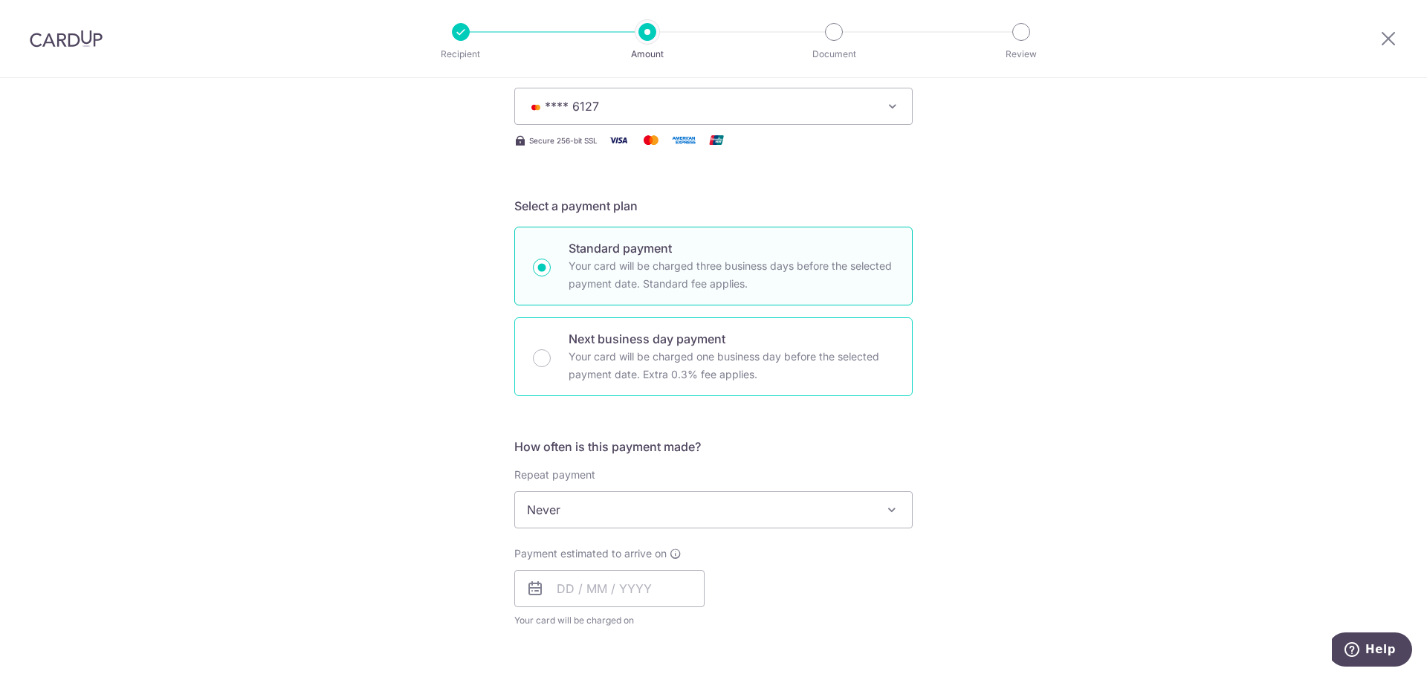
scroll to position [223, 0]
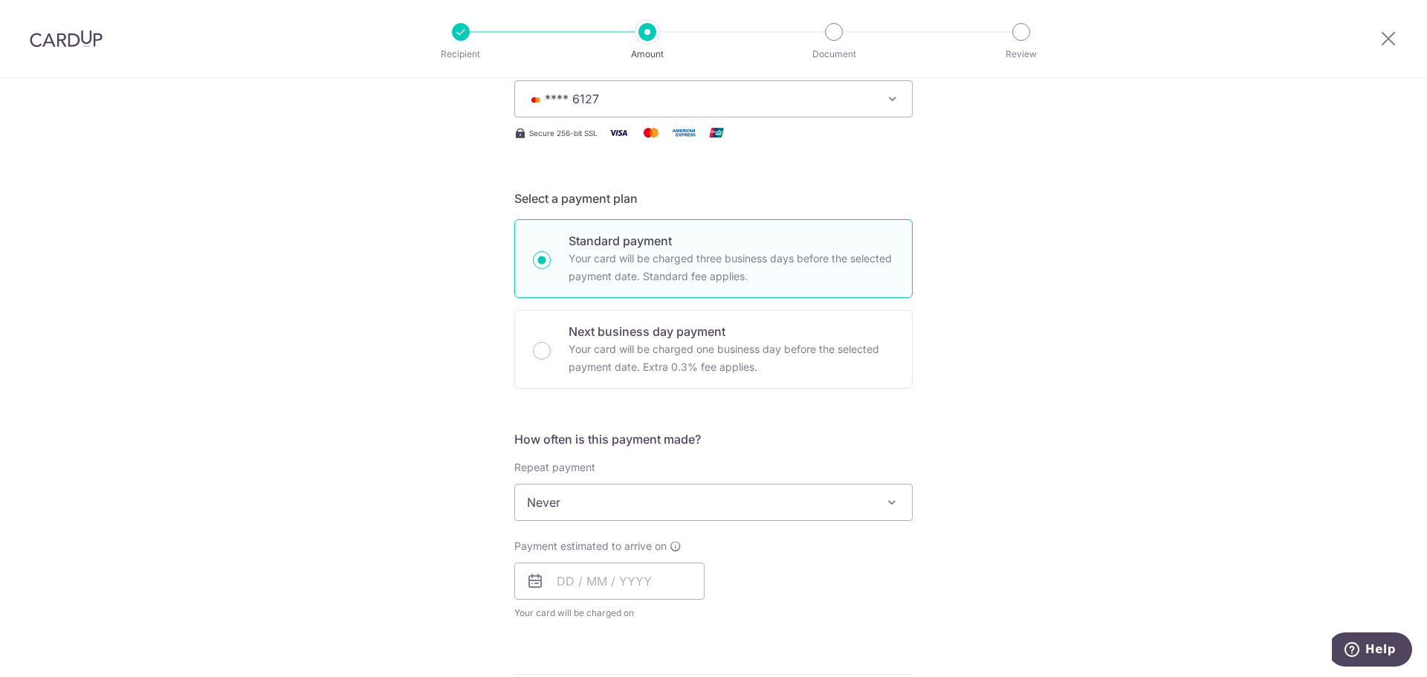
click at [584, 506] on span "Never" at bounding box center [713, 503] width 397 height 36
click at [576, 587] on input "text" at bounding box center [609, 581] width 190 height 37
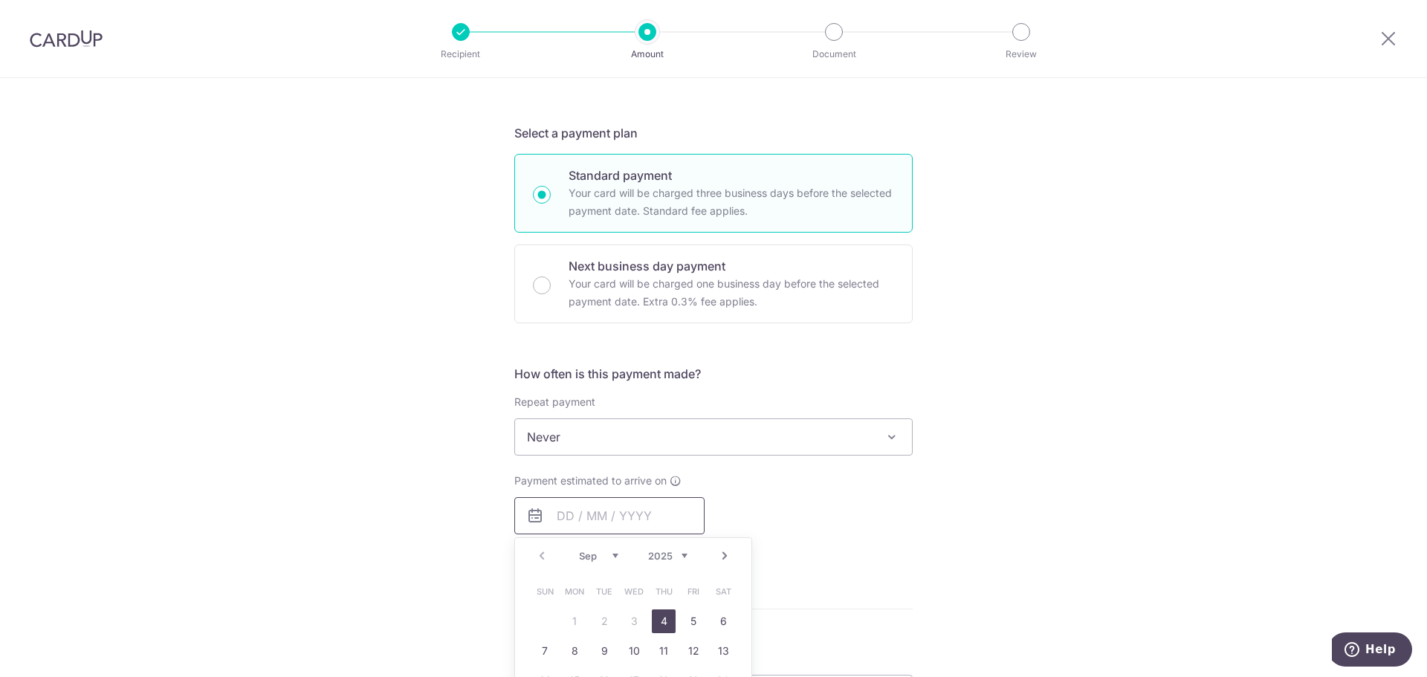
scroll to position [372, 0]
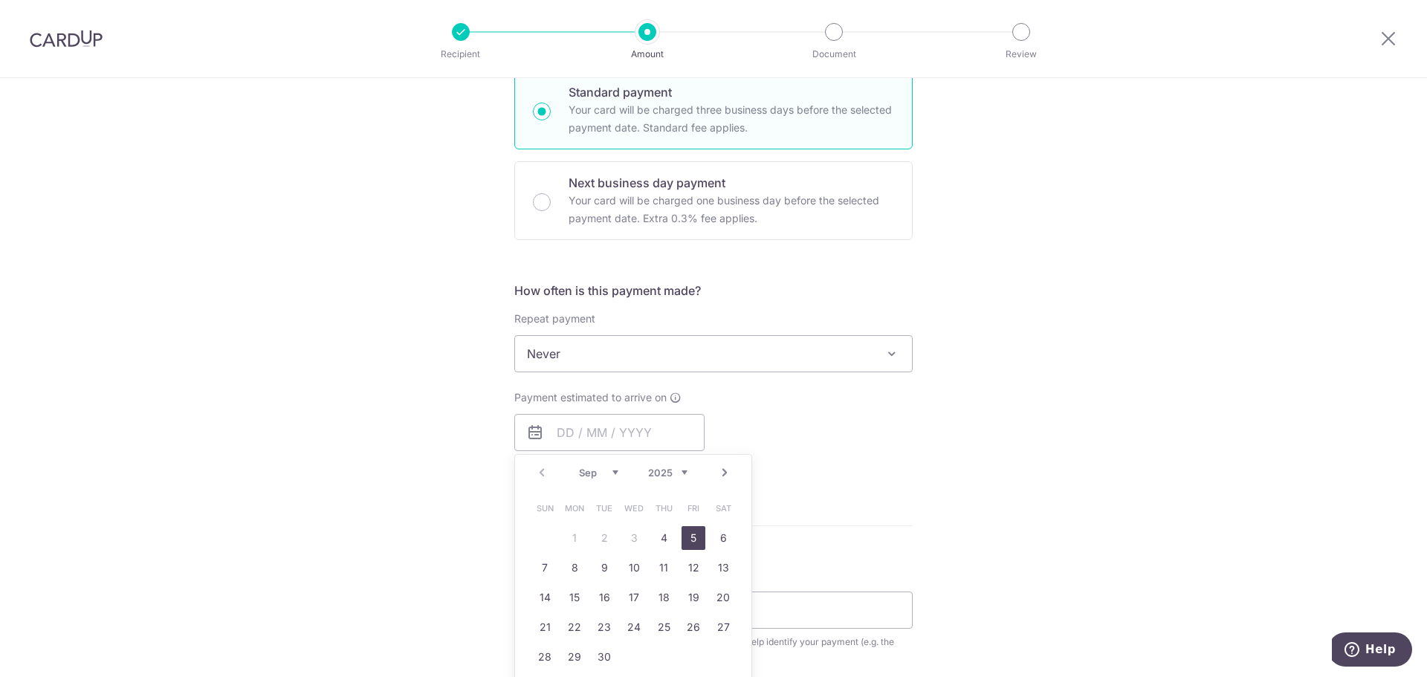
click at [682, 535] on link "5" at bounding box center [694, 538] width 24 height 24
type input "05/09/2025"
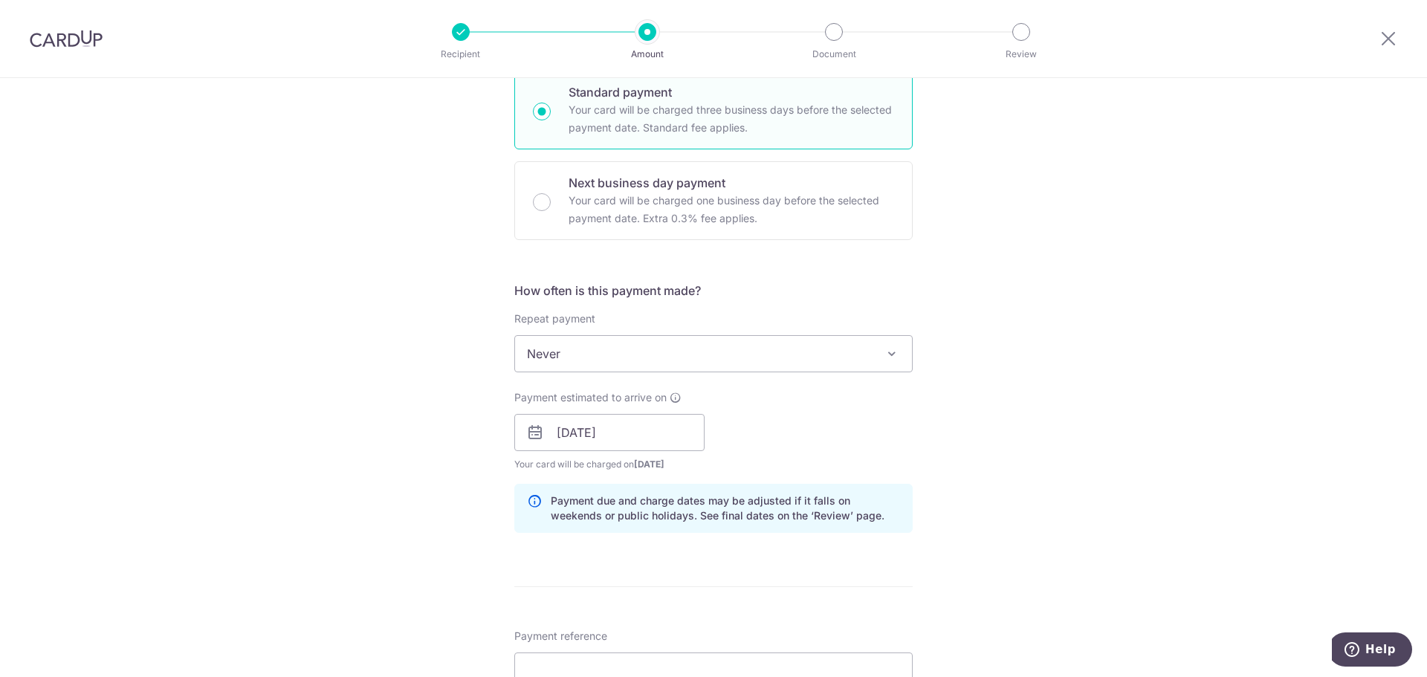
click at [873, 483] on div "How often is this payment made? Repeat payment Never Every week Every month Eve…" at bounding box center [713, 413] width 398 height 263
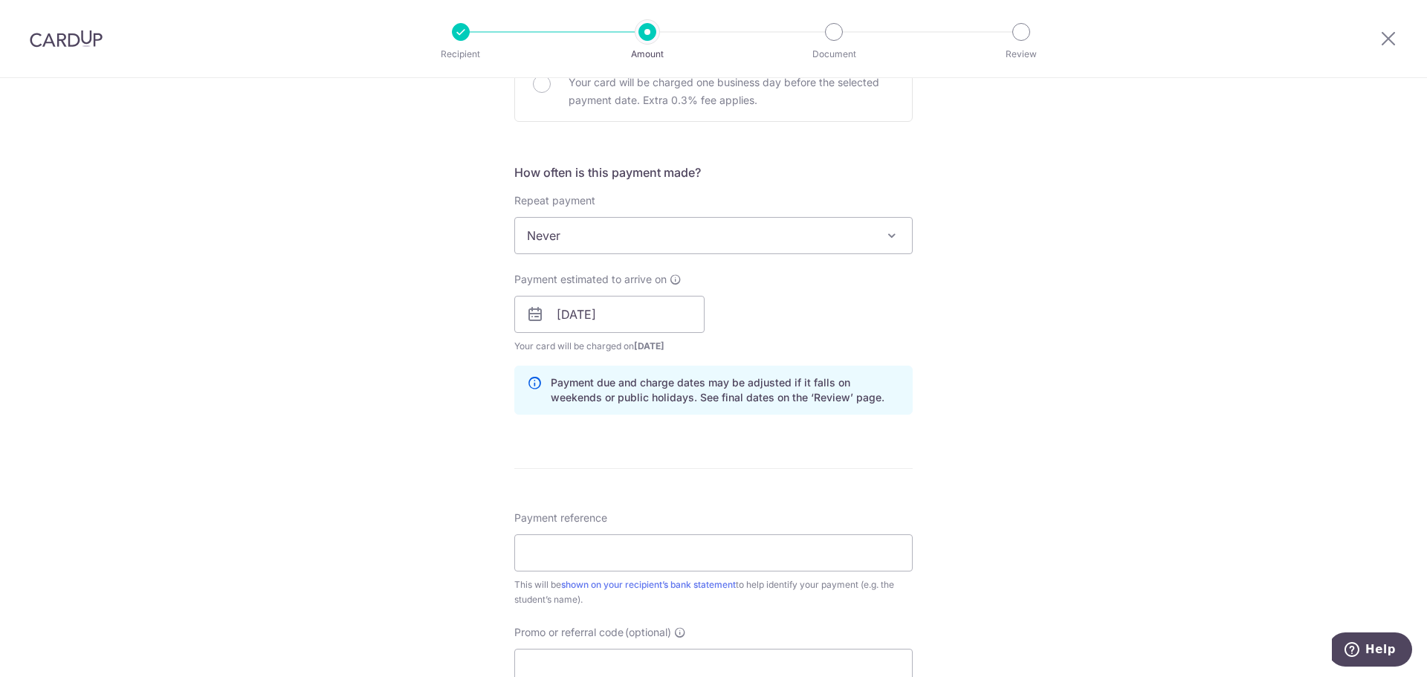
scroll to position [595, 0]
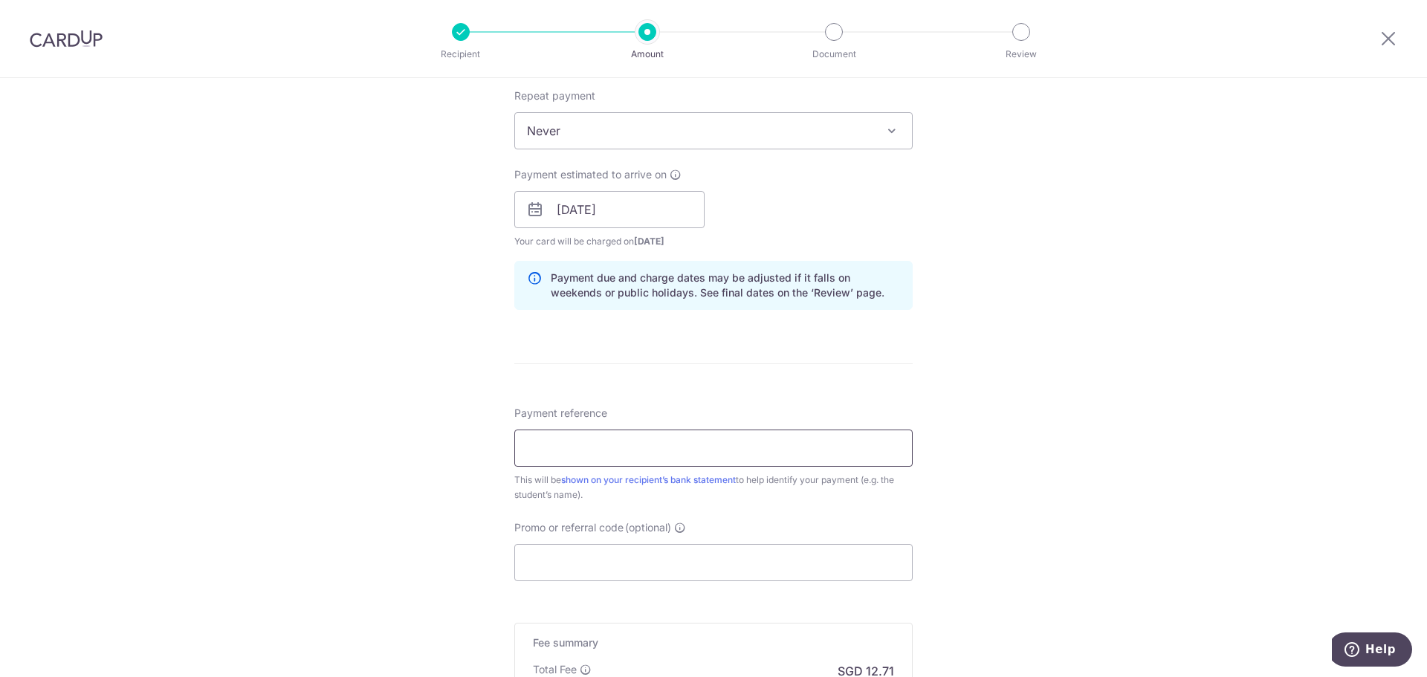
click at [651, 453] on input "Payment reference" at bounding box center [713, 448] width 398 height 37
click at [625, 458] on input "Payment reference" at bounding box center [713, 448] width 398 height 37
type input "Elissa Pung"
click at [600, 563] on input "Promo or referral code (optional)" at bounding box center [713, 562] width 398 height 37
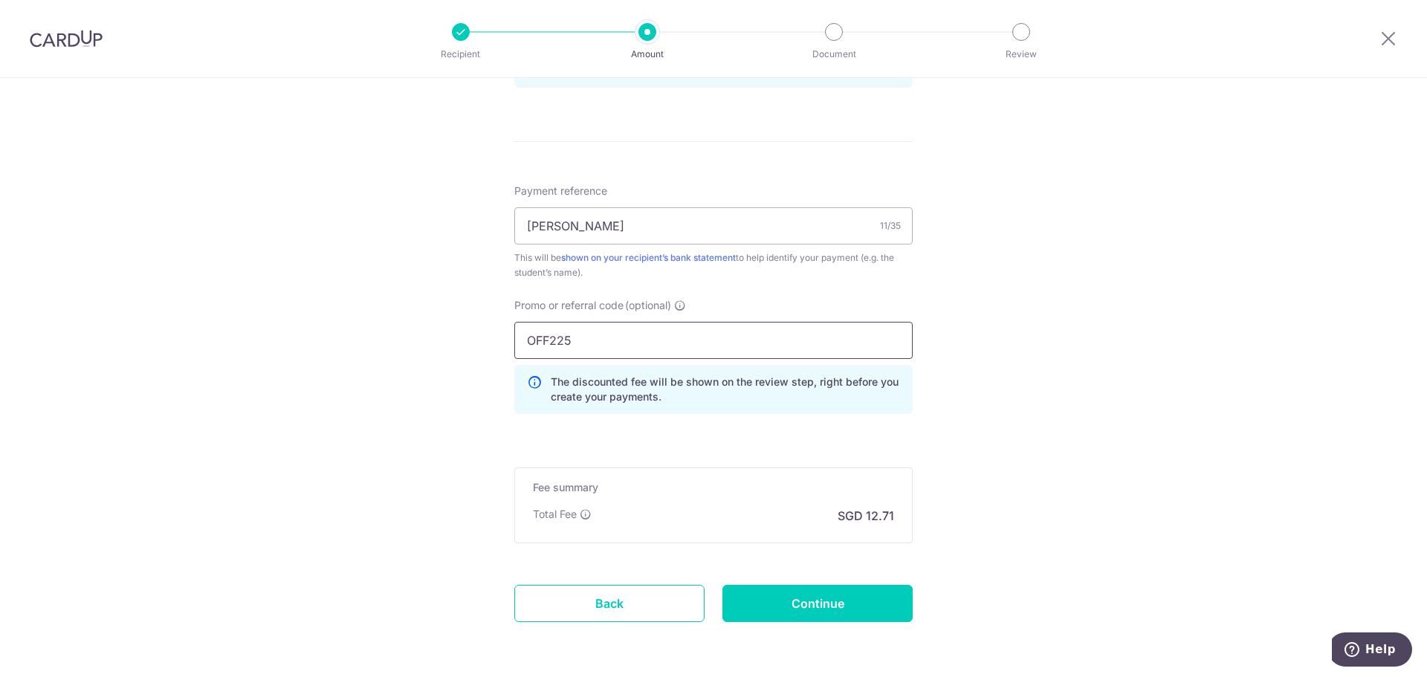
scroll to position [818, 0]
type input "OFF225"
click at [783, 604] on input "Continue" at bounding box center [818, 602] width 190 height 37
type input "Create Schedule"
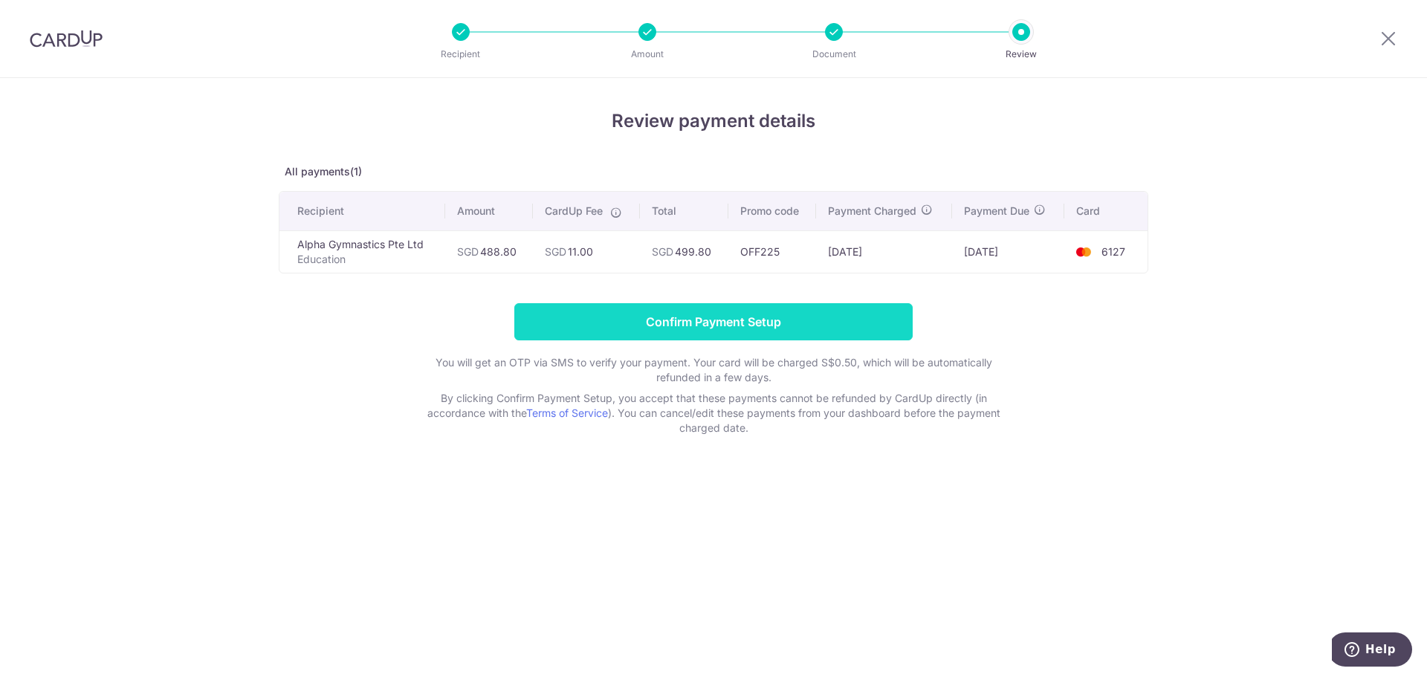
click at [751, 316] on input "Confirm Payment Setup" at bounding box center [713, 321] width 398 height 37
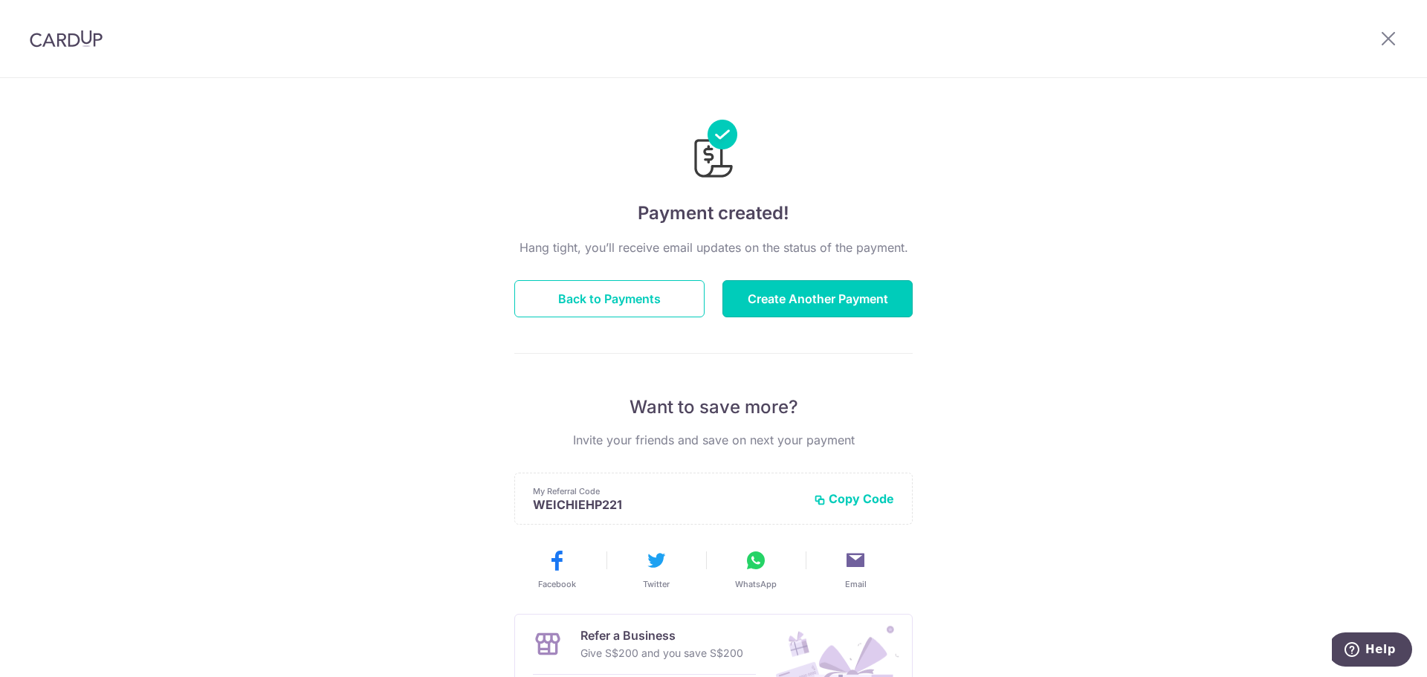
click at [751, 316] on button "Create Another Payment" at bounding box center [818, 298] width 190 height 37
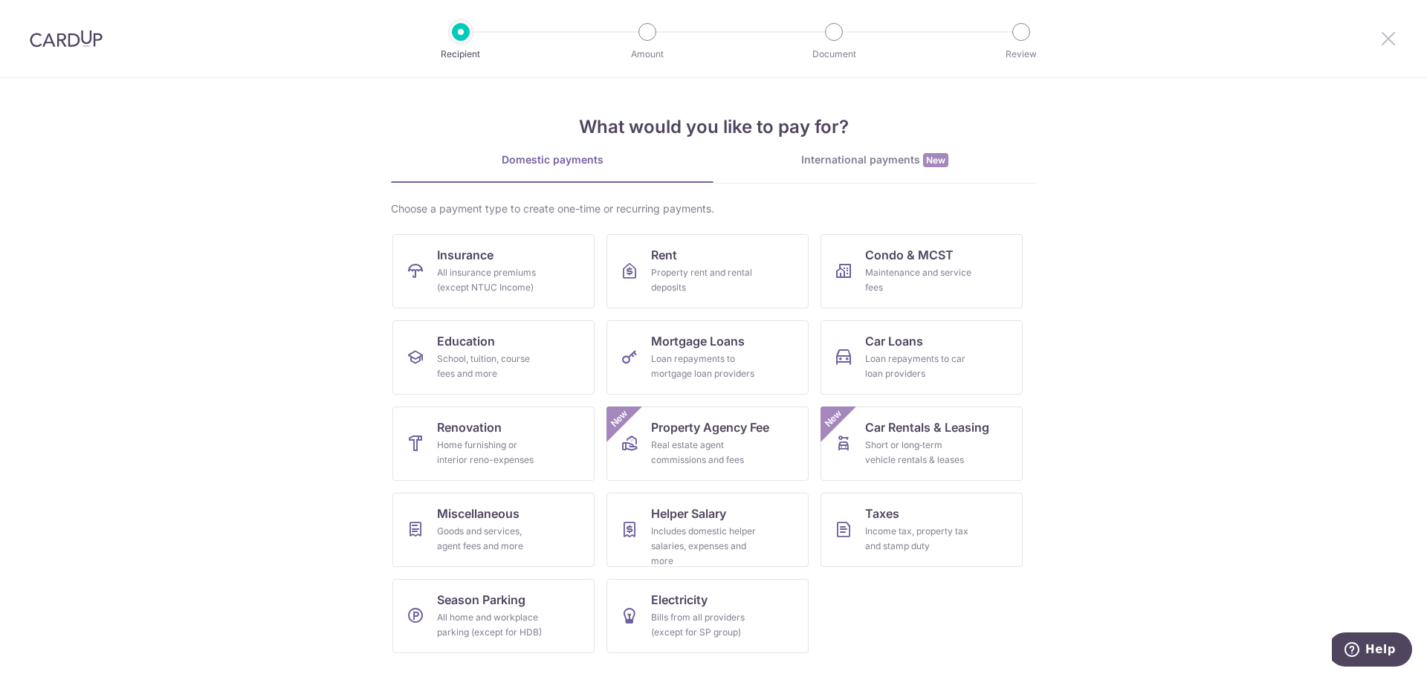
click at [1386, 33] on icon at bounding box center [1389, 38] width 18 height 19
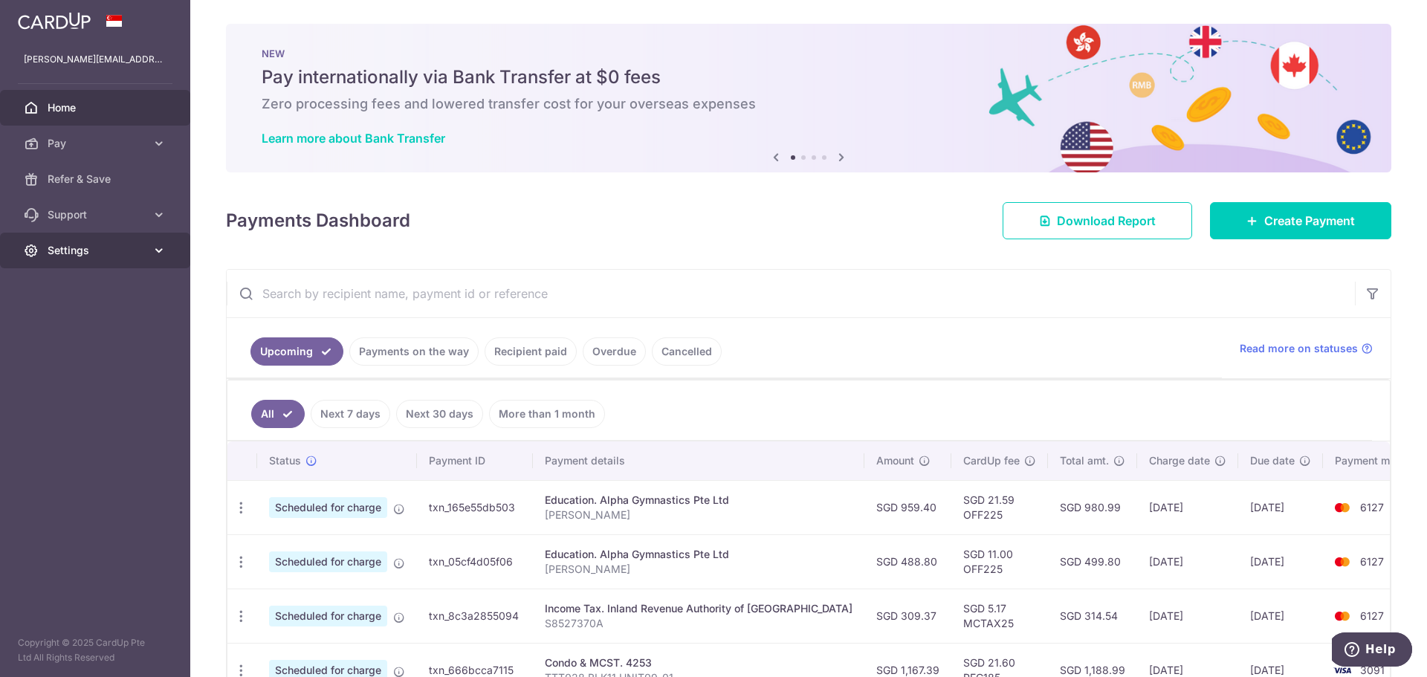
click at [113, 250] on span "Settings" at bounding box center [97, 250] width 98 height 15
click at [73, 317] on span "Logout" at bounding box center [97, 321] width 98 height 15
